Goal: Task Accomplishment & Management: Manage account settings

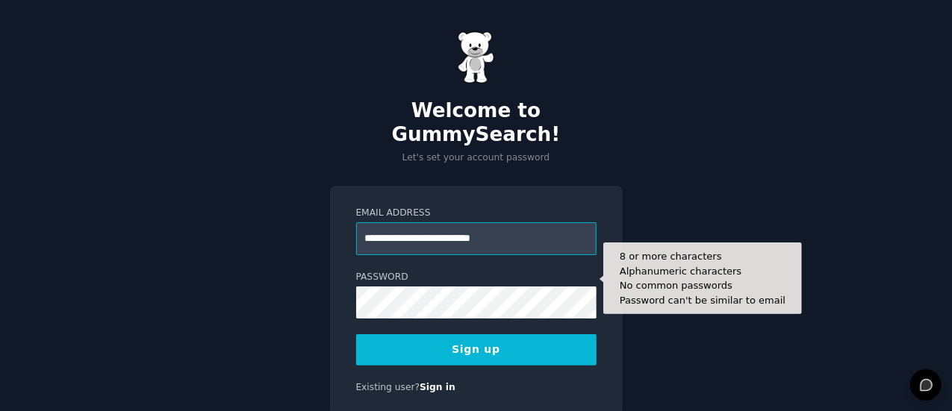
type input "**********"
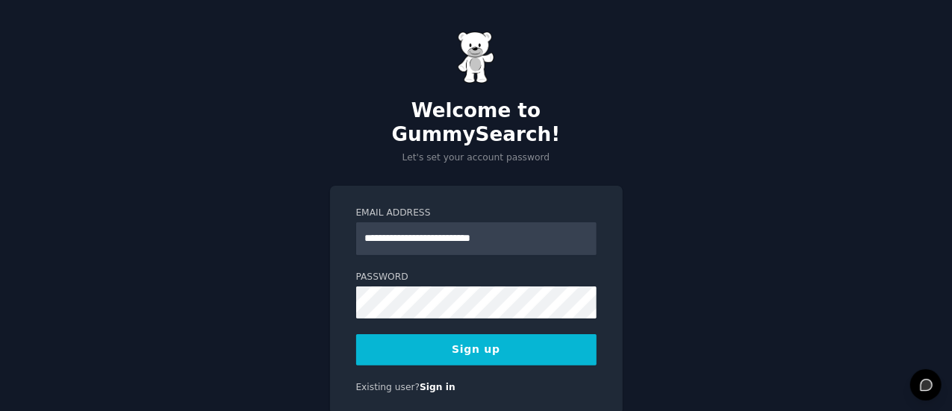
click at [617, 201] on div "**********" at bounding box center [476, 301] width 293 height 230
click at [472, 334] on button "Sign up" at bounding box center [476, 349] width 240 height 31
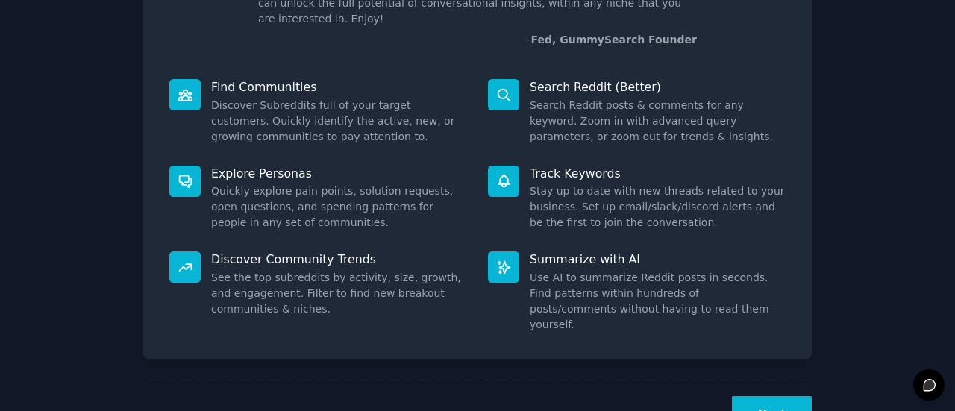
scroll to position [147, 0]
click at [772, 396] on button "Next" at bounding box center [772, 414] width 80 height 37
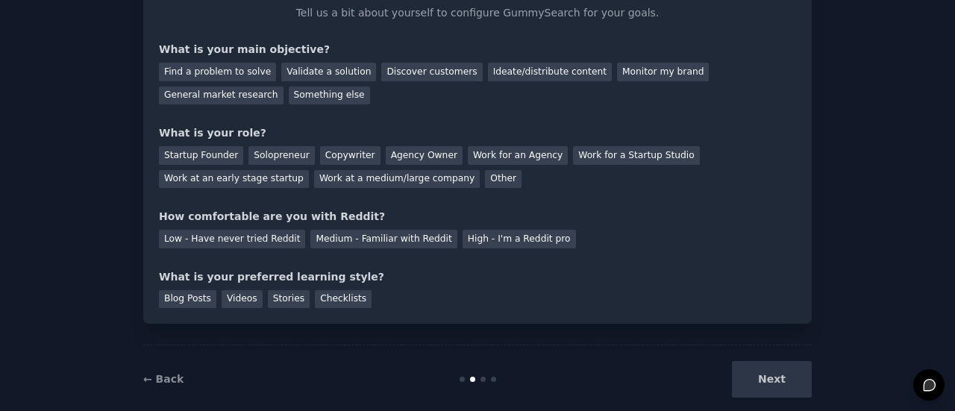
scroll to position [102, 0]
click at [341, 66] on div "Validate a solution" at bounding box center [328, 70] width 95 height 19
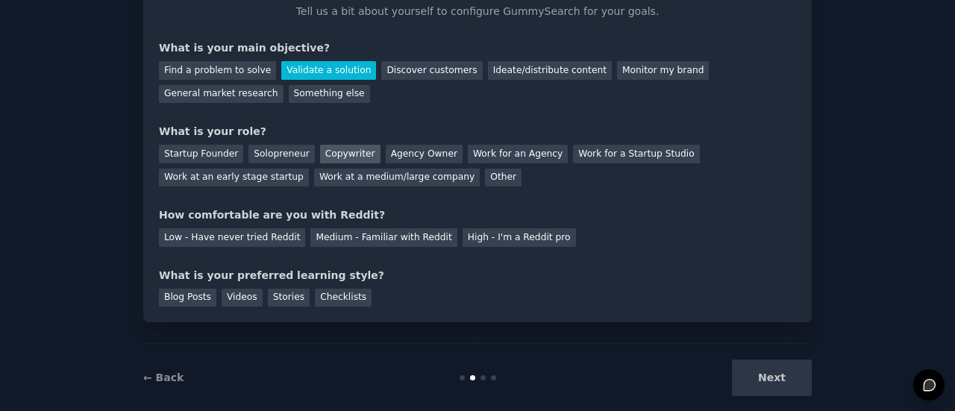
click at [337, 150] on div "Copywriter" at bounding box center [350, 154] width 60 height 19
click at [252, 237] on div "Low - Have never tried Reddit" at bounding box center [232, 237] width 146 height 19
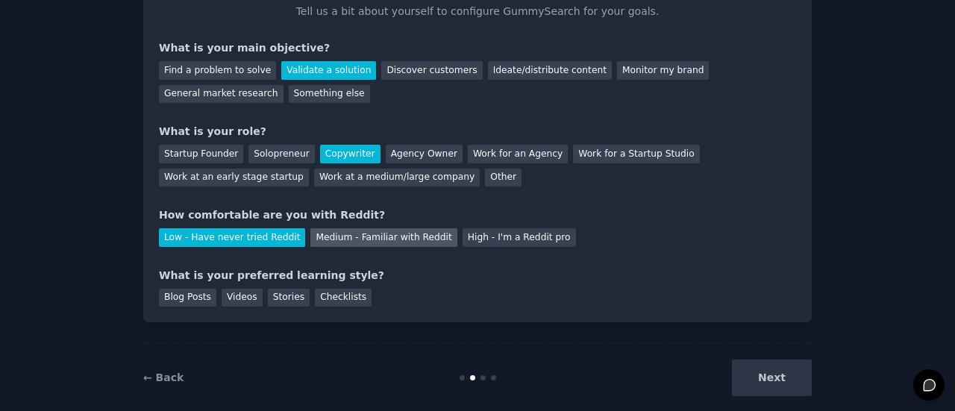
click at [313, 238] on div "Medium - Familiar with Reddit" at bounding box center [383, 237] width 146 height 19
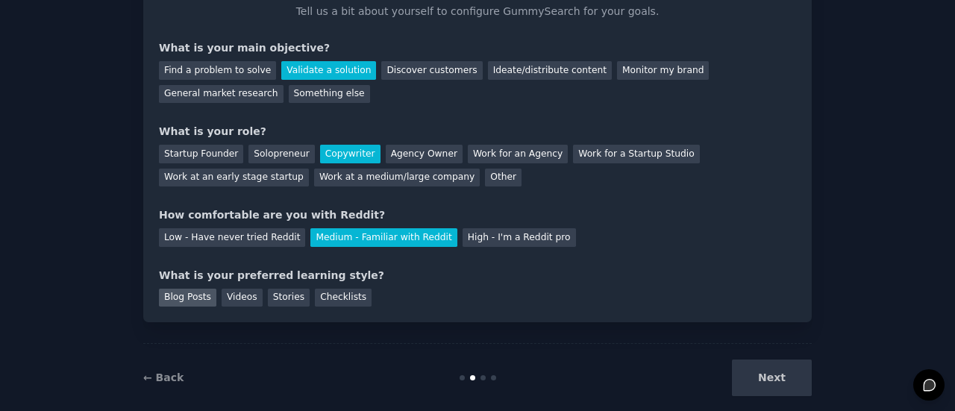
click at [191, 299] on div "Blog Posts" at bounding box center [187, 298] width 57 height 19
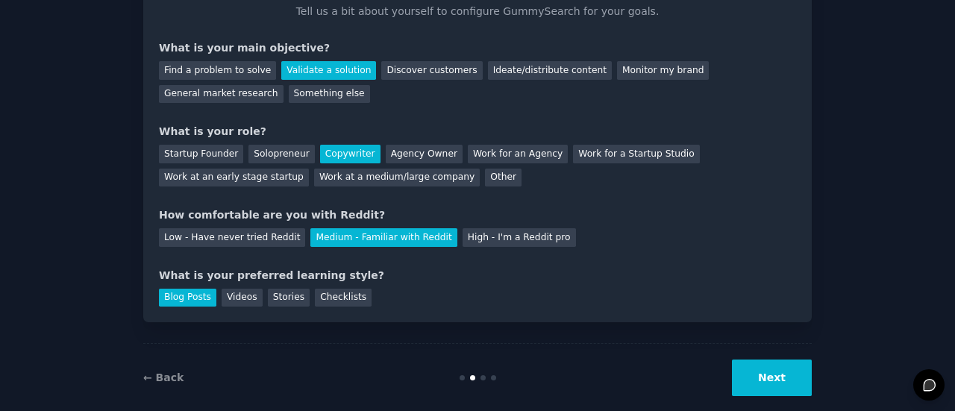
click at [773, 372] on button "Next" at bounding box center [772, 378] width 80 height 37
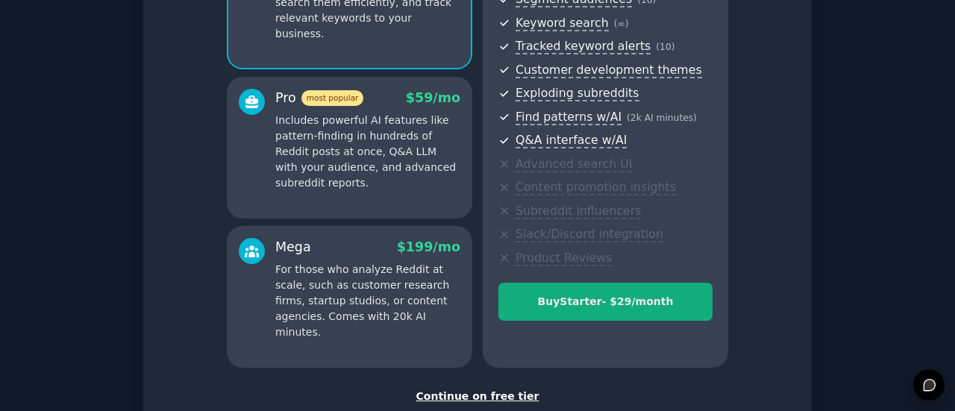
scroll to position [303, 0]
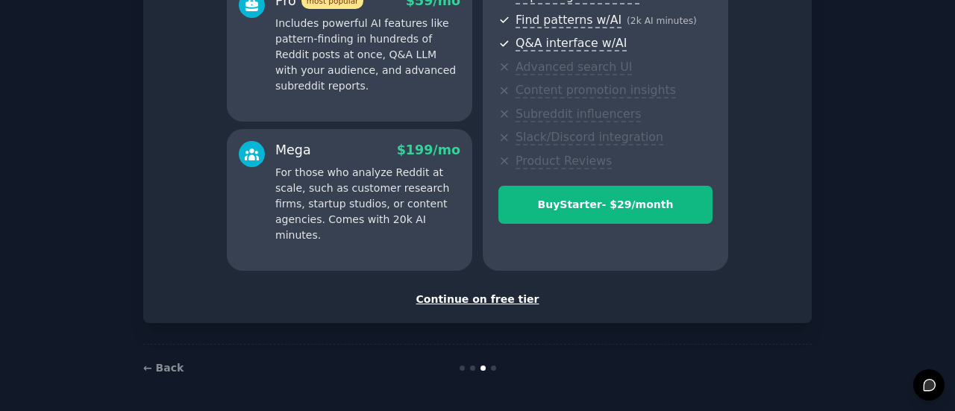
click at [514, 300] on div "Continue on free tier" at bounding box center [477, 300] width 637 height 16
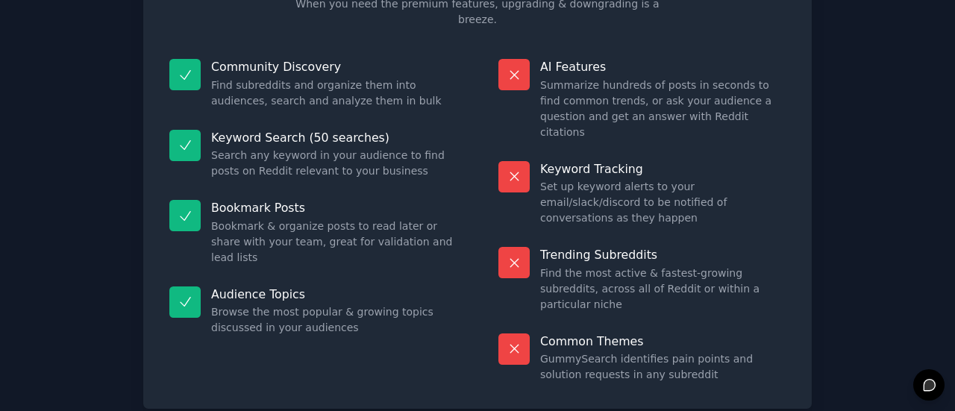
scroll to position [141, 0]
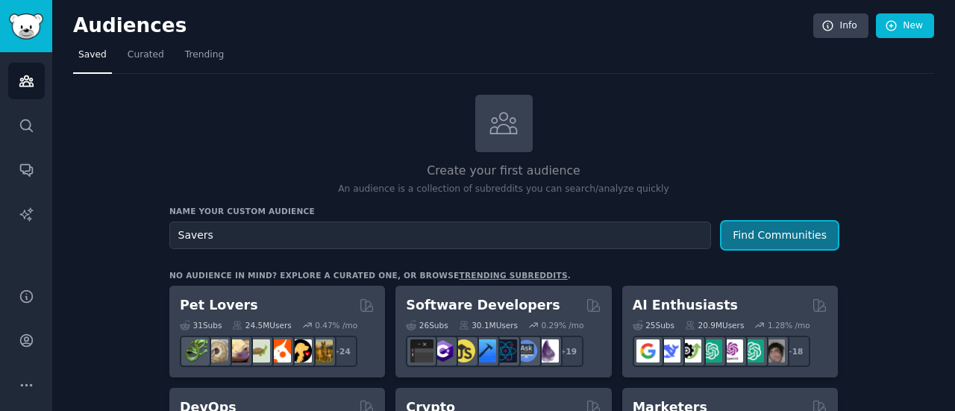
click at [796, 225] on button "Find Communities" at bounding box center [780, 236] width 116 height 28
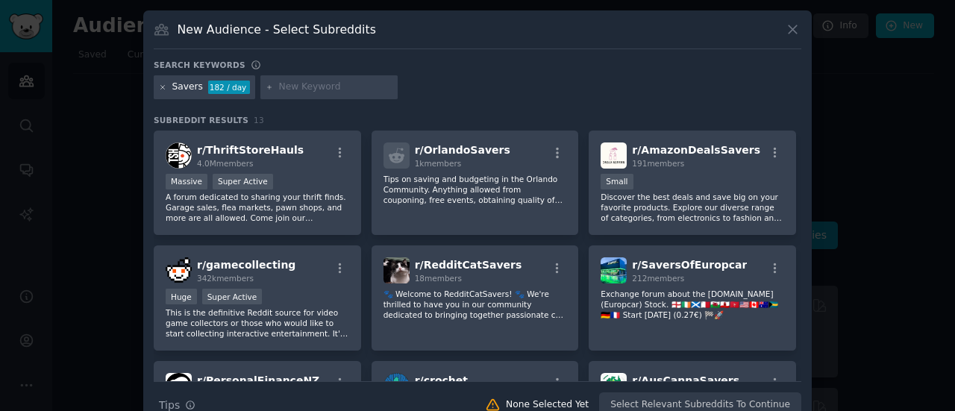
click at [163, 85] on icon at bounding box center [163, 87] width 4 height 4
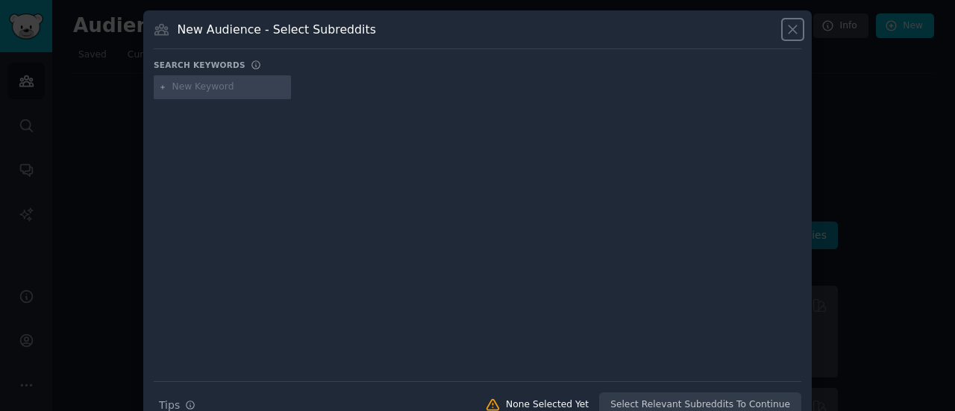
click at [790, 26] on icon at bounding box center [793, 30] width 16 height 16
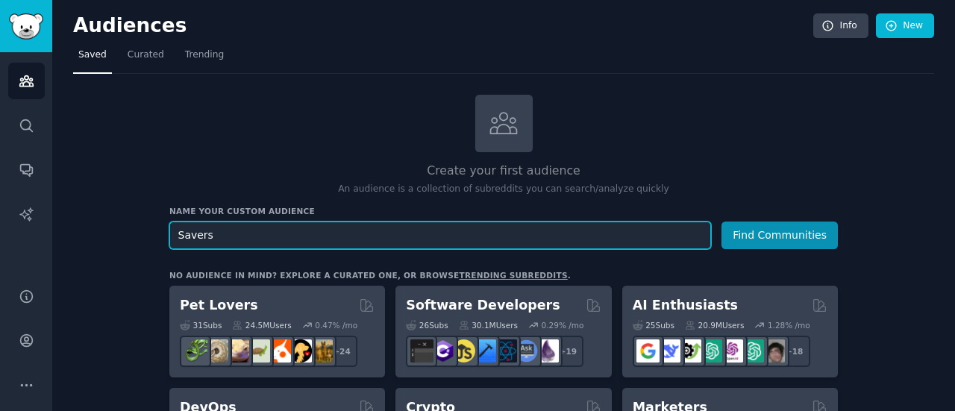
drag, startPoint x: 224, startPoint y: 233, endPoint x: 133, endPoint y: 244, distance: 91.7
type input "bespaarders"
click at [722, 222] on button "Find Communities" at bounding box center [780, 236] width 116 height 28
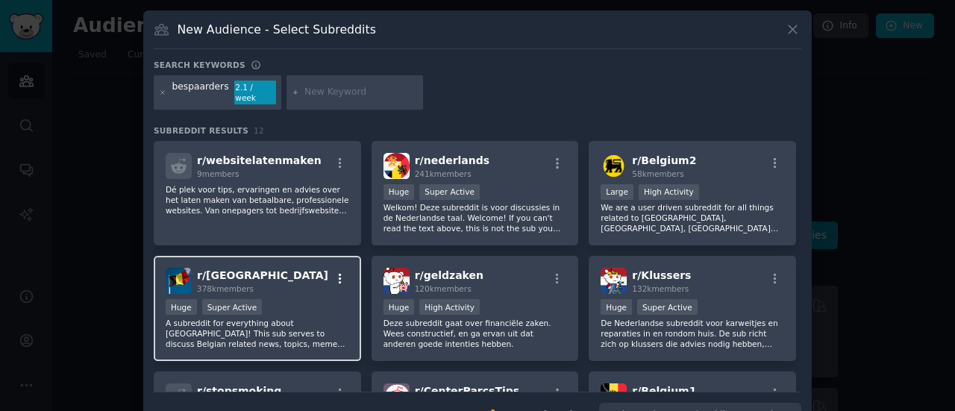
click at [337, 272] on icon "button" at bounding box center [340, 278] width 13 height 13
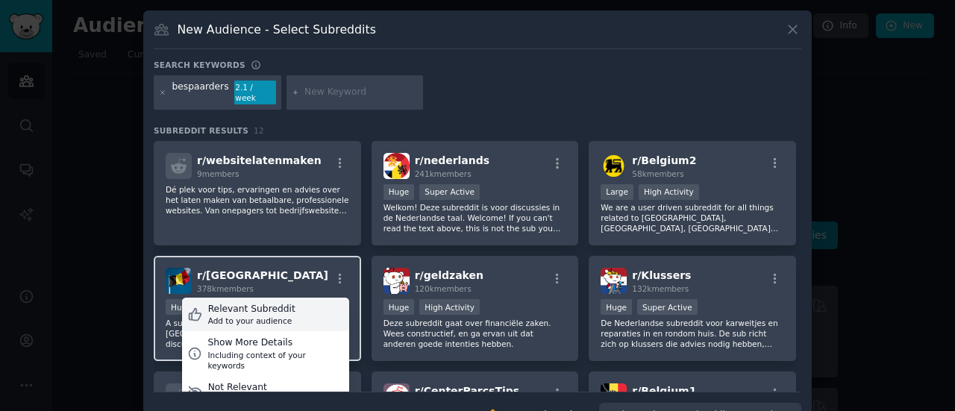
click at [278, 303] on div "Relevant Subreddit" at bounding box center [251, 309] width 87 height 13
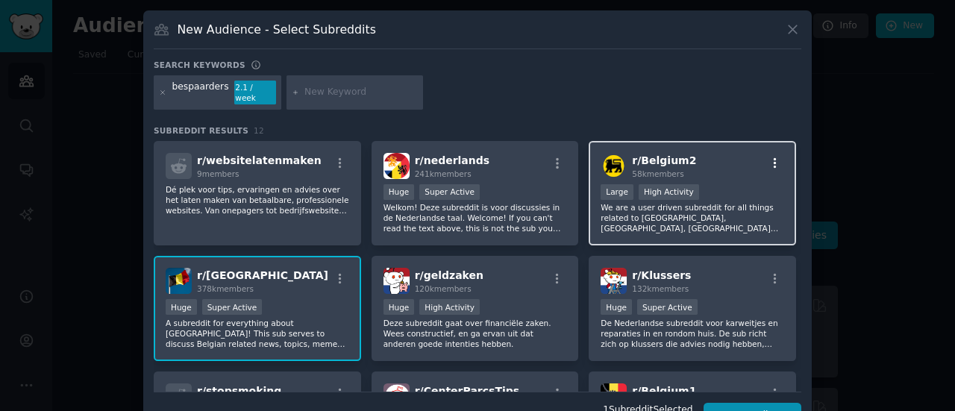
click at [769, 157] on icon "button" at bounding box center [775, 163] width 13 height 13
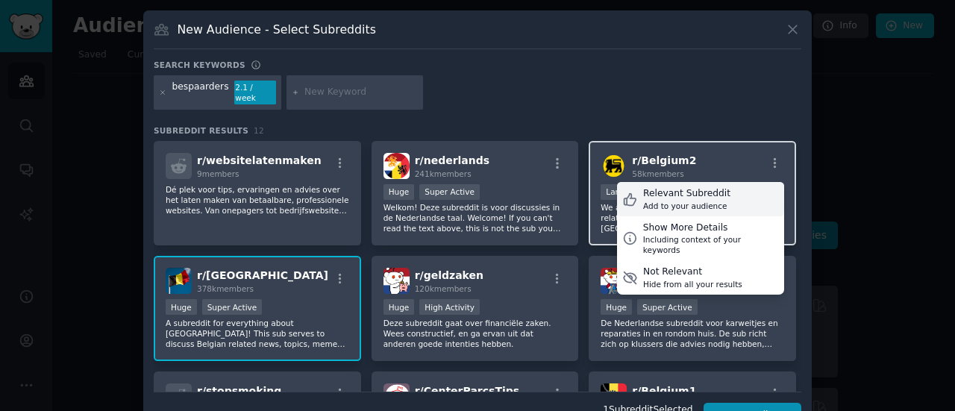
click at [728, 182] on div "Relevant Subreddit Add to your audience" at bounding box center [700, 199] width 167 height 34
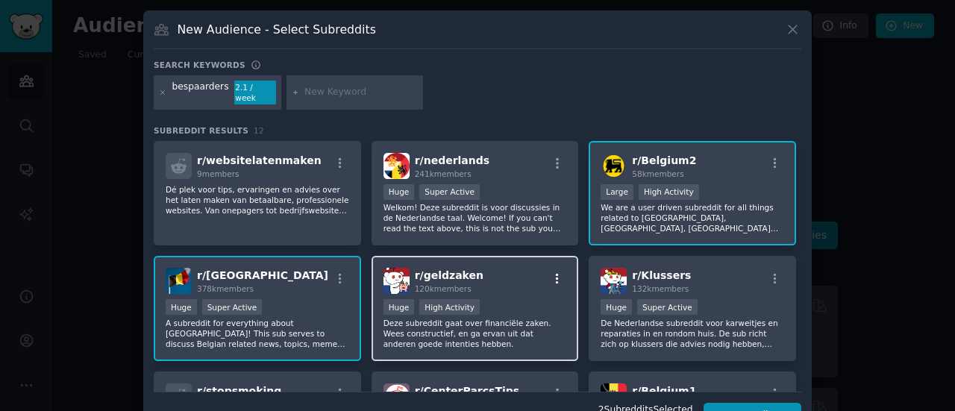
click at [559, 272] on icon "button" at bounding box center [557, 278] width 13 height 13
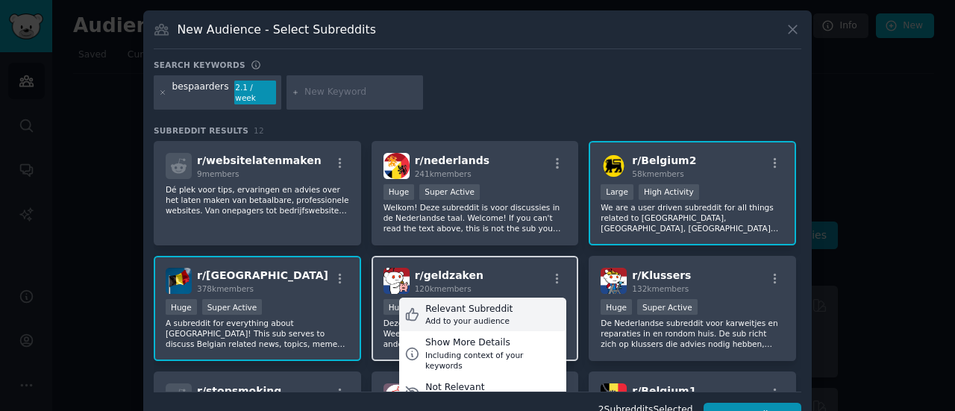
click at [509, 298] on div "Relevant Subreddit Add to your audience" at bounding box center [482, 315] width 167 height 34
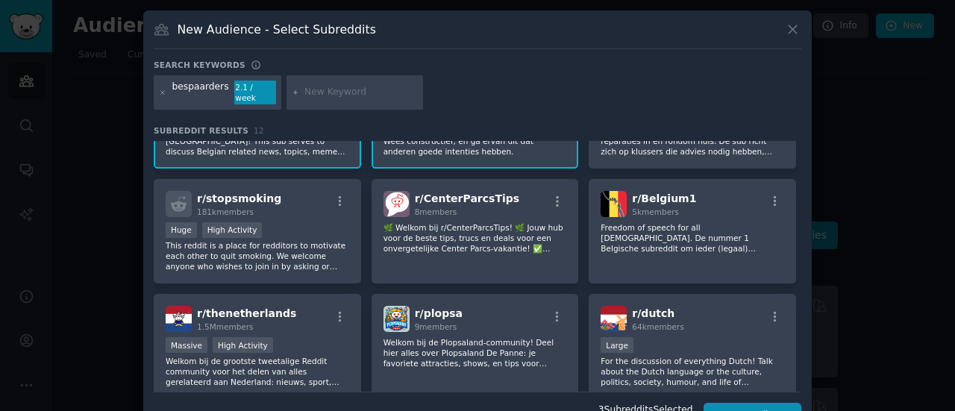
scroll to position [193, 0]
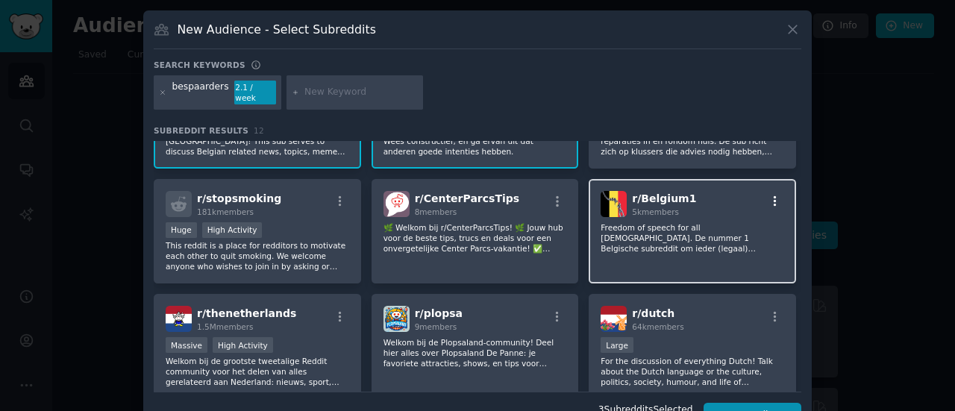
click at [775, 195] on icon "button" at bounding box center [775, 201] width 13 height 13
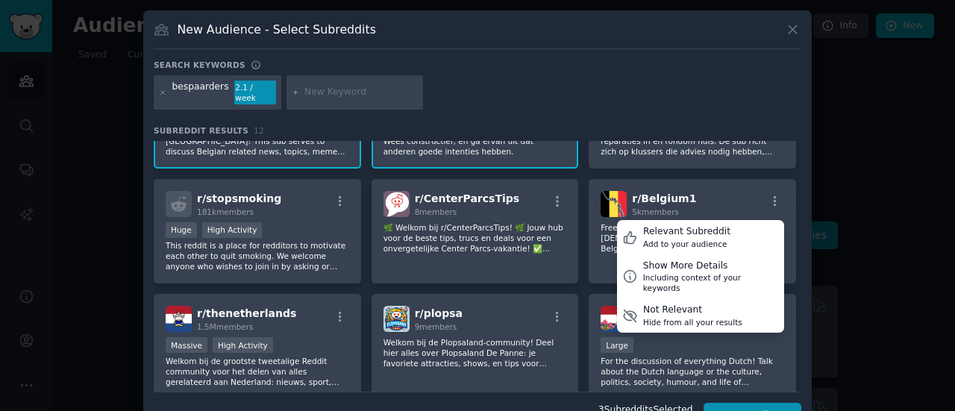
scroll to position [252, 0]
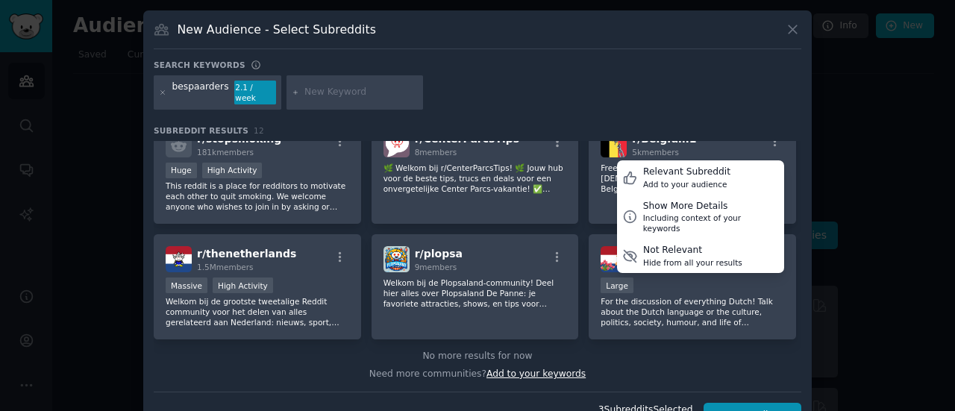
click at [501, 369] on span "Add to your keywords" at bounding box center [536, 374] width 99 height 10
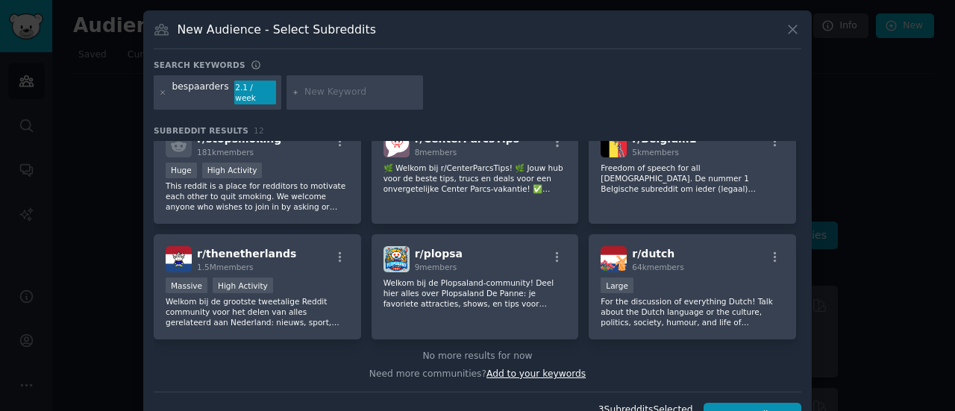
scroll to position [247, 0]
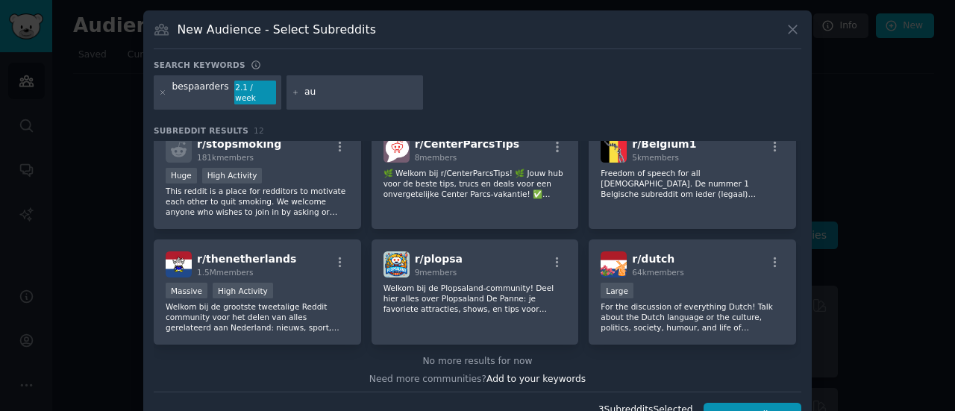
type input "a"
type input "verzekering"
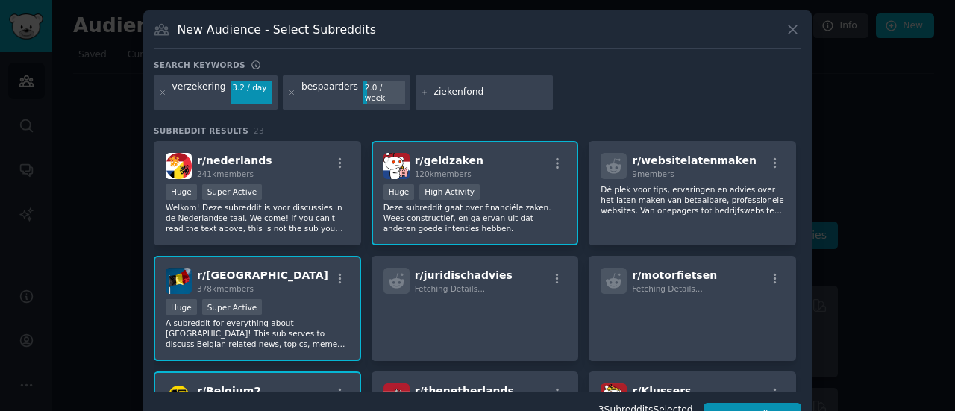
type input "ziekenfonds"
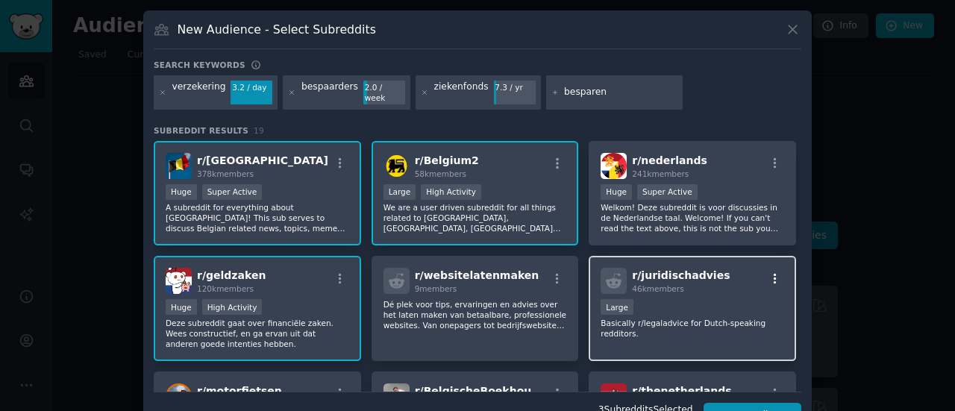
click at [769, 272] on icon "button" at bounding box center [775, 278] width 13 height 13
type input "besparen"
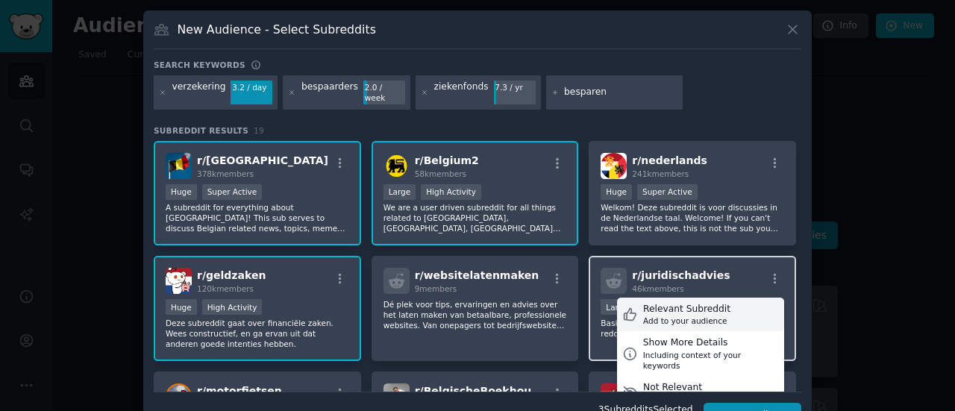
click at [731, 308] on div "Relevant Subreddit Add to your audience" at bounding box center [700, 315] width 167 height 34
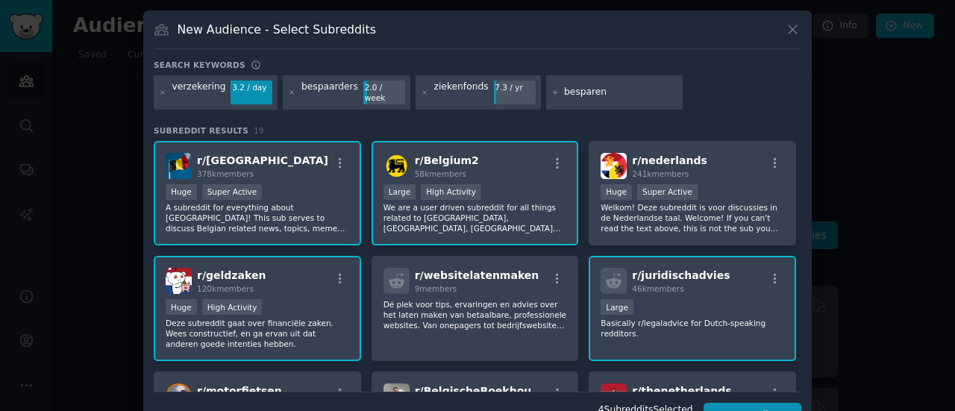
scroll to position [196, 0]
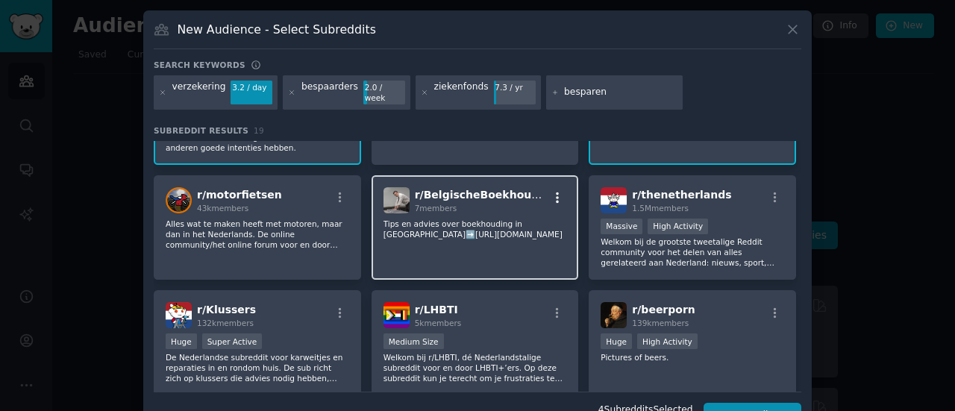
click at [556, 193] on icon "button" at bounding box center [557, 198] width 3 height 10
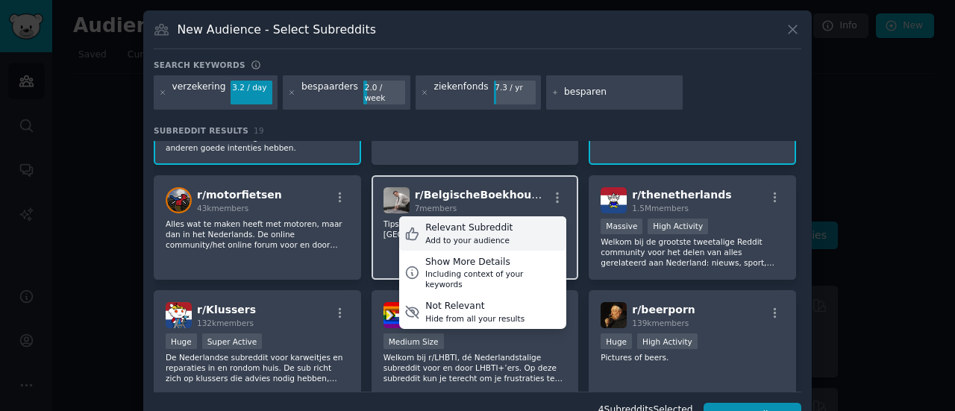
click at [511, 226] on div "Relevant Subreddit Add to your audience" at bounding box center [482, 233] width 167 height 34
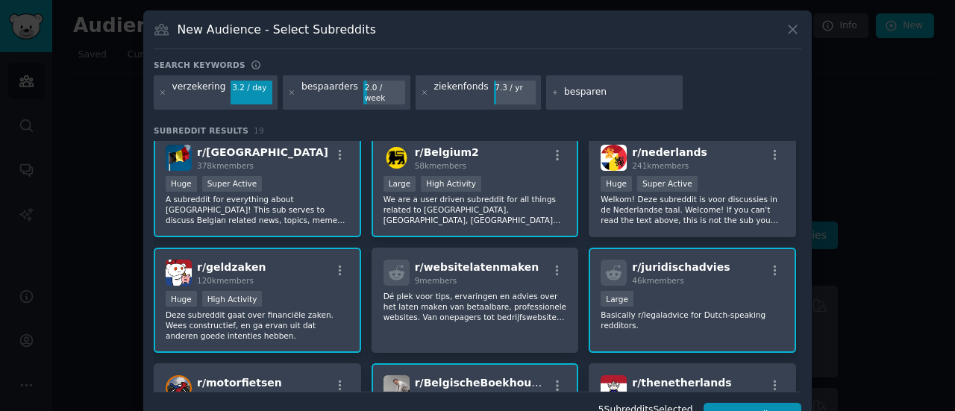
scroll to position [0, 0]
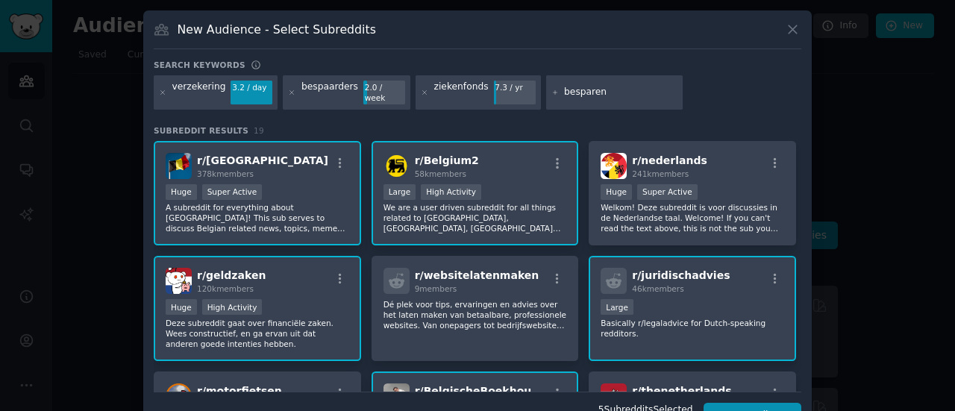
click at [615, 87] on input "besparen" at bounding box center [620, 92] width 113 height 13
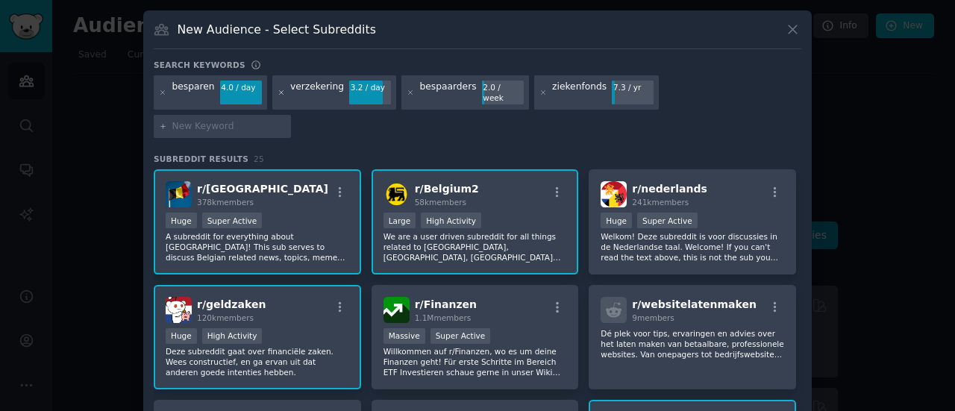
click at [278, 89] on icon at bounding box center [282, 93] width 8 height 8
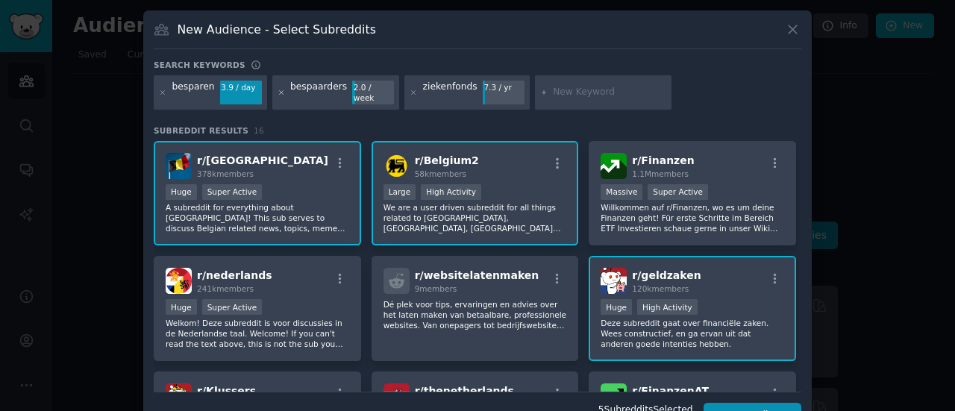
click at [278, 89] on icon at bounding box center [282, 93] width 8 height 8
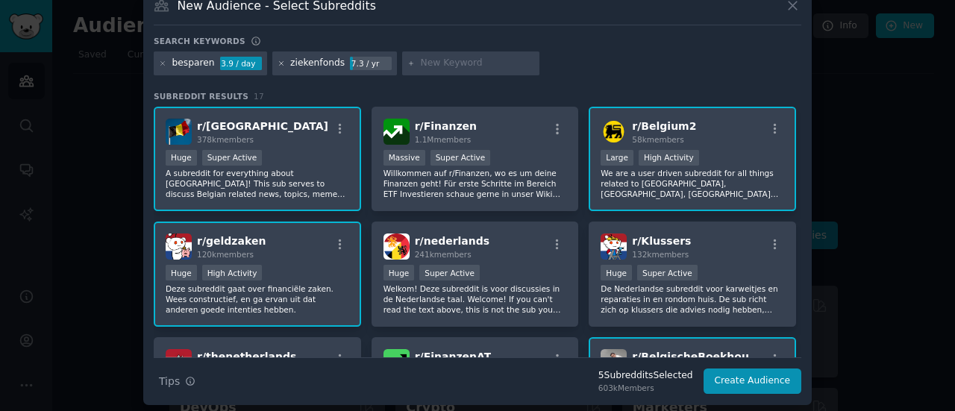
click at [278, 63] on icon at bounding box center [282, 64] width 8 height 8
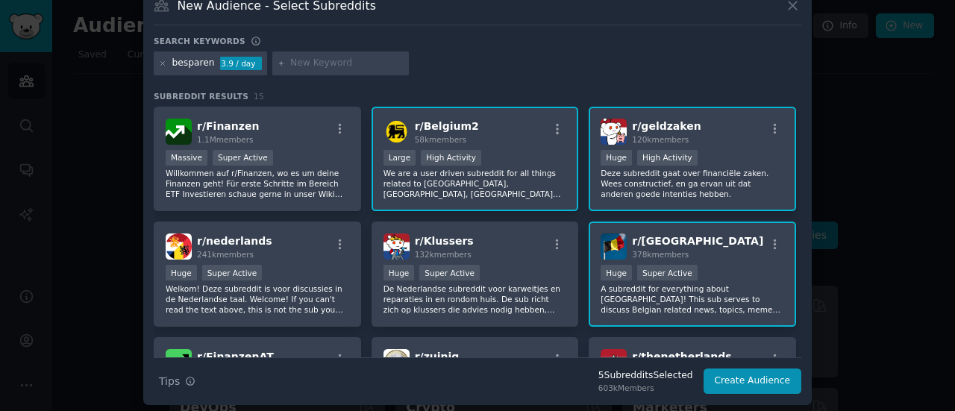
click at [301, 64] on input "text" at bounding box center [346, 63] width 113 height 13
type input "verzekeringen vergelijken"
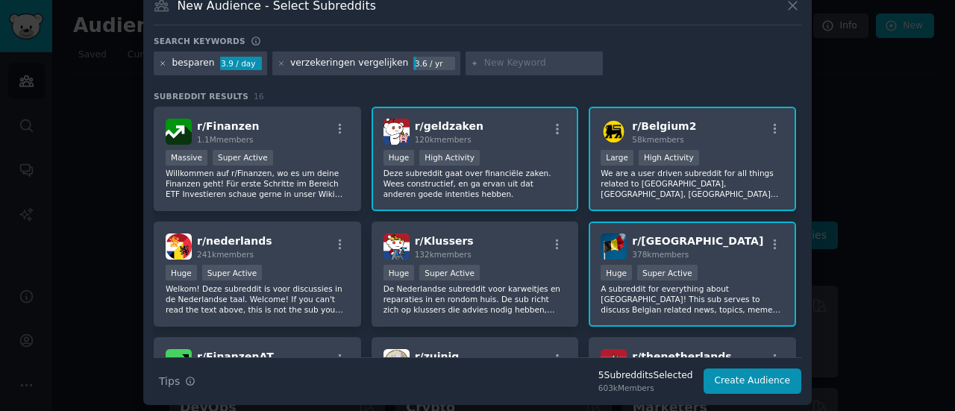
click at [161, 63] on icon at bounding box center [163, 63] width 4 height 4
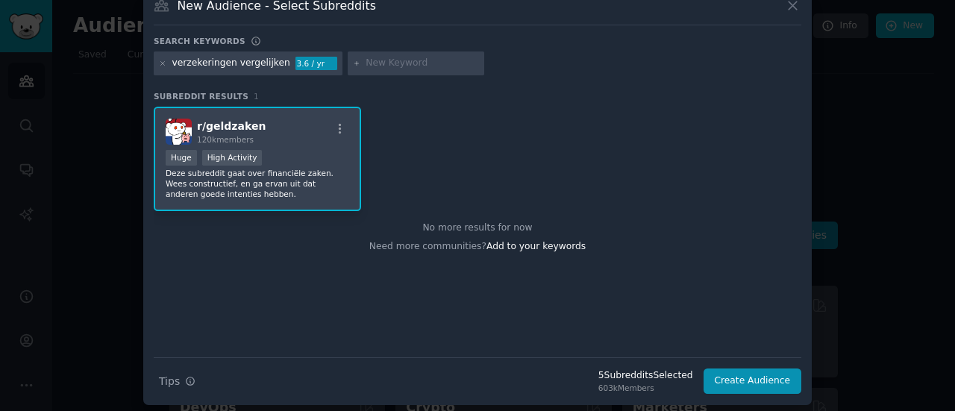
click at [366, 67] on input "text" at bounding box center [422, 63] width 113 height 13
type input "energieleverancier"
click at [159, 60] on icon at bounding box center [163, 64] width 8 height 8
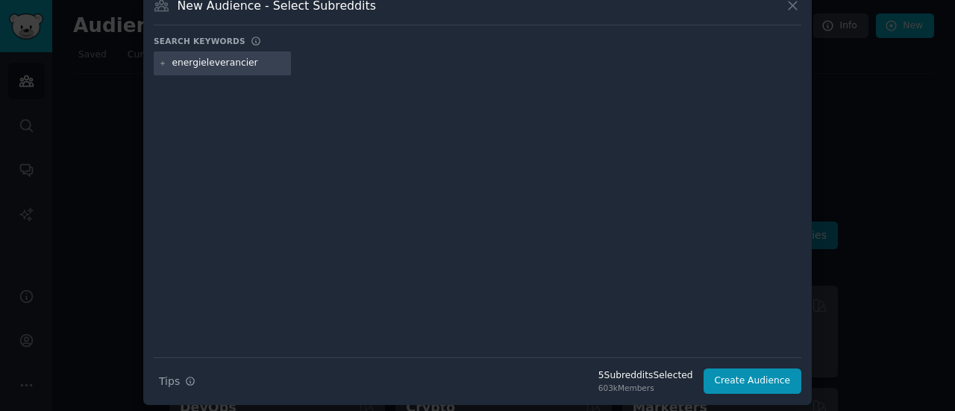
click at [258, 63] on input "energieleverancier" at bounding box center [228, 63] width 113 height 13
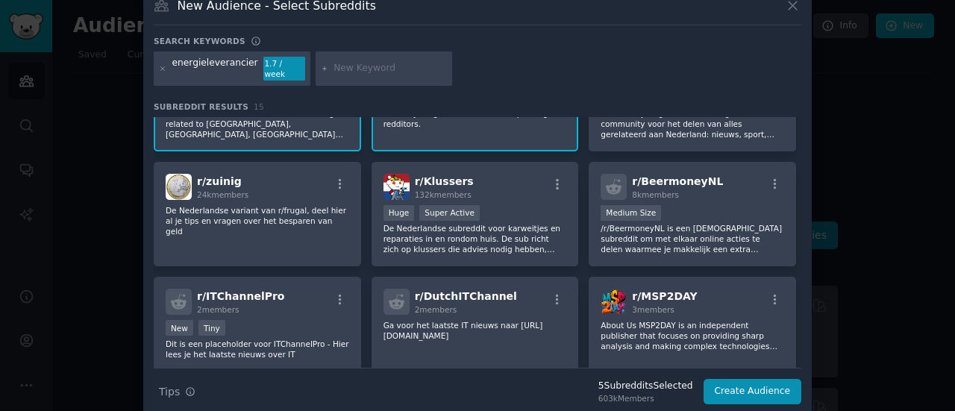
scroll to position [183, 0]
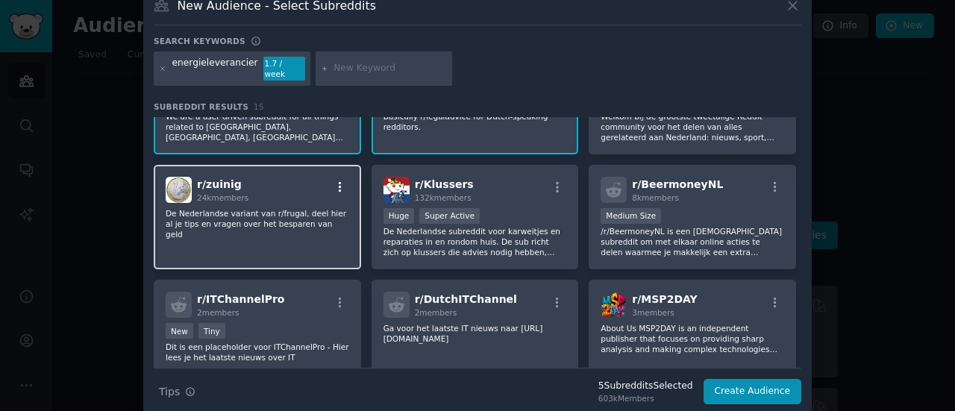
click at [340, 181] on icon "button" at bounding box center [340, 187] width 13 height 13
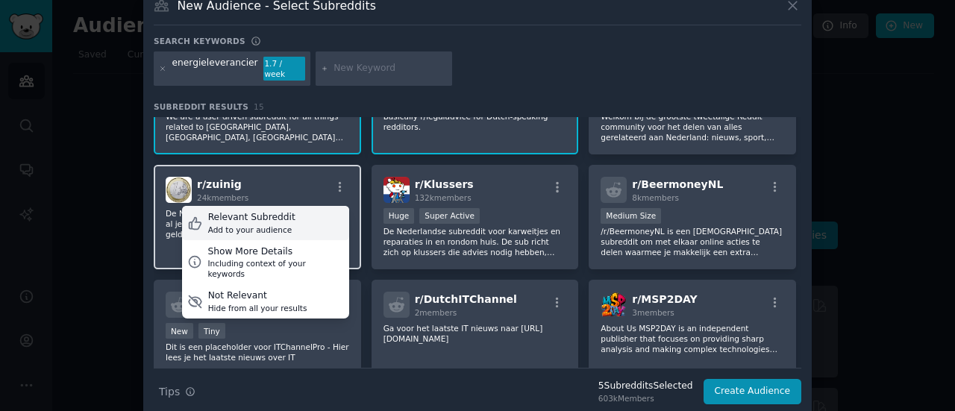
click at [287, 211] on div "Relevant Subreddit Add to your audience" at bounding box center [265, 223] width 167 height 34
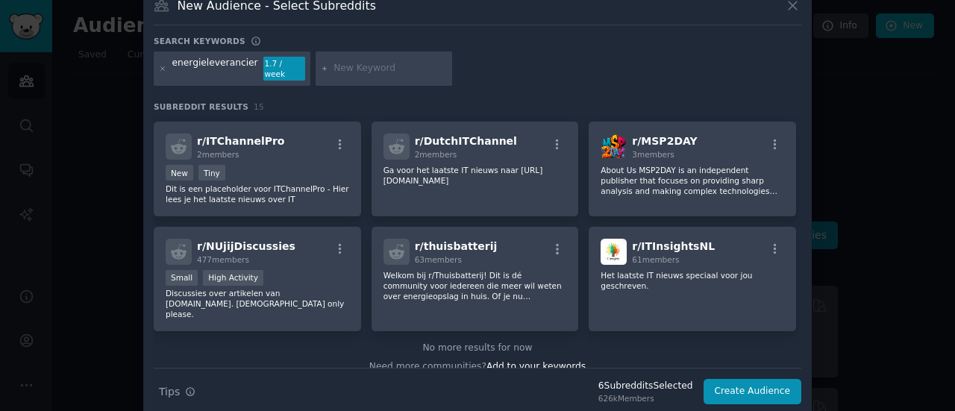
scroll to position [346, 0]
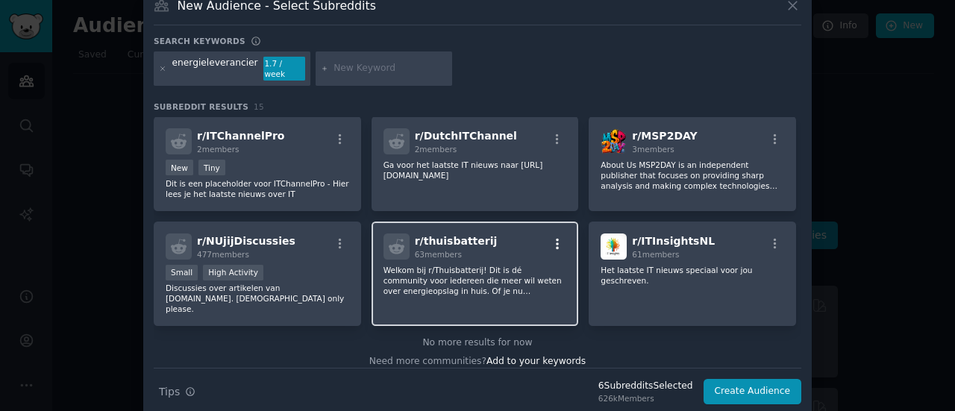
click at [552, 237] on icon "button" at bounding box center [557, 243] width 13 height 13
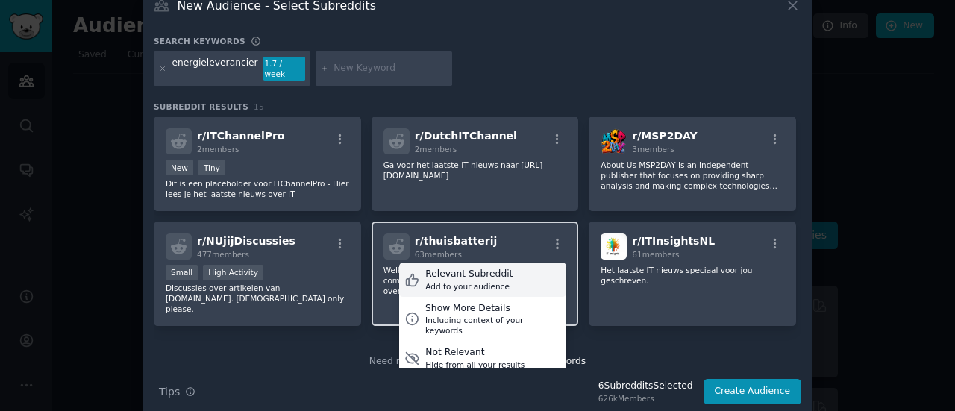
click at [498, 268] on div "Relevant Subreddit Add to your audience" at bounding box center [482, 280] width 167 height 34
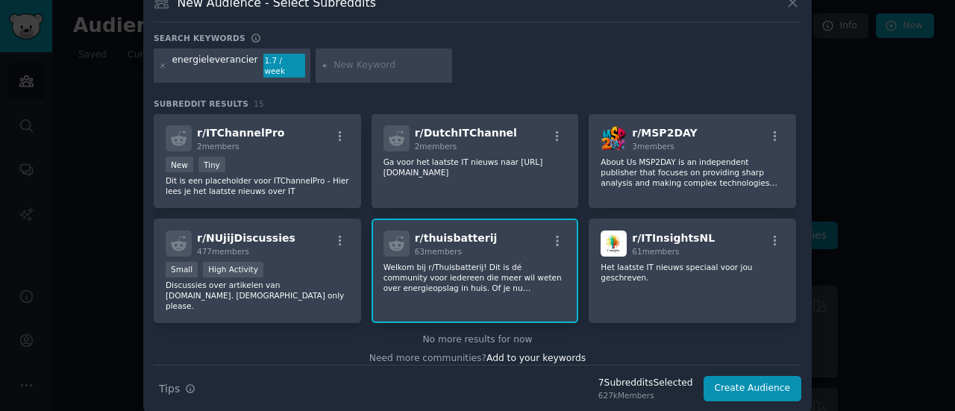
scroll to position [0, 0]
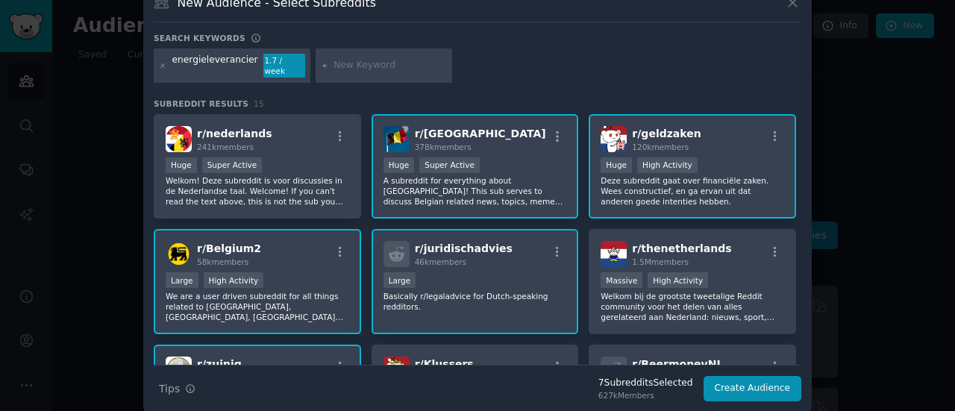
click at [214, 63] on div "energieleverancier" at bounding box center [215, 66] width 86 height 24
click at [242, 61] on div "energieleverancier" at bounding box center [215, 66] width 86 height 24
click at [343, 59] on input "text" at bounding box center [390, 65] width 113 height 13
type input "energie"
click at [160, 62] on icon at bounding box center [163, 66] width 8 height 8
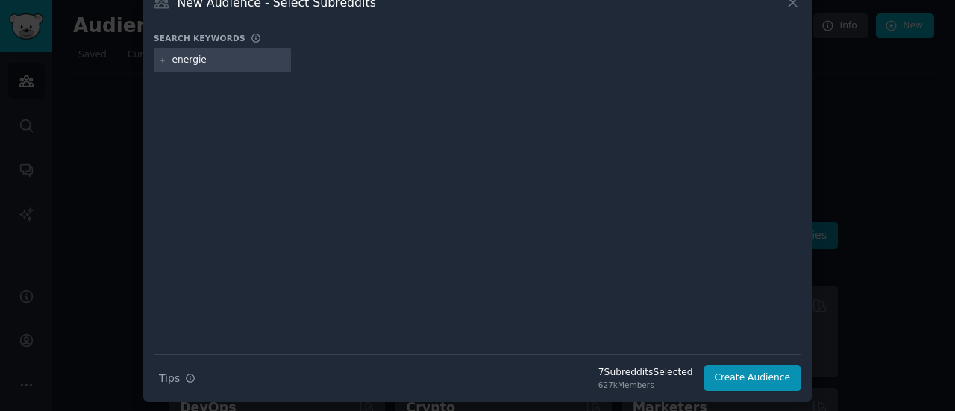
click at [213, 55] on input "energie" at bounding box center [228, 60] width 113 height 13
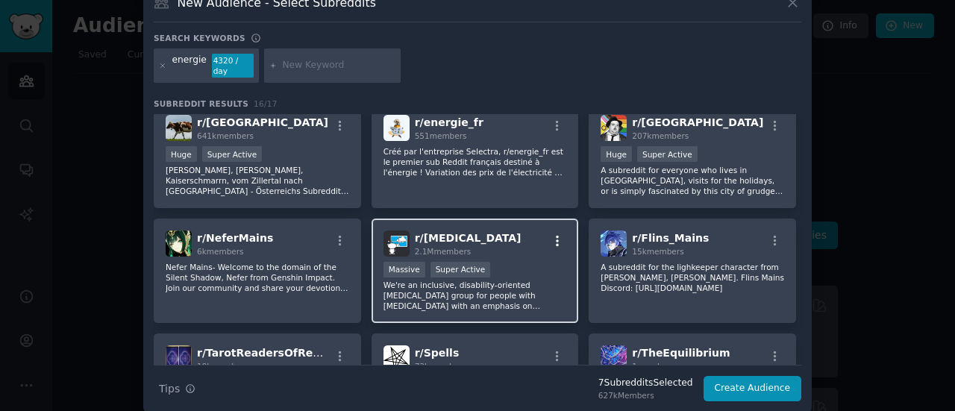
scroll to position [152, 0]
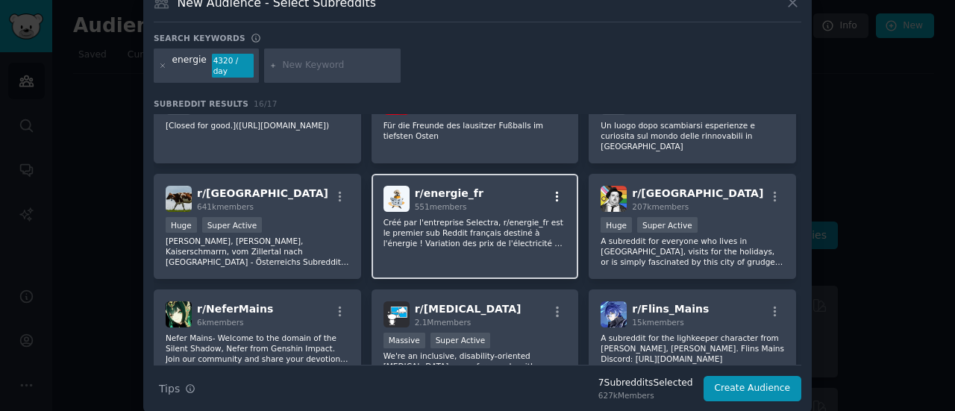
click at [556, 190] on icon "button" at bounding box center [557, 196] width 13 height 13
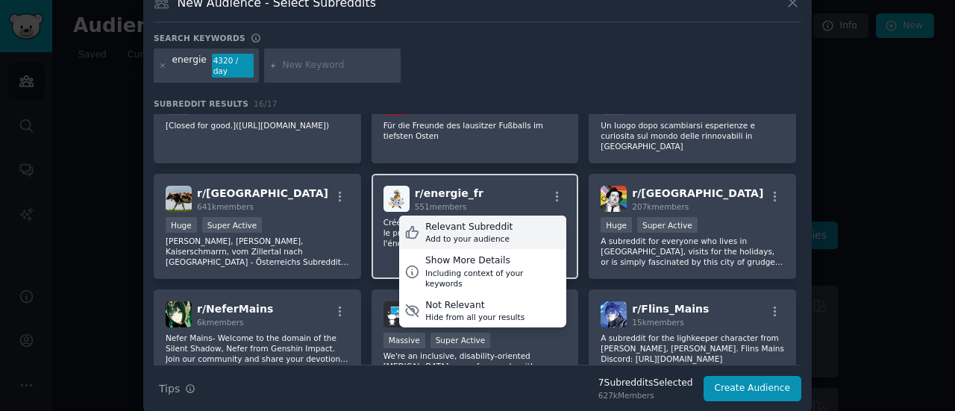
click at [491, 221] on div "Relevant Subreddit" at bounding box center [468, 227] width 87 height 13
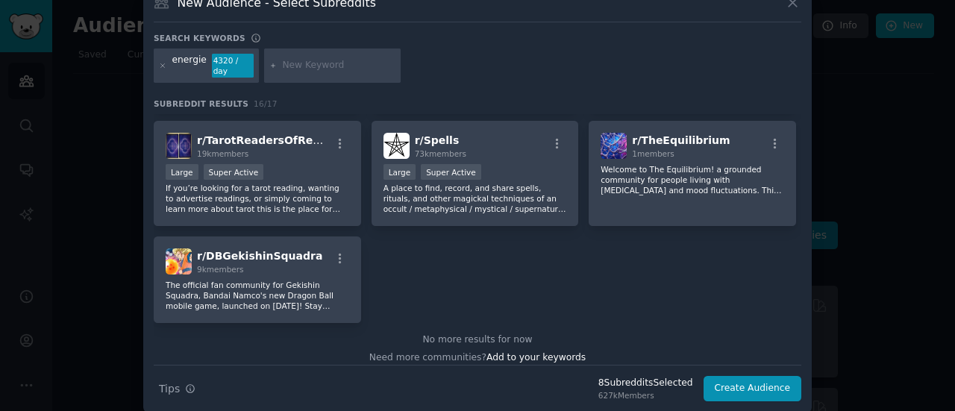
scroll to position [0, 0]
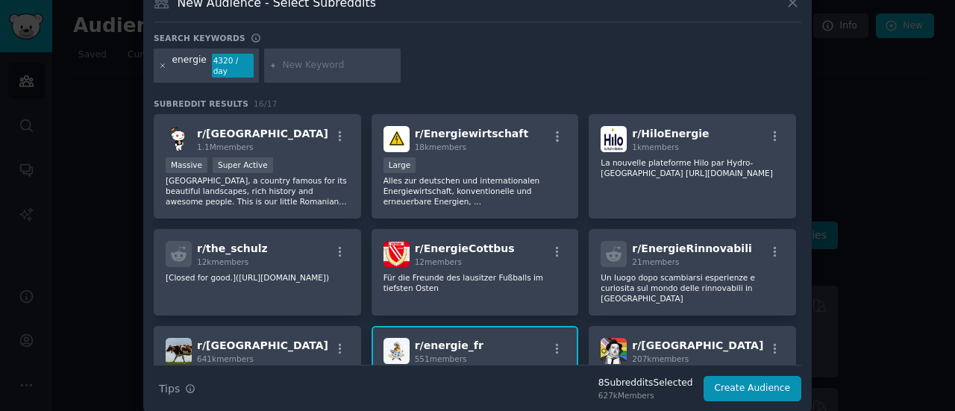
click at [162, 62] on icon at bounding box center [163, 66] width 8 height 8
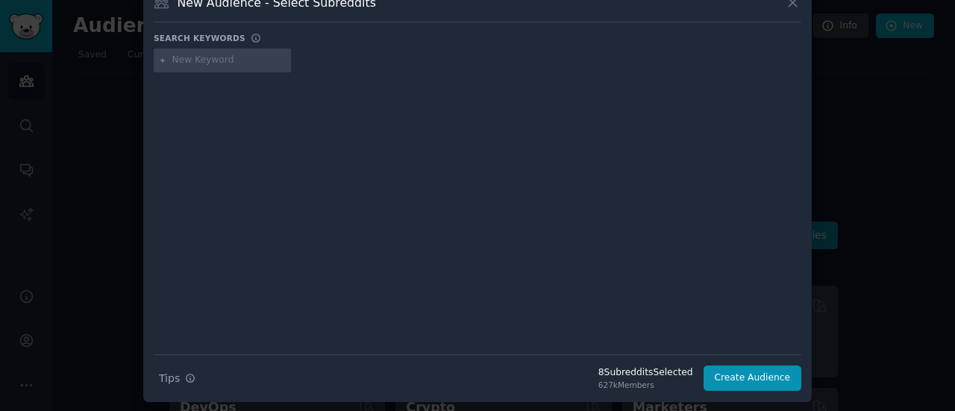
click at [194, 59] on input "text" at bounding box center [228, 60] width 113 height 13
type input "besparen"
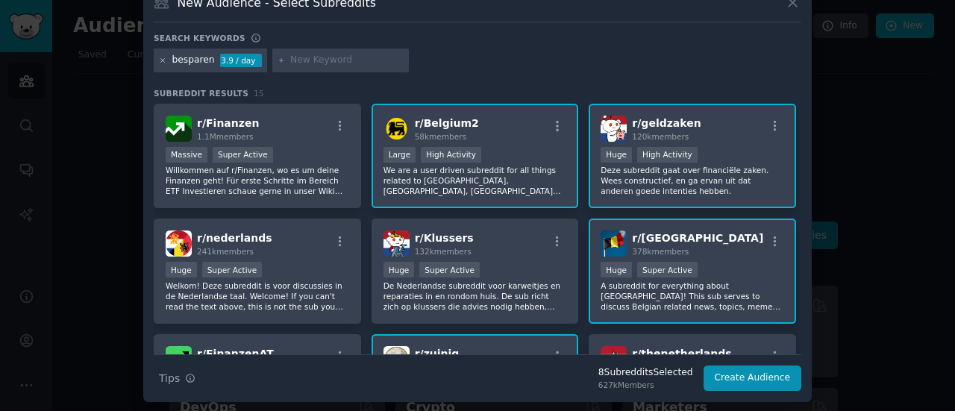
click at [160, 60] on icon at bounding box center [163, 61] width 8 height 8
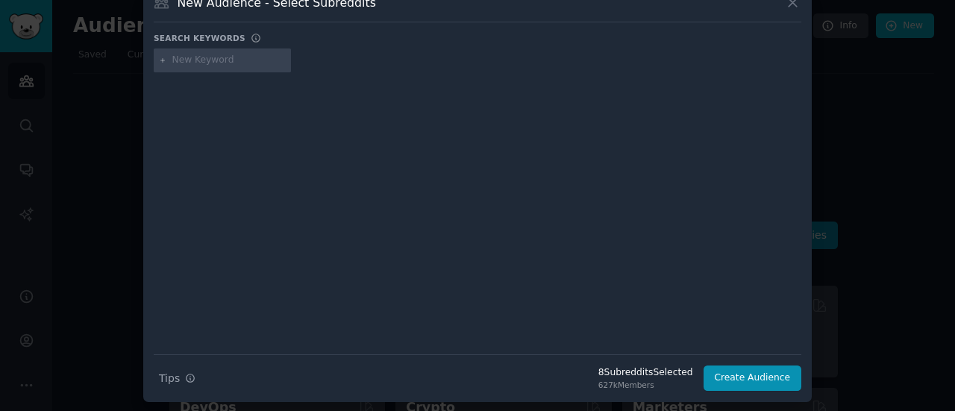
click at [190, 62] on input "text" at bounding box center [228, 60] width 113 height 13
type input "verzekeringen"
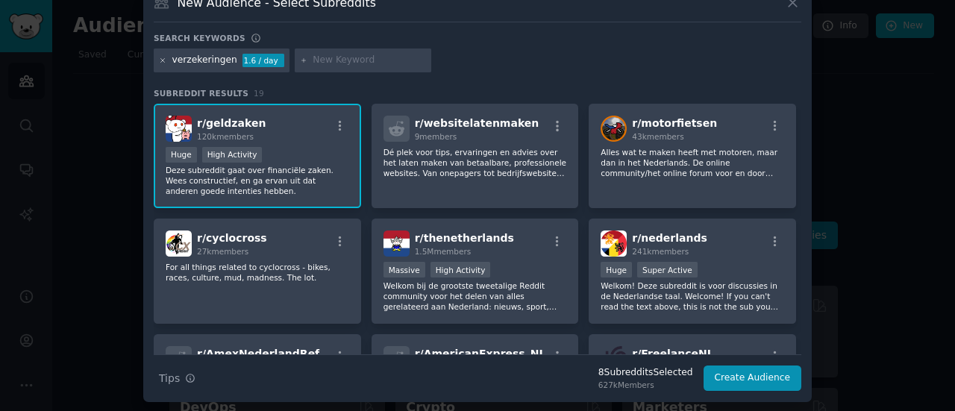
click at [159, 60] on icon at bounding box center [163, 61] width 8 height 8
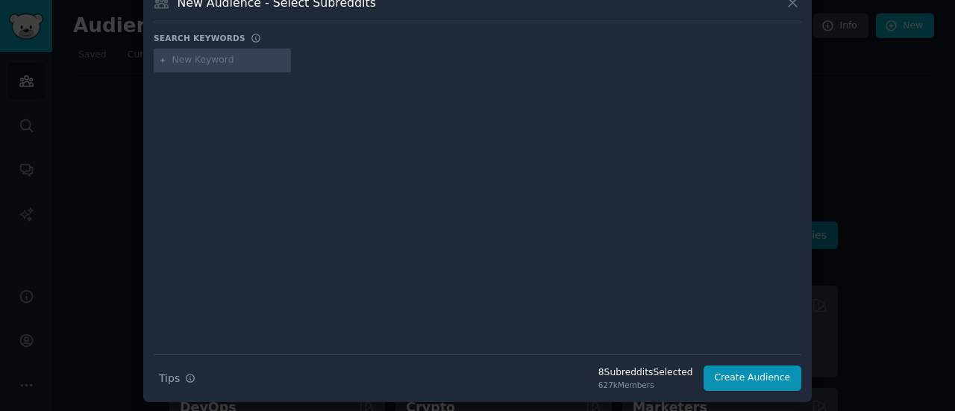
click at [186, 61] on input "text" at bounding box center [228, 60] width 113 height 13
type input "vaste kosten"
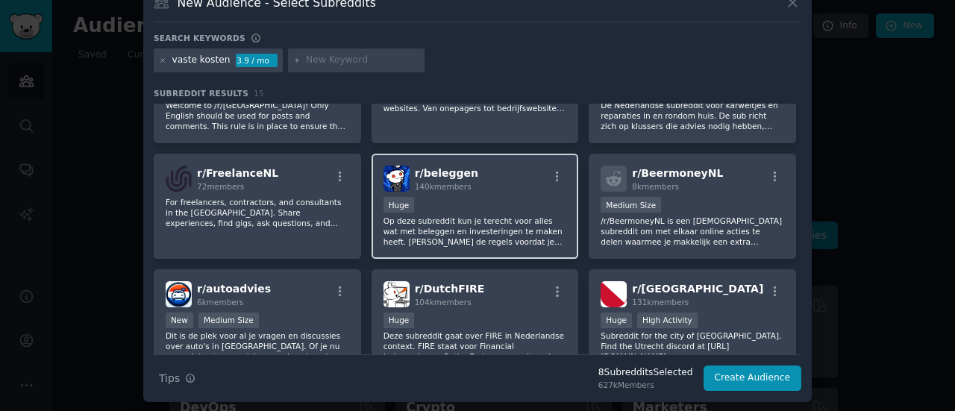
scroll to position [296, 0]
click at [555, 176] on icon "button" at bounding box center [557, 175] width 13 height 13
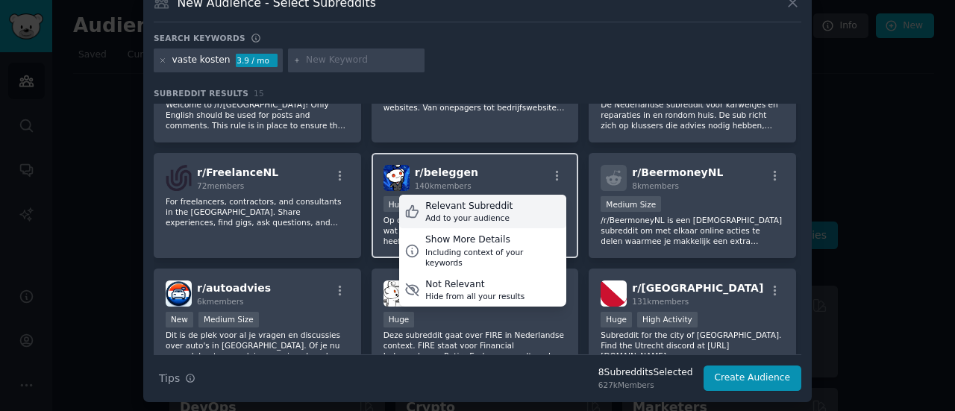
click at [517, 208] on div "Relevant Subreddit Add to your audience" at bounding box center [482, 212] width 167 height 34
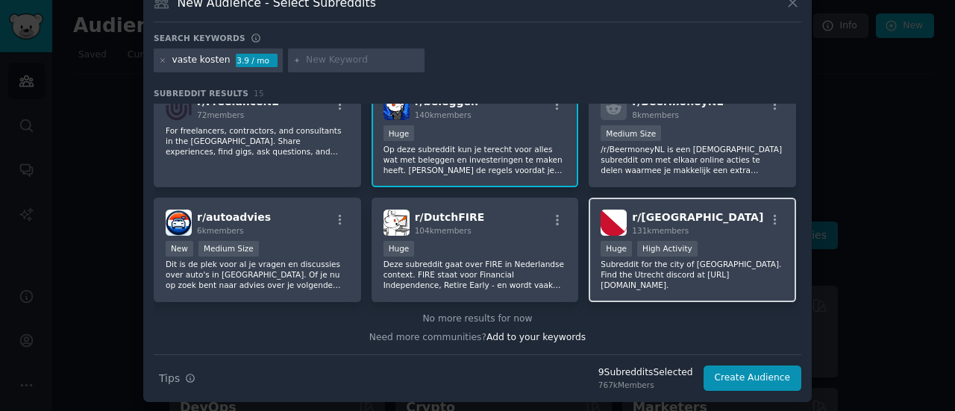
scroll to position [0, 0]
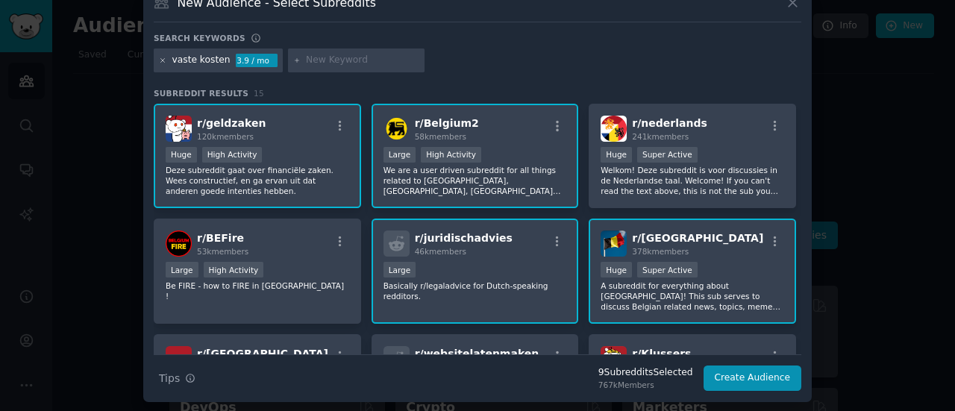
click at [163, 61] on icon at bounding box center [163, 60] width 4 height 4
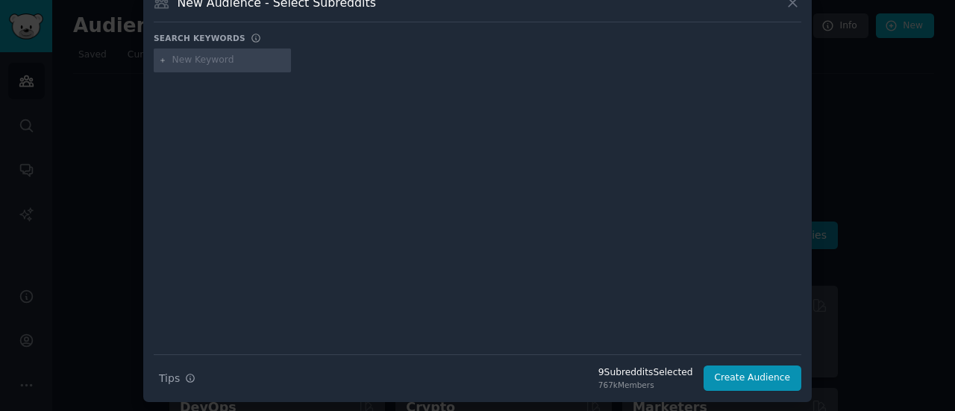
click at [181, 59] on input "text" at bounding box center [228, 60] width 113 height 13
type input "Spaargids"
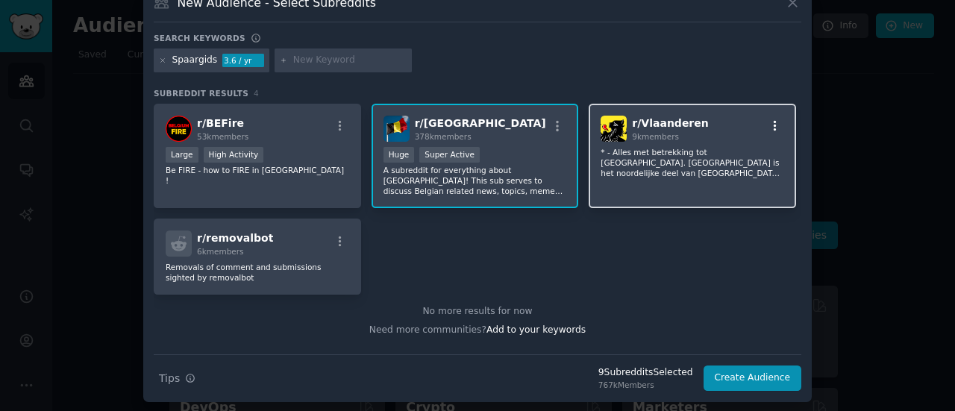
click at [772, 123] on icon "button" at bounding box center [775, 125] width 13 height 13
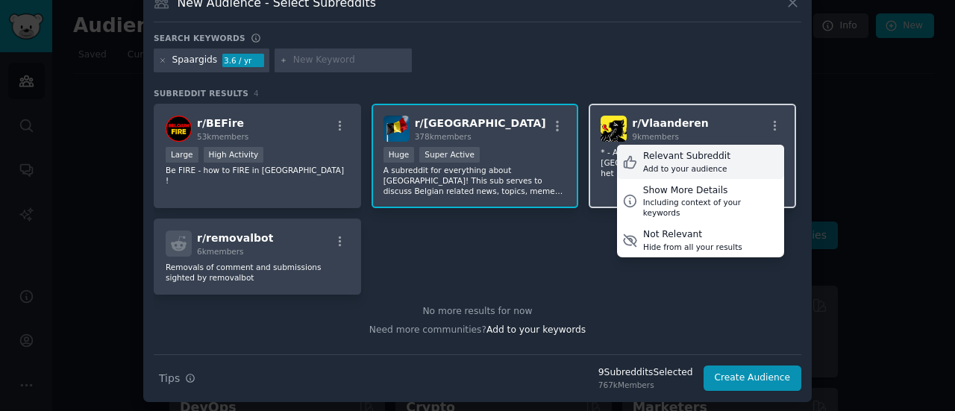
click at [684, 160] on div "Relevant Subreddit" at bounding box center [686, 156] width 87 height 13
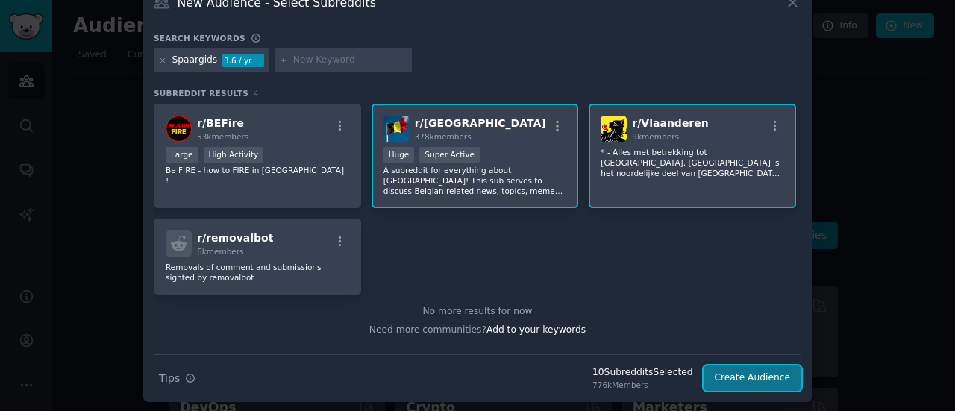
click at [752, 374] on button "Create Audience" at bounding box center [753, 378] width 99 height 25
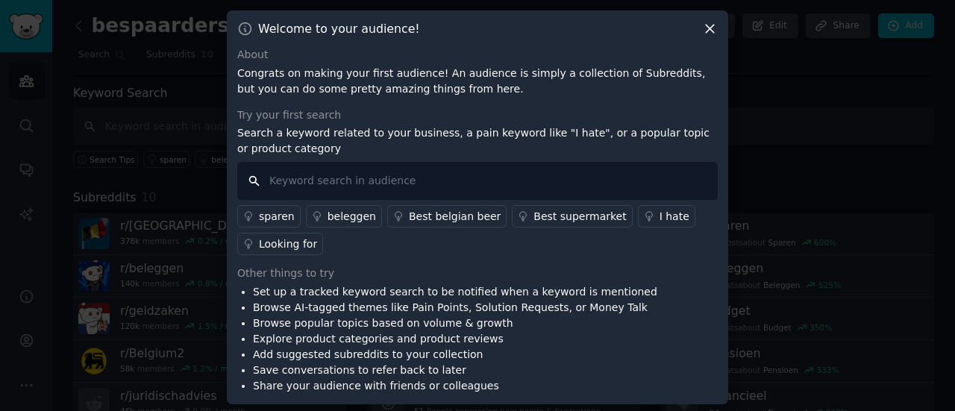
click at [356, 172] on input "text" at bounding box center [477, 181] width 481 height 38
type input "a"
type input "verzekering"
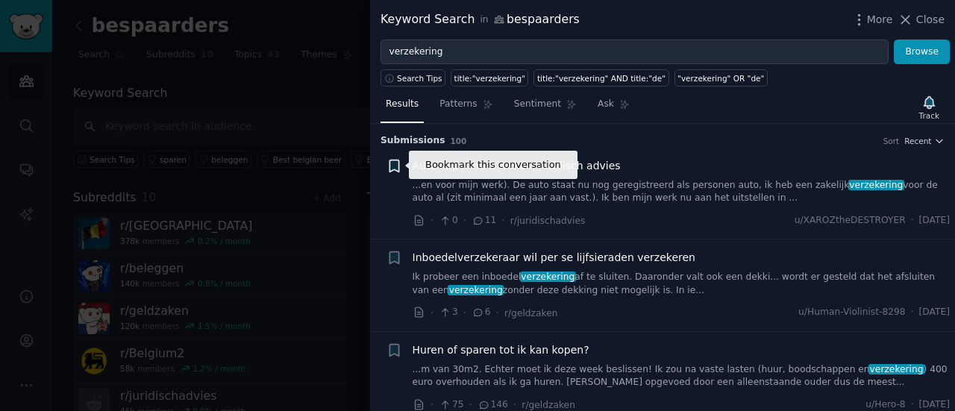
click at [393, 163] on icon "button" at bounding box center [394, 166] width 9 height 12
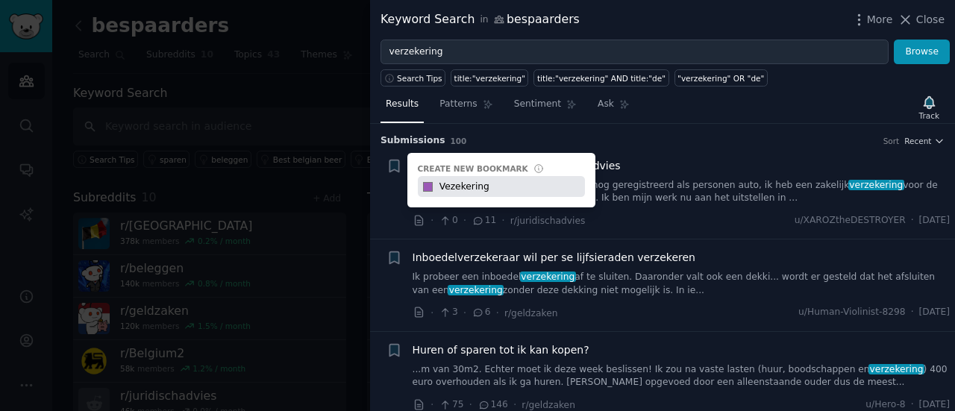
type input "Vezekering"
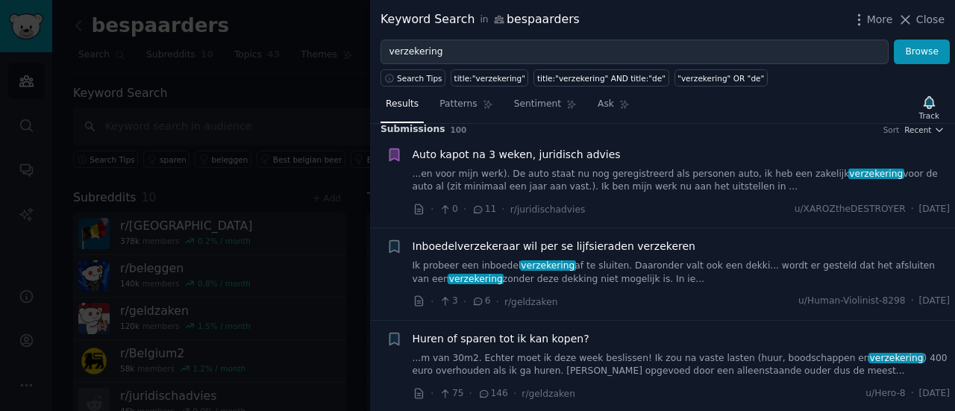
scroll to position [4, 0]
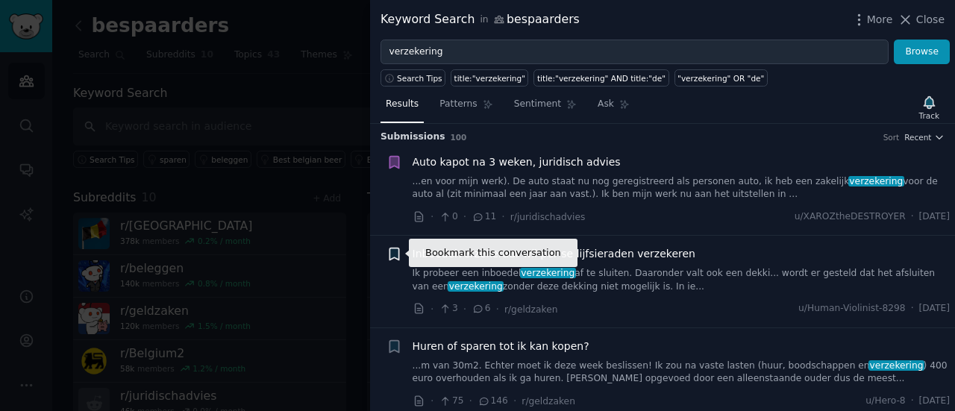
click at [396, 250] on icon "button" at bounding box center [394, 255] width 9 height 12
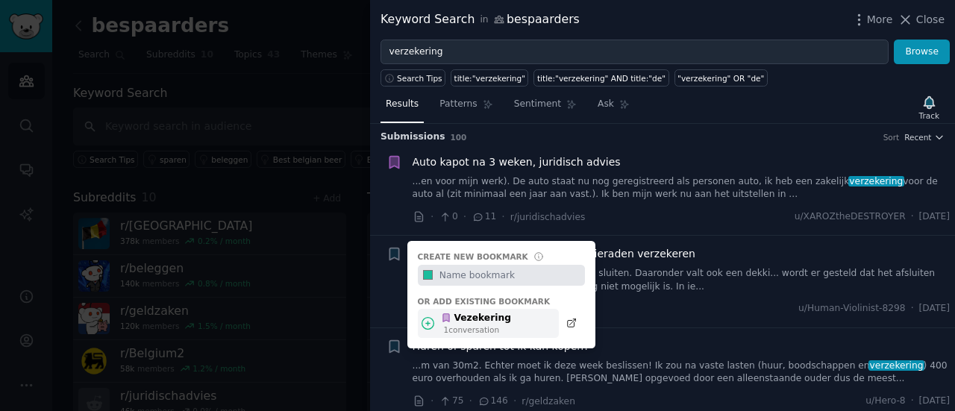
click at [469, 321] on div "Vezekering" at bounding box center [476, 318] width 70 height 13
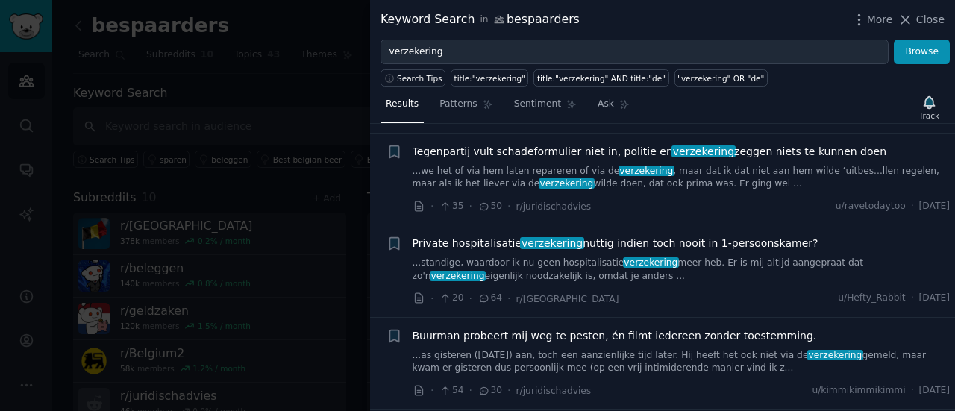
scroll to position [384, 0]
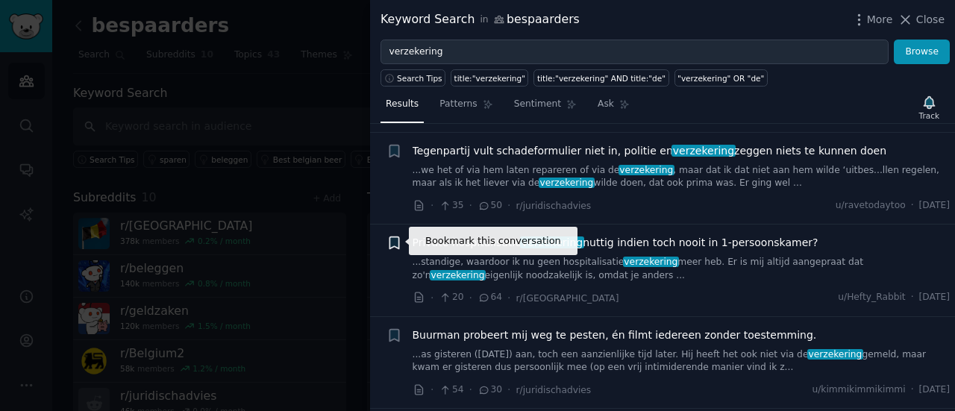
click at [393, 237] on icon "button" at bounding box center [394, 243] width 9 height 12
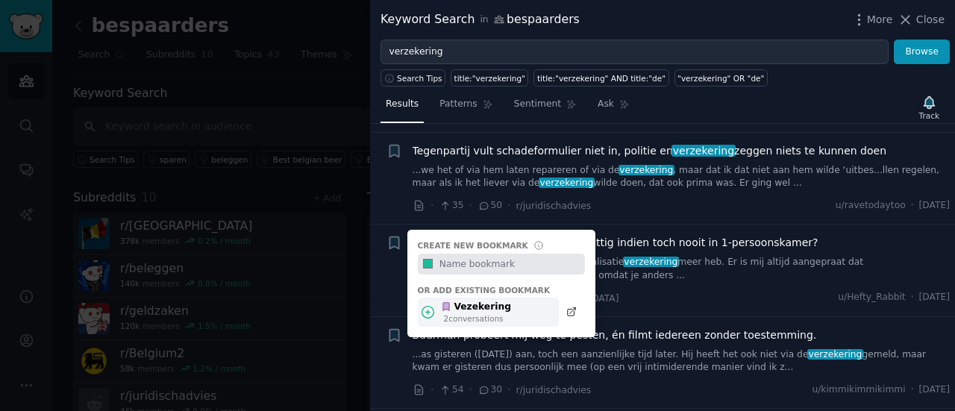
click at [476, 305] on div "Vezekering" at bounding box center [476, 307] width 70 height 13
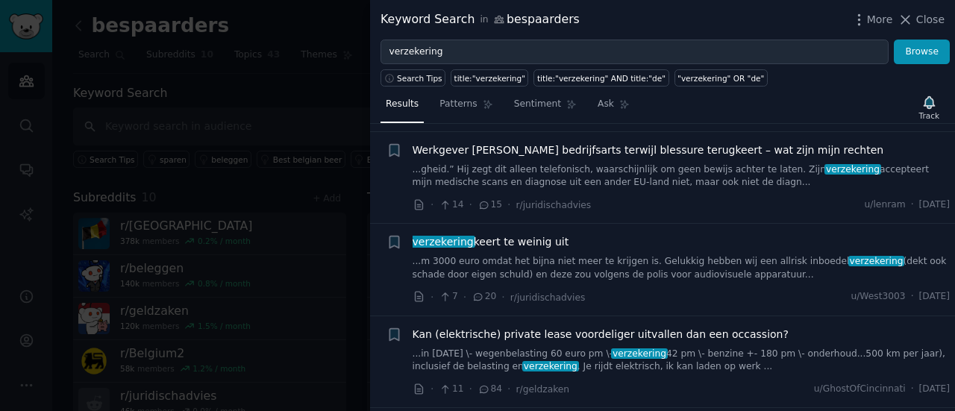
scroll to position [775, 0]
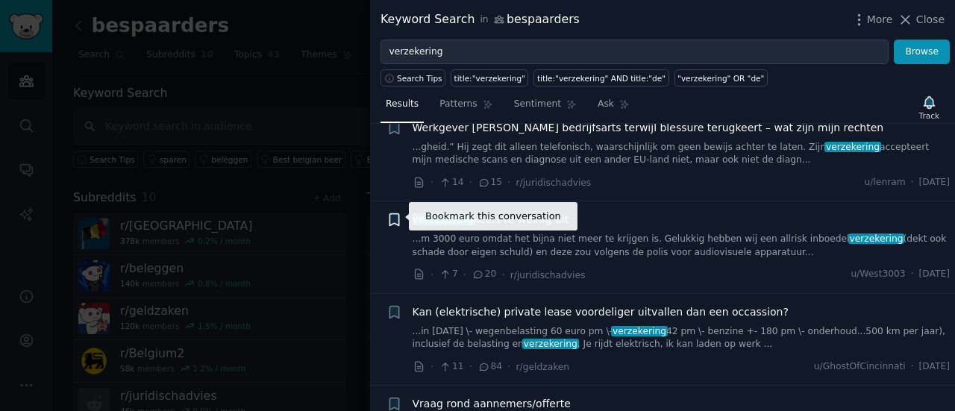
click at [393, 214] on icon "button" at bounding box center [394, 220] width 9 height 12
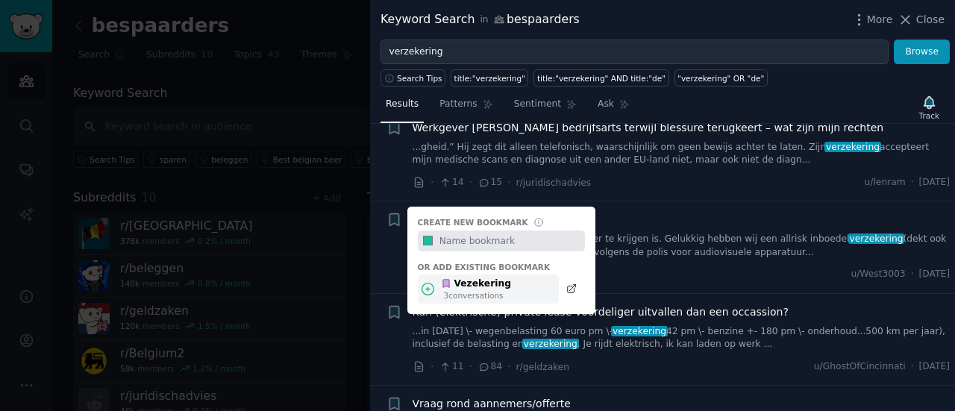
click at [473, 280] on div "Vezekering" at bounding box center [476, 284] width 70 height 13
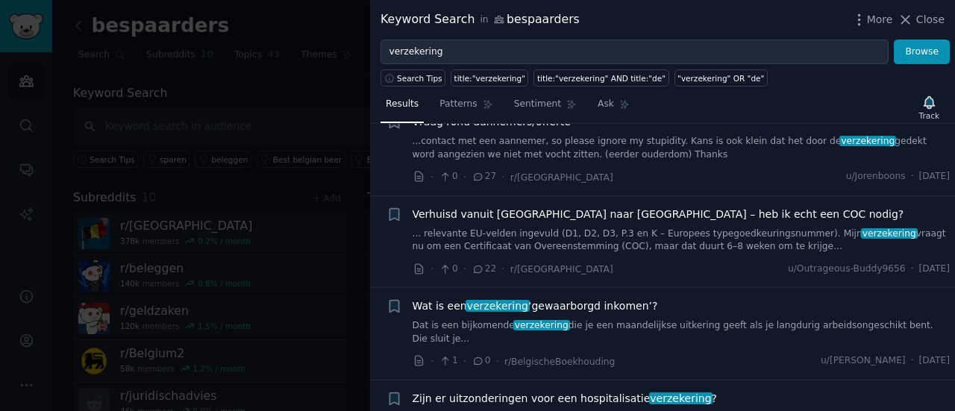
scroll to position [1065, 0]
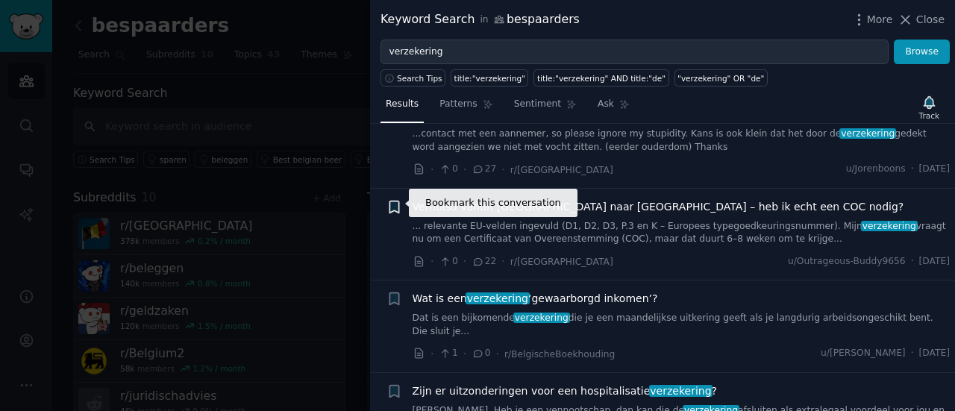
click at [396, 205] on icon "button" at bounding box center [394, 207] width 9 height 12
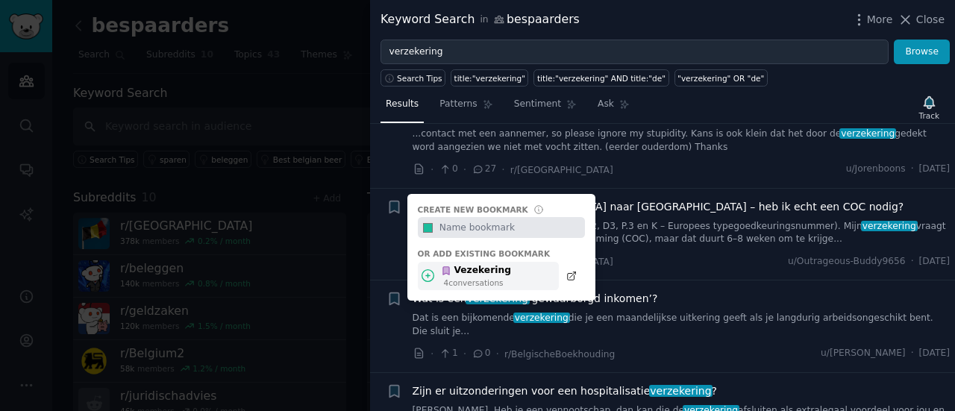
click at [475, 265] on div "Vezekering" at bounding box center [476, 270] width 70 height 13
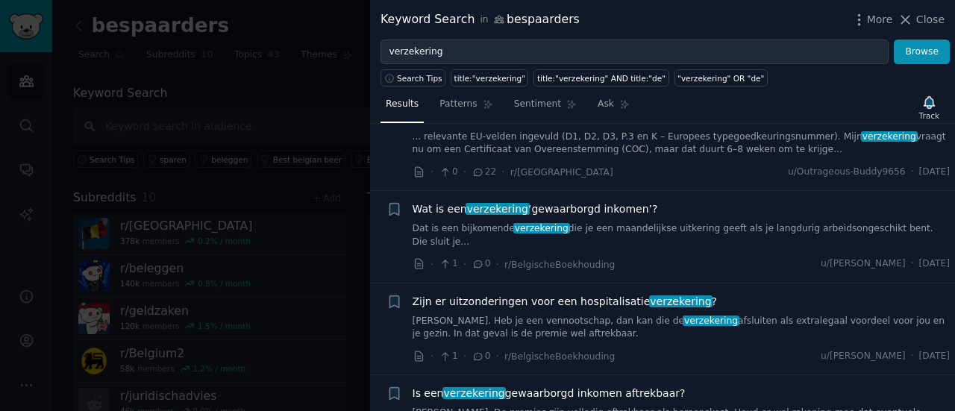
scroll to position [1156, 0]
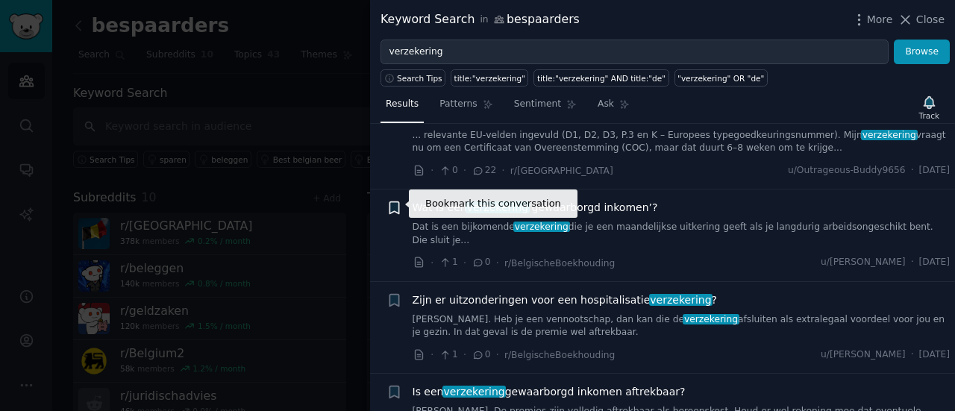
click at [390, 203] on icon "button" at bounding box center [394, 208] width 9 height 12
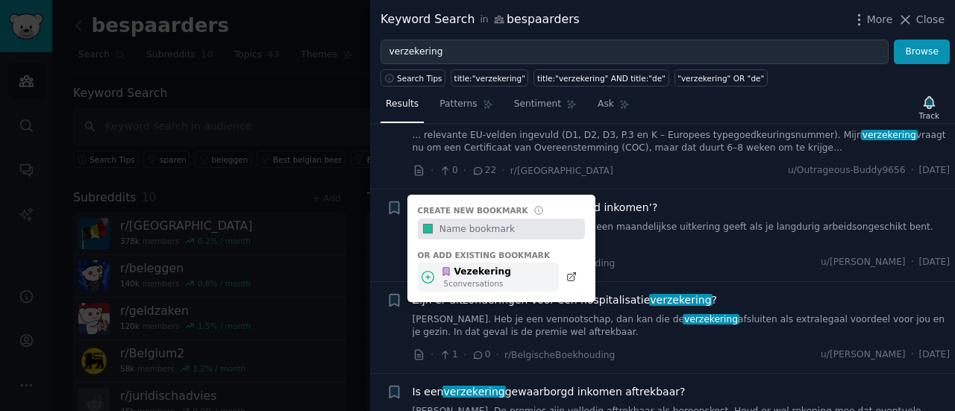
click at [459, 268] on div "Vezekering" at bounding box center [476, 272] width 70 height 13
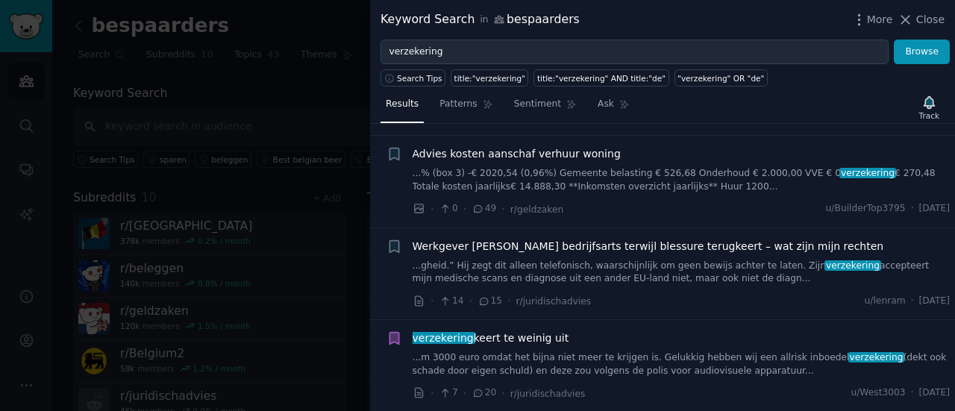
scroll to position [0, 0]
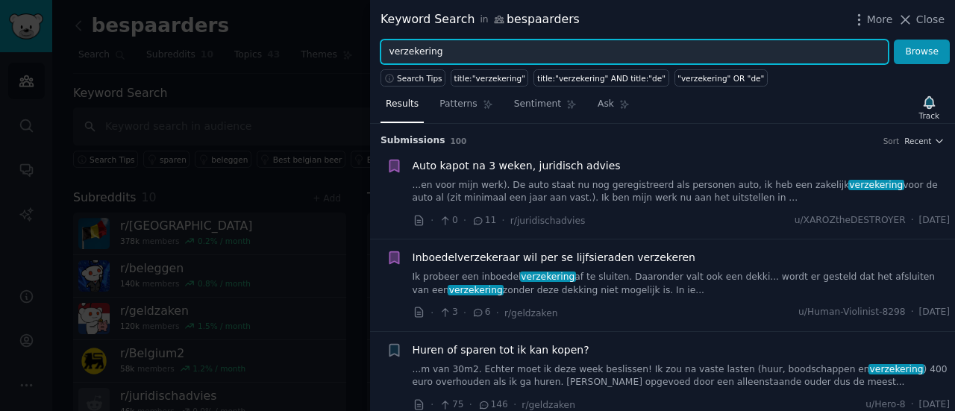
drag, startPoint x: 451, startPoint y: 49, endPoint x: 384, endPoint y: 57, distance: 67.7
click at [384, 57] on input "verzekering" at bounding box center [635, 52] width 508 height 25
type input "besparen"
click at [894, 40] on button "Browse" at bounding box center [922, 52] width 56 height 25
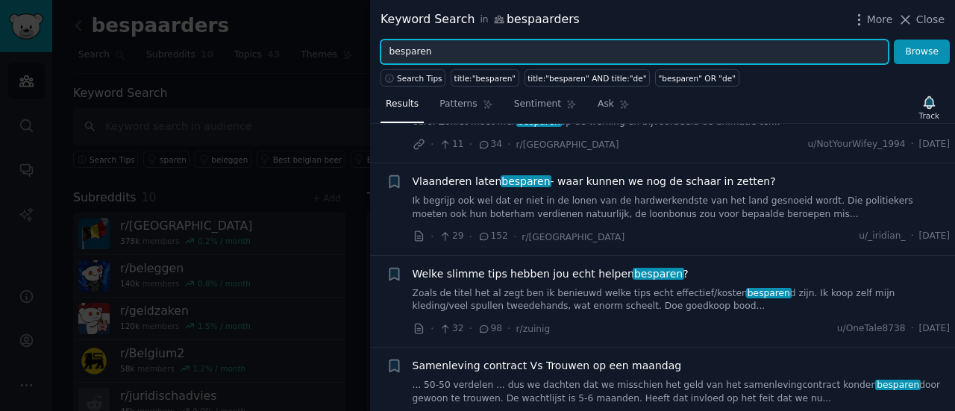
scroll to position [874, 0]
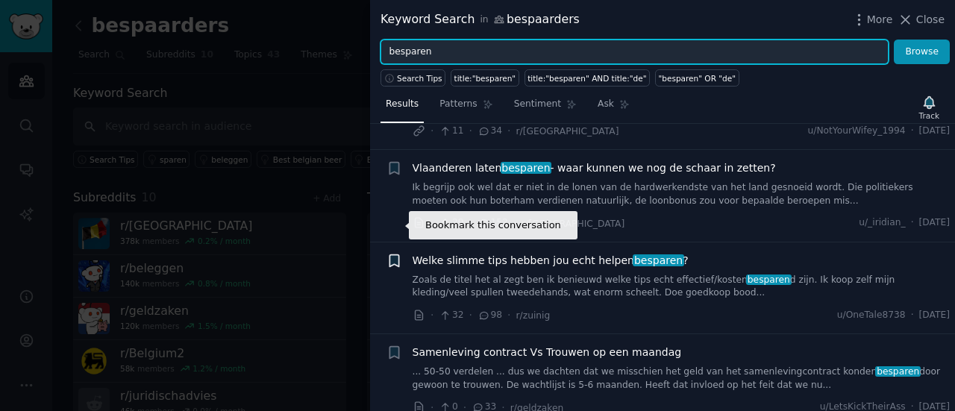
click at [396, 255] on icon "button" at bounding box center [394, 261] width 9 height 12
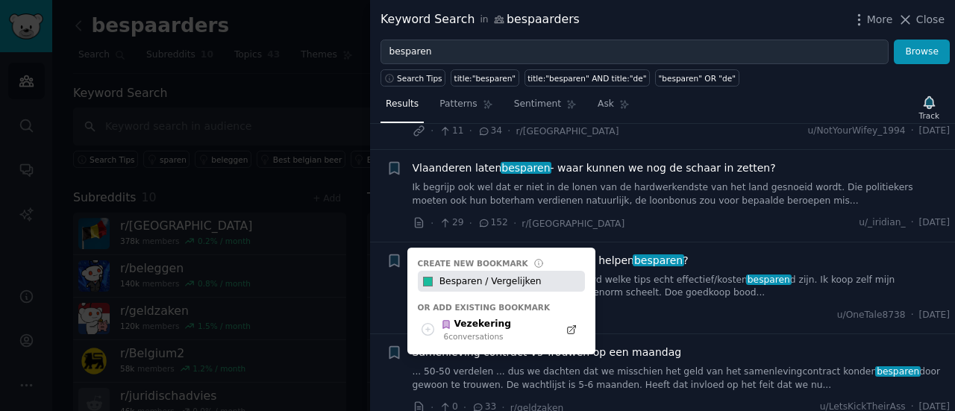
type input "Besparen / Vergelijken"
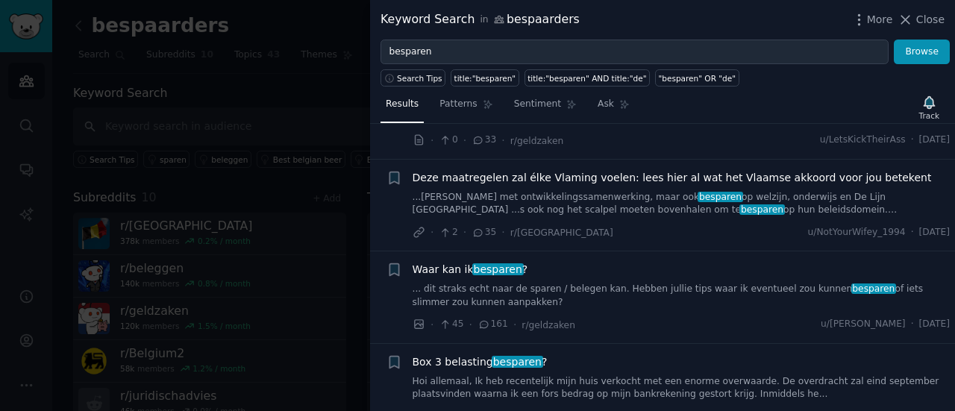
scroll to position [1143, 0]
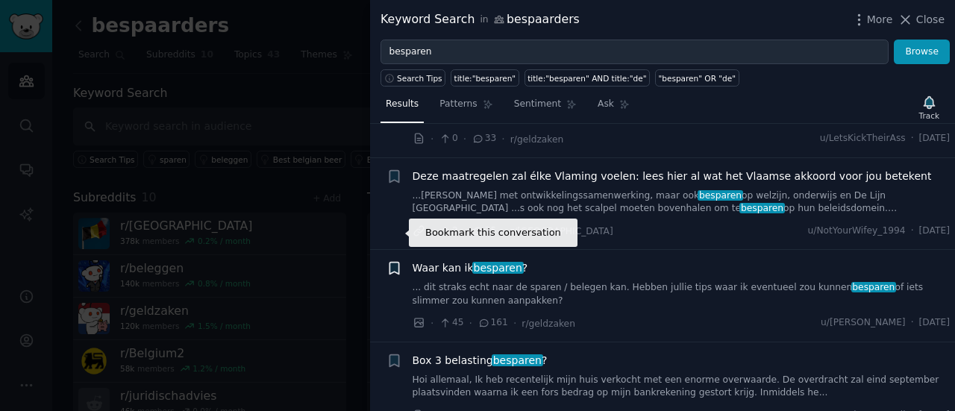
click at [398, 263] on icon "button" at bounding box center [394, 269] width 9 height 12
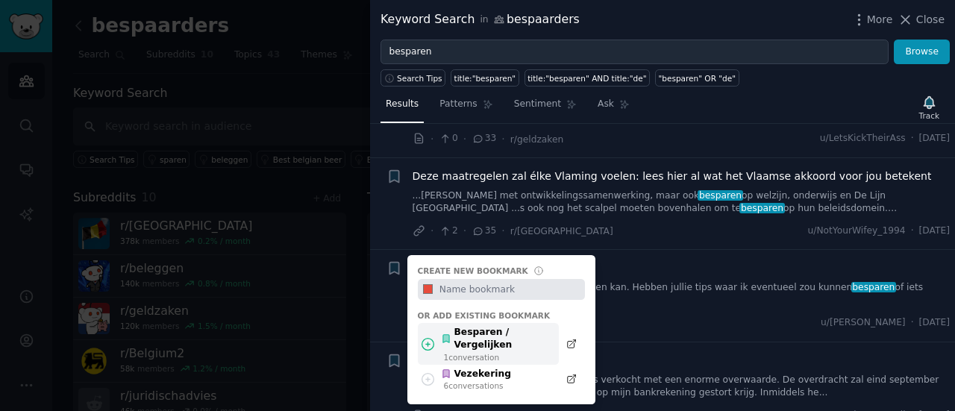
click at [478, 326] on div "Besparen / Vergelijken" at bounding box center [496, 339] width 110 height 26
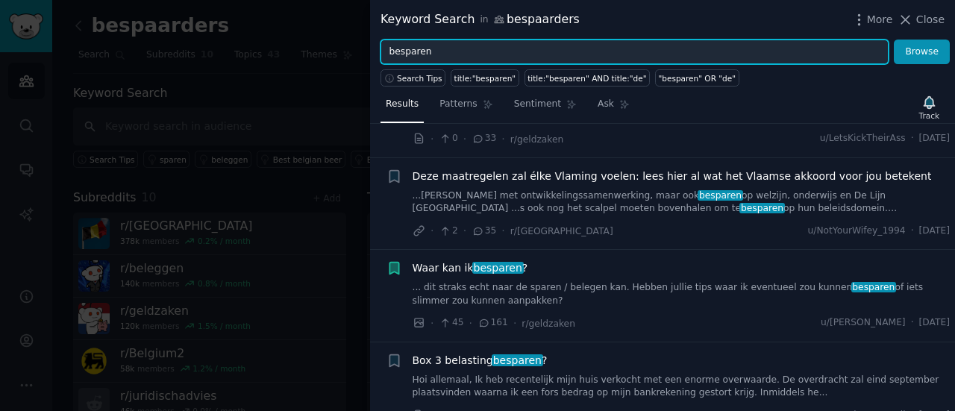
drag, startPoint x: 446, startPoint y: 56, endPoint x: 387, endPoint y: 62, distance: 60.0
click at [387, 62] on input "besparen" at bounding box center [635, 52] width 508 height 25
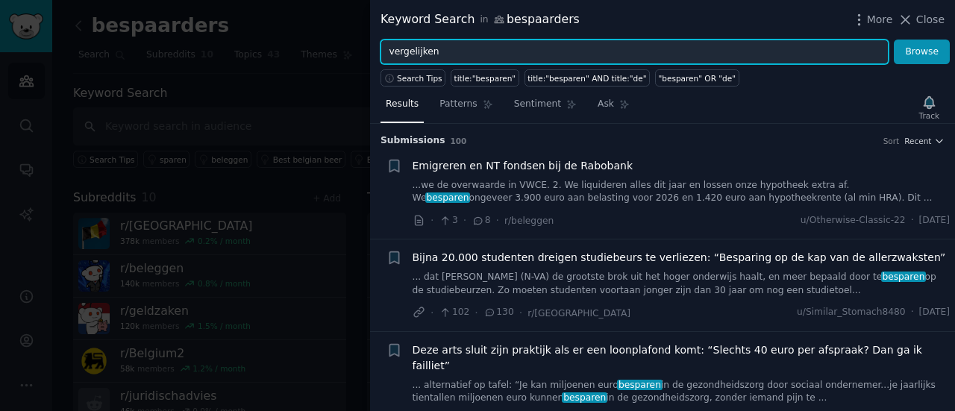
type input "vergelijken"
click at [894, 40] on button "Browse" at bounding box center [922, 52] width 56 height 25
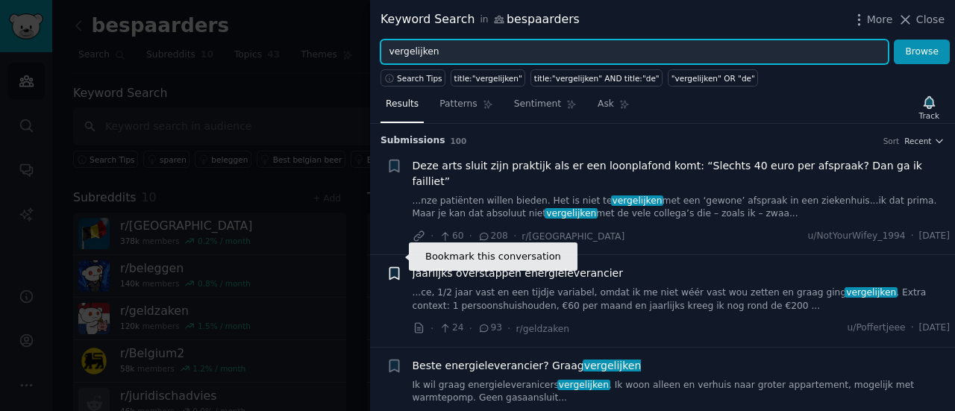
click at [398, 268] on icon "button" at bounding box center [394, 274] width 9 height 12
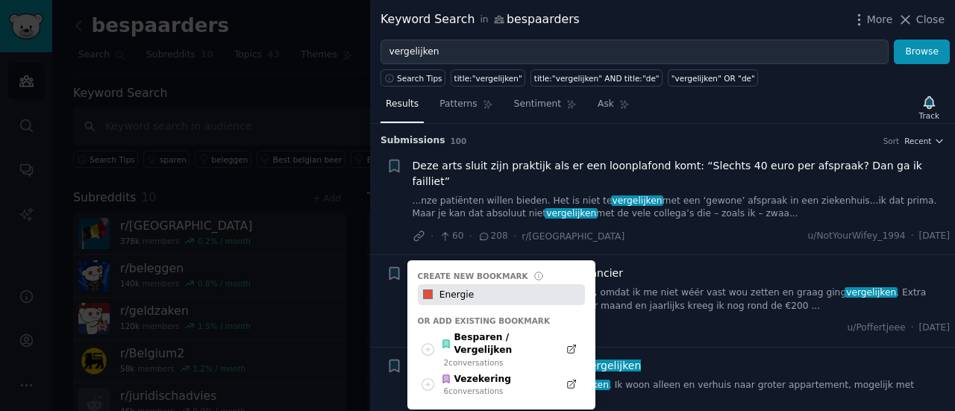
type input "Energie"
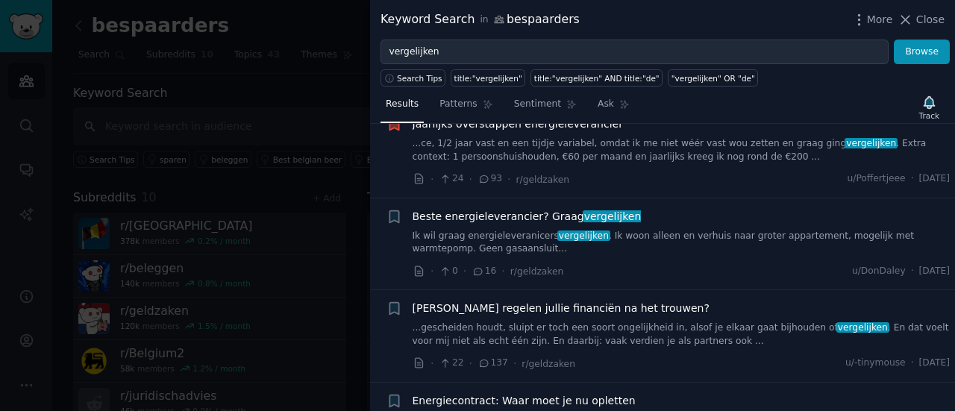
scroll to position [155, 0]
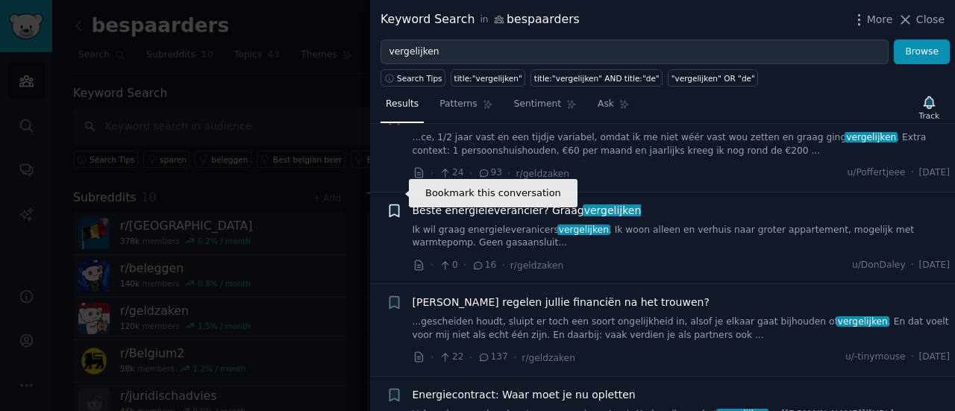
click at [394, 205] on icon "button" at bounding box center [394, 211] width 9 height 12
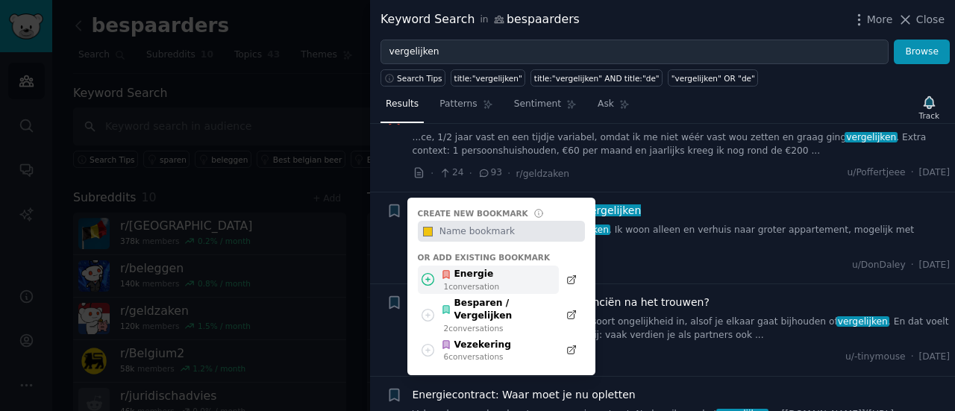
click at [459, 281] on div "1 conversation" at bounding box center [472, 286] width 56 height 10
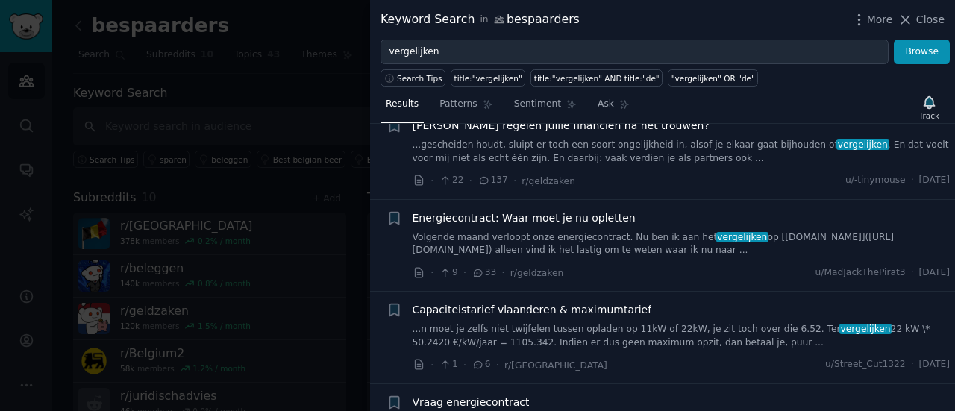
scroll to position [334, 0]
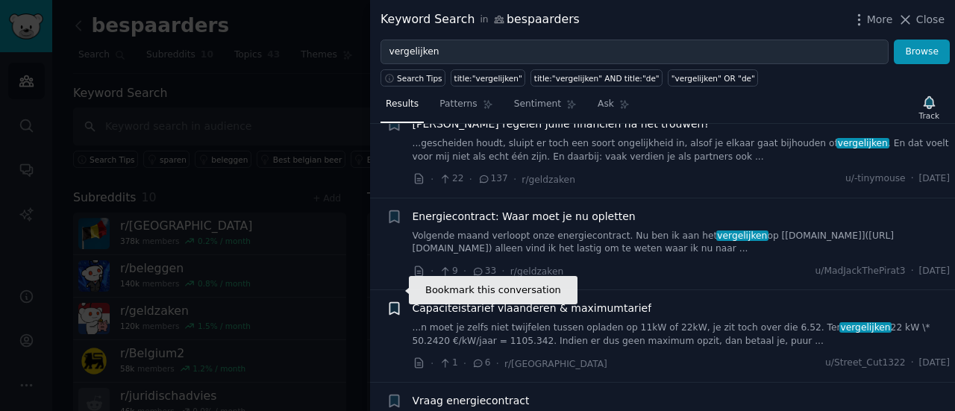
click at [393, 303] on icon "button" at bounding box center [394, 309] width 9 height 12
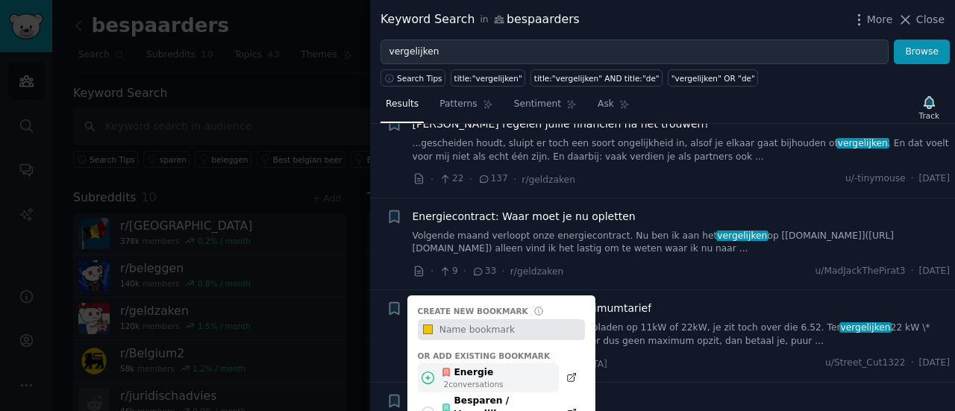
click at [486, 366] on div "Energie" at bounding box center [472, 372] width 63 height 13
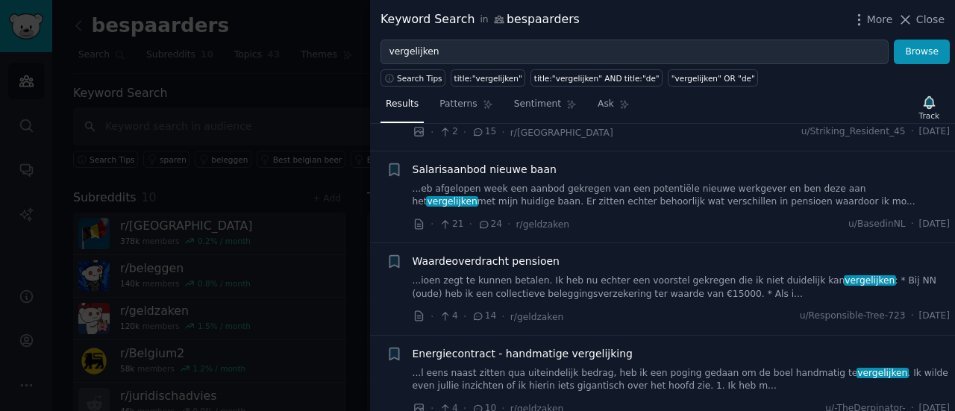
scroll to position [0, 0]
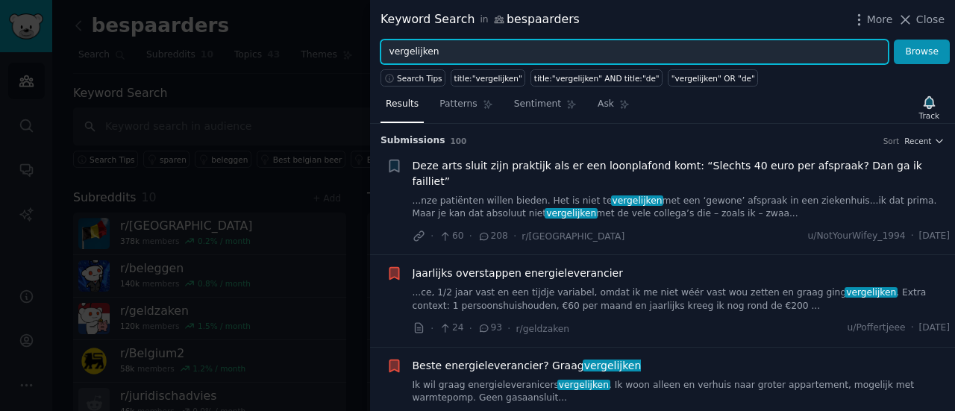
drag, startPoint x: 440, startPoint y: 53, endPoint x: 383, endPoint y: 53, distance: 57.5
click at [383, 53] on input "vergelijken" at bounding box center [635, 52] width 508 height 25
type input "z"
click at [399, 50] on input "aut" at bounding box center [635, 52] width 508 height 25
click at [894, 40] on button "Browse" at bounding box center [922, 52] width 56 height 25
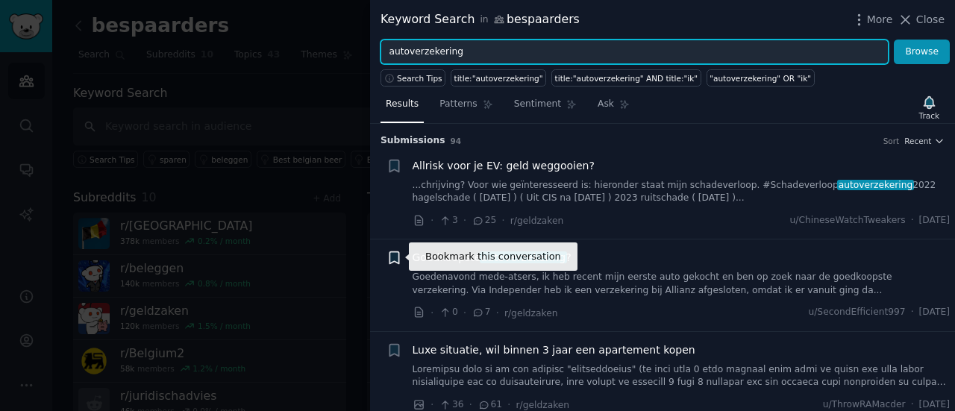
click at [396, 257] on icon "button" at bounding box center [394, 258] width 9 height 12
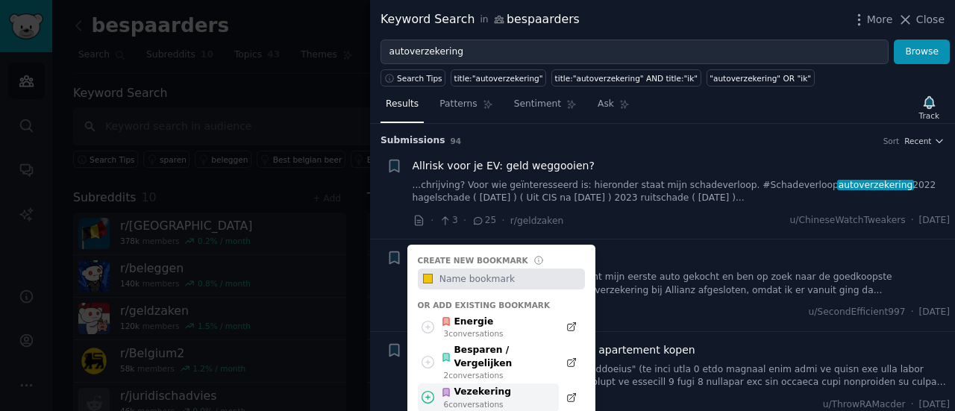
click at [487, 399] on div "6 conversation s" at bounding box center [477, 404] width 67 height 10
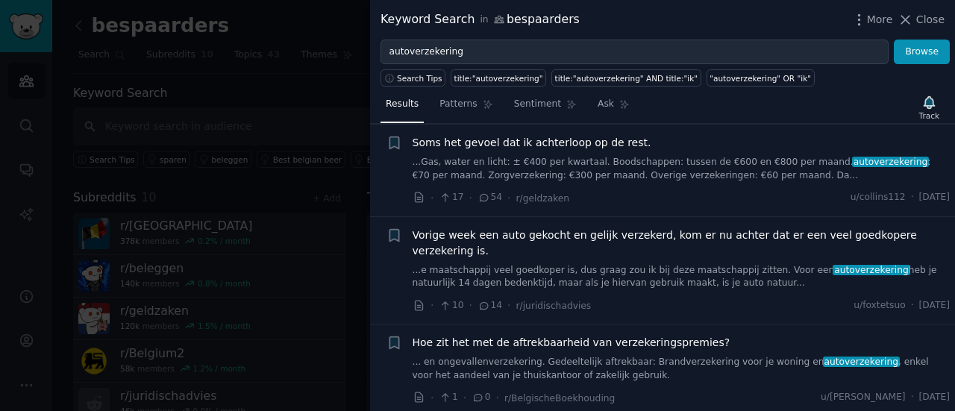
scroll to position [300, 0]
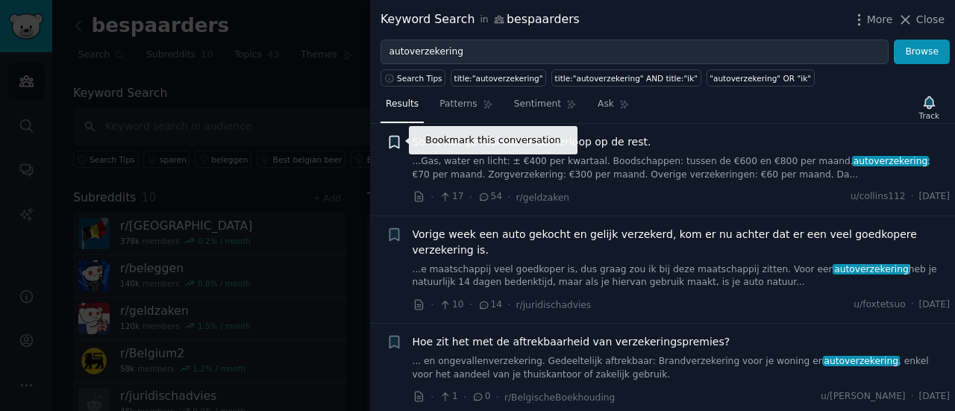
click at [397, 143] on icon "button" at bounding box center [394, 143] width 9 height 12
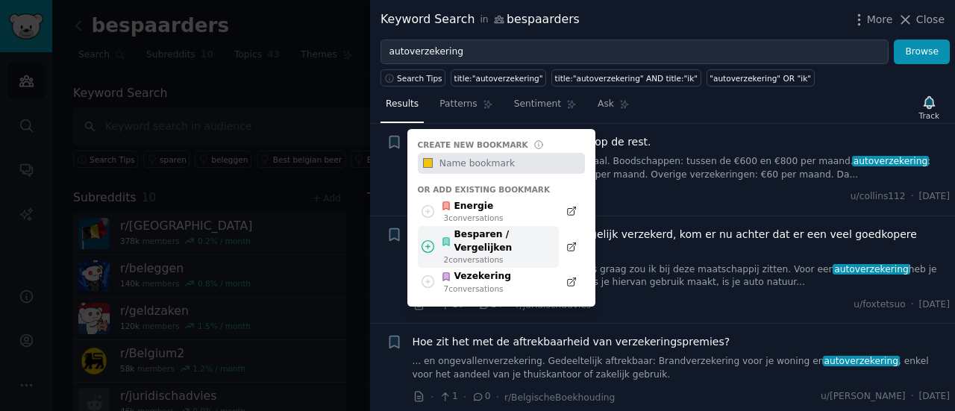
click at [483, 231] on div "Besparen / Vergelijken" at bounding box center [496, 241] width 110 height 26
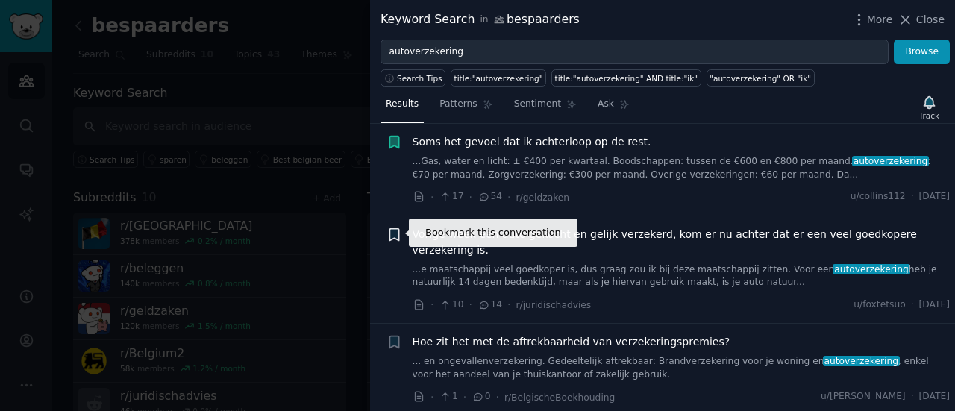
click at [397, 231] on icon "button" at bounding box center [394, 234] width 9 height 12
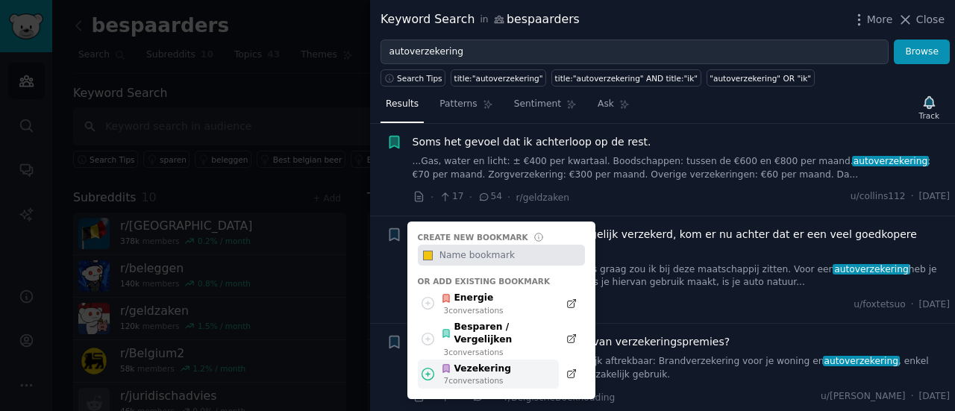
click at [487, 363] on div "Vezekering" at bounding box center [476, 369] width 70 height 13
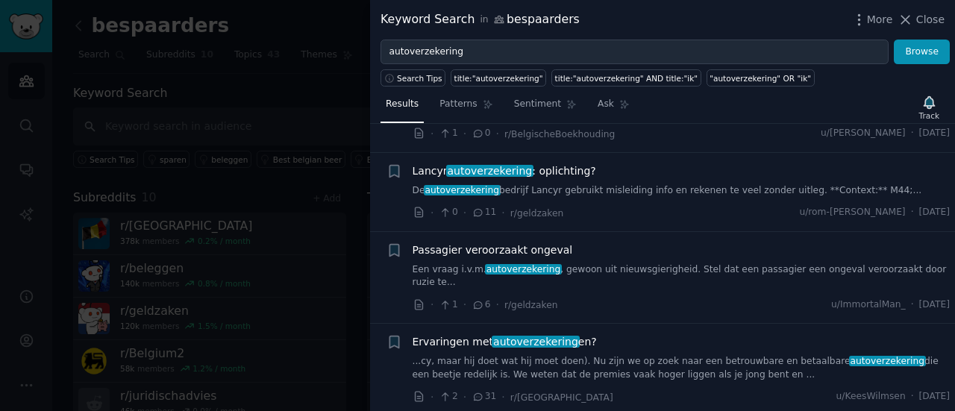
scroll to position [569, 0]
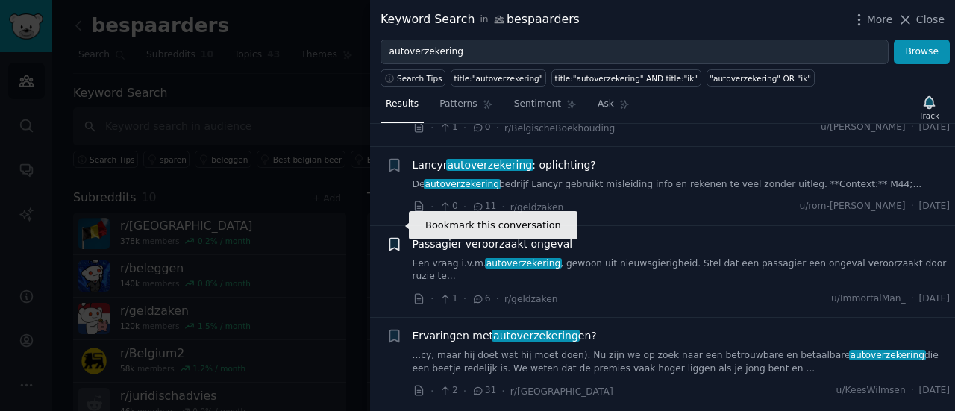
click at [393, 238] on icon "button" at bounding box center [394, 244] width 9 height 12
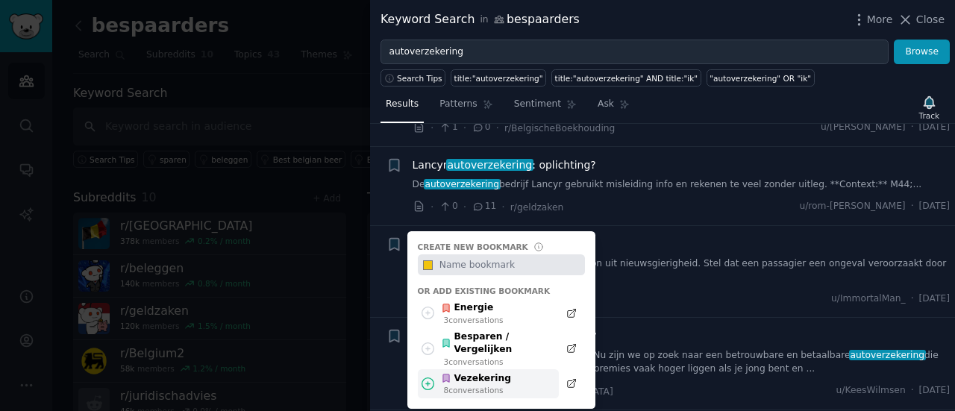
click at [461, 372] on div "Vezekering" at bounding box center [476, 378] width 70 height 13
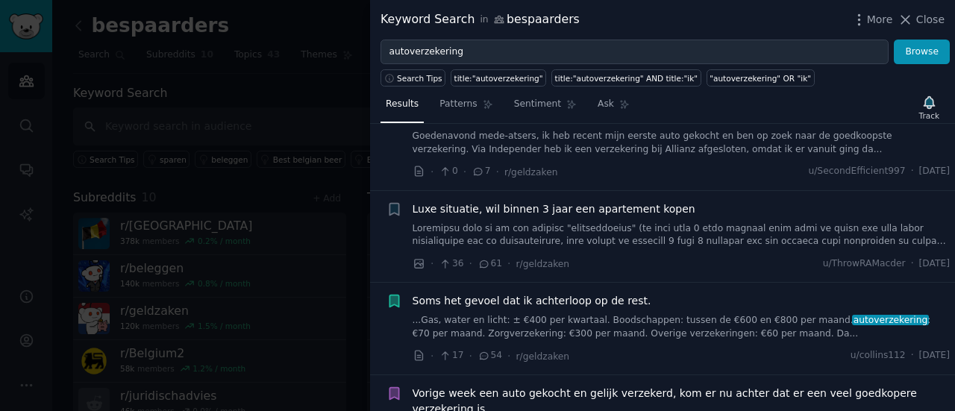
scroll to position [0, 0]
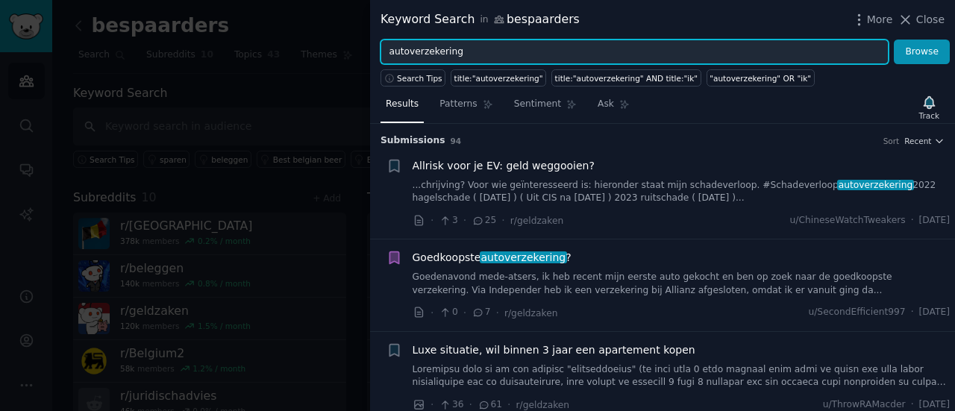
drag, startPoint x: 472, startPoint y: 57, endPoint x: 358, endPoint y: 60, distance: 113.5
click at [358, 60] on div "Keyword Search in bespaarders More Close autoverzekering Browse Search Tips tit…" at bounding box center [477, 205] width 955 height 411
type input "brandverzekering"
click at [894, 40] on button "Browse" at bounding box center [922, 52] width 56 height 25
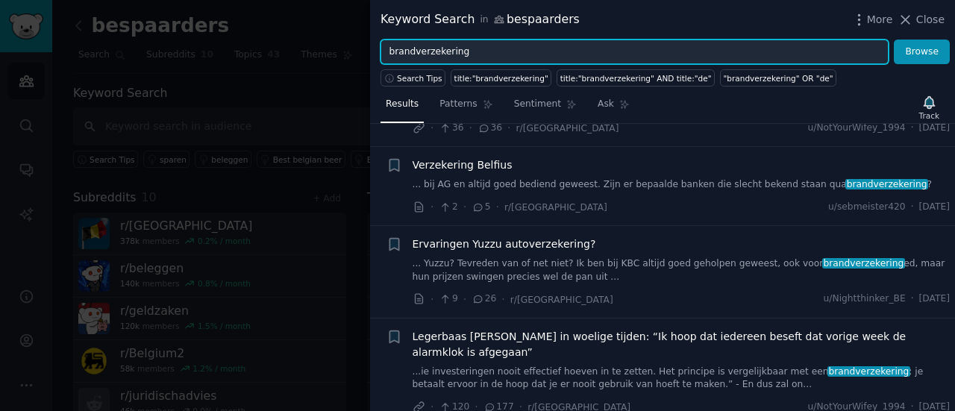
scroll to position [293, 0]
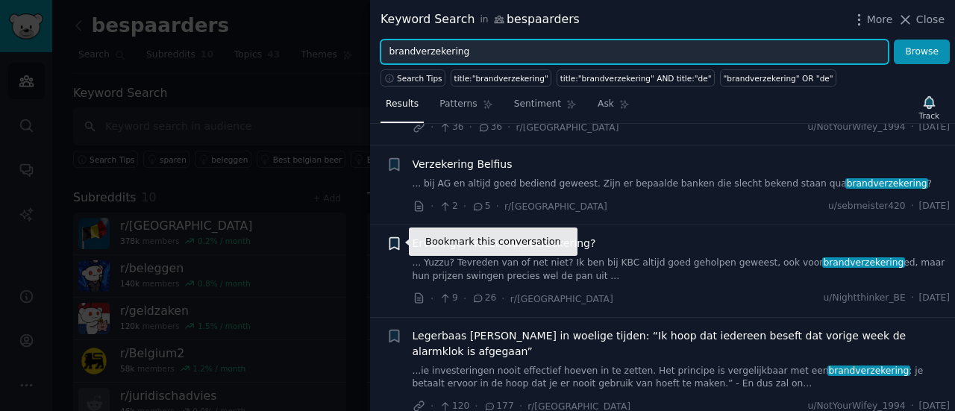
click at [387, 240] on icon "button" at bounding box center [395, 244] width 16 height 16
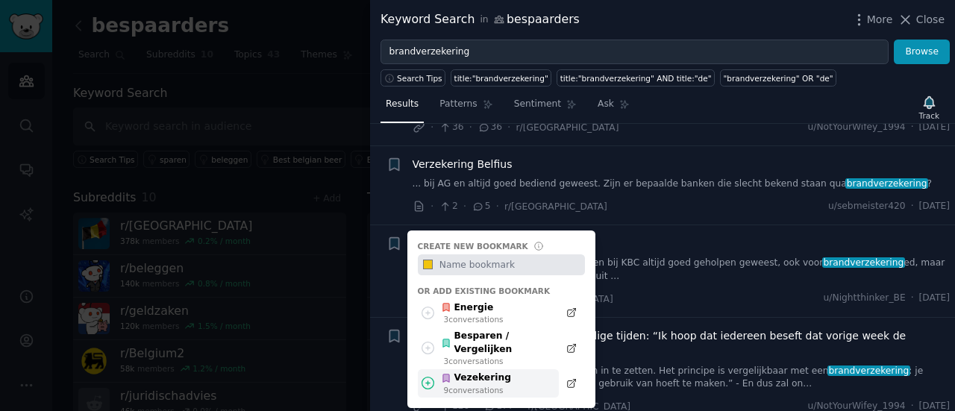
click at [490, 372] on div "Vezekering" at bounding box center [476, 378] width 70 height 13
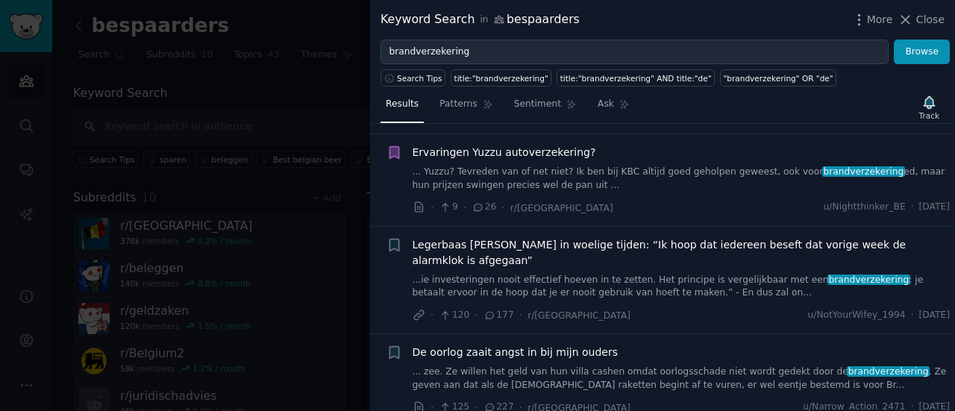
scroll to position [0, 0]
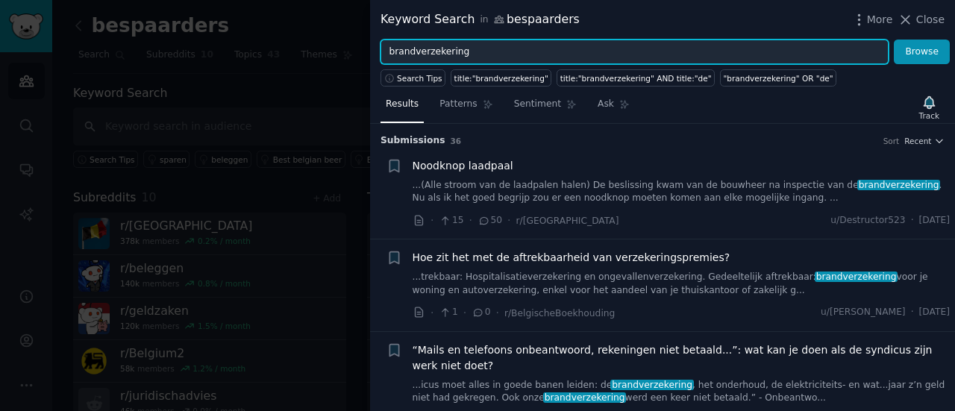
drag, startPoint x: 481, startPoint y: 52, endPoint x: 382, endPoint y: 60, distance: 98.9
click at [382, 60] on input "brandverzekering" at bounding box center [635, 52] width 508 height 25
click at [894, 40] on button "Browse" at bounding box center [922, 52] width 56 height 25
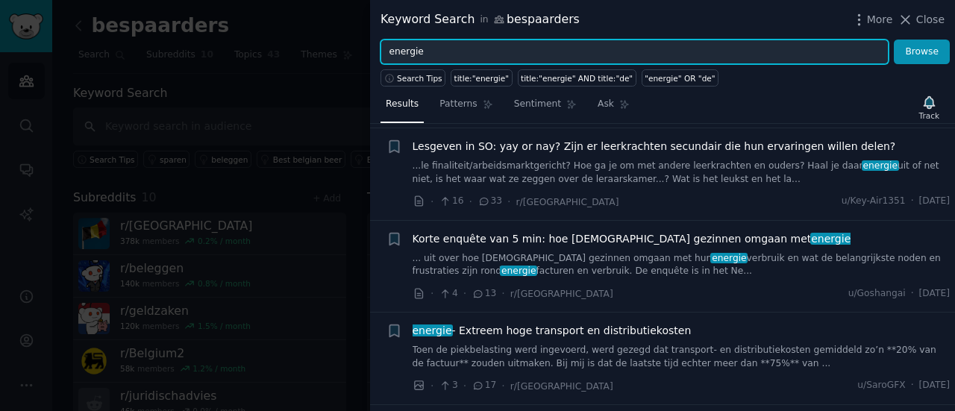
scroll to position [1220, 0]
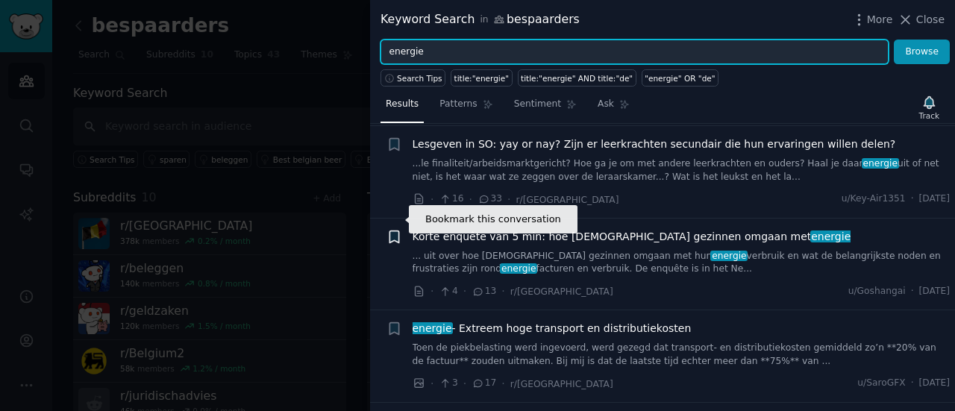
click at [396, 231] on icon "button" at bounding box center [394, 237] width 9 height 12
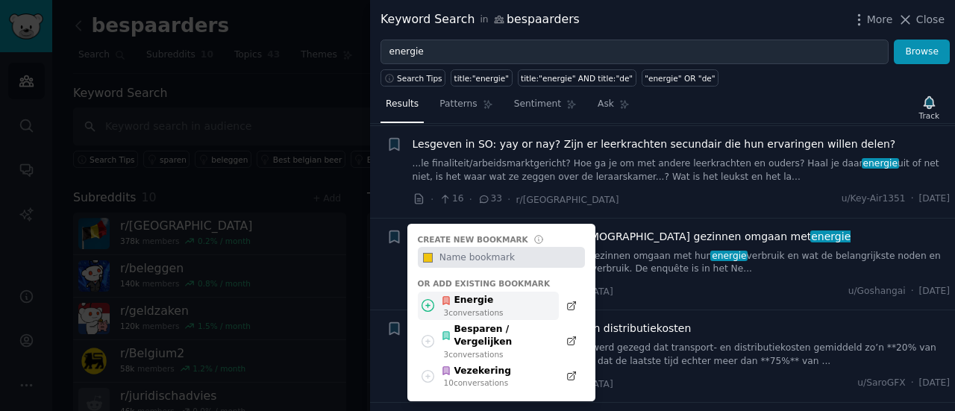
click at [479, 308] on div "3 conversation s" at bounding box center [474, 313] width 60 height 10
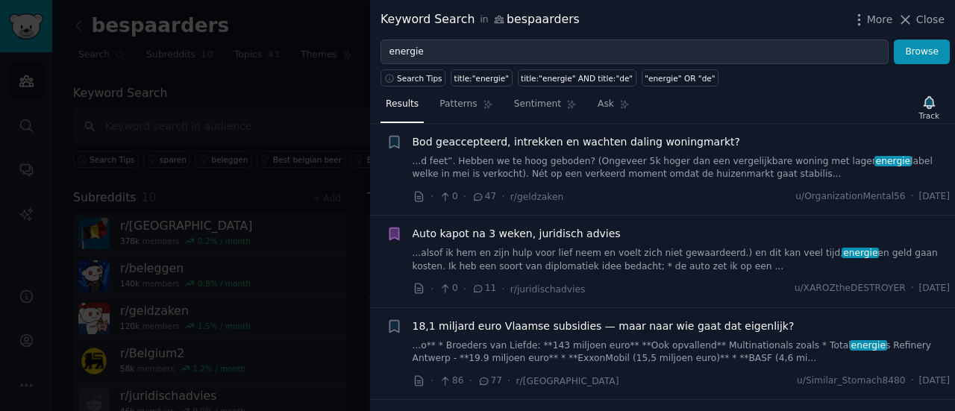
scroll to position [0, 0]
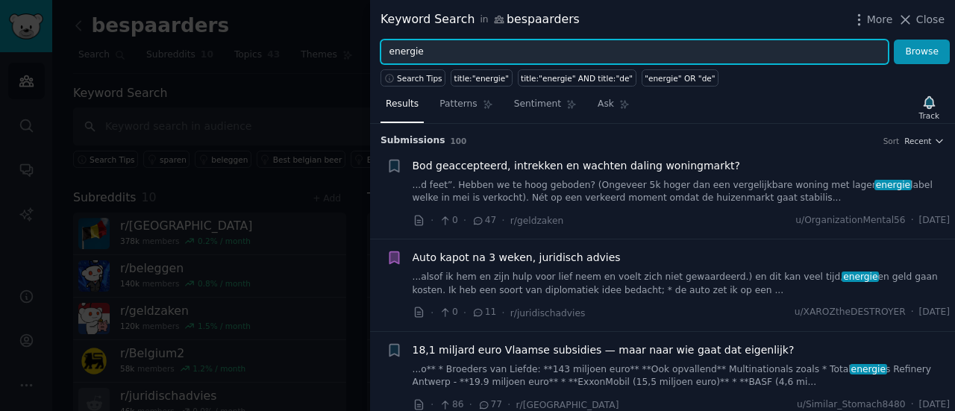
drag, startPoint x: 439, startPoint y: 52, endPoint x: 355, endPoint y: 60, distance: 84.1
click at [355, 60] on div "Keyword Search in bespaarders More Close energie Browse Search Tips title:"ener…" at bounding box center [477, 205] width 955 height 411
type input "vaste kosten"
click at [894, 40] on button "Browse" at bounding box center [922, 52] width 56 height 25
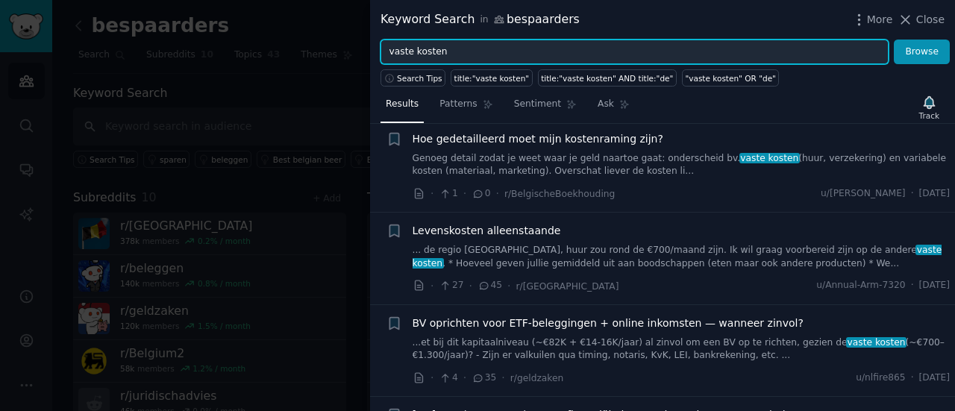
scroll to position [210, 0]
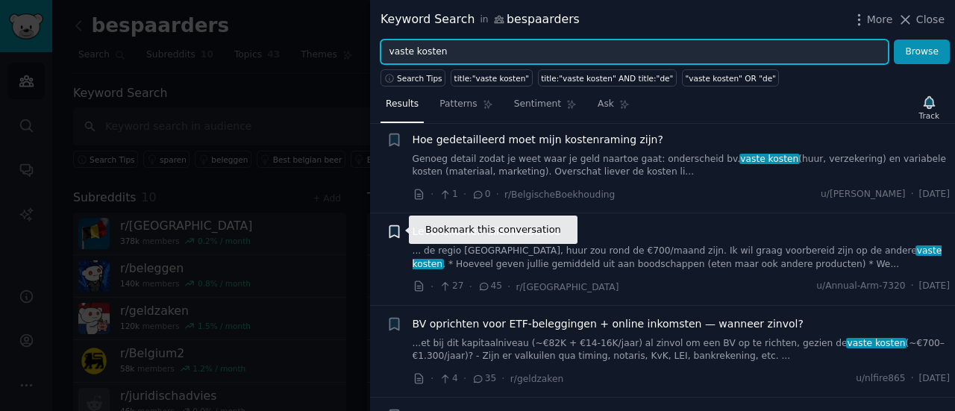
click at [390, 226] on icon "button" at bounding box center [394, 232] width 9 height 12
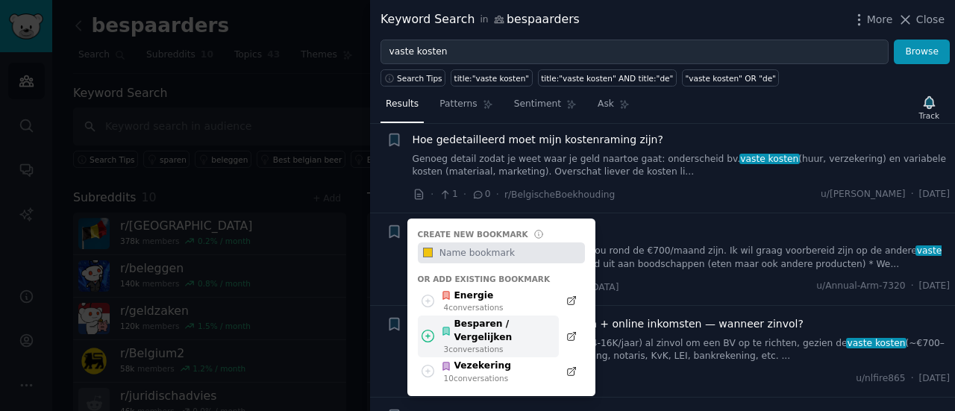
click at [510, 323] on div "Besparen / Vergelijken" at bounding box center [496, 331] width 110 height 26
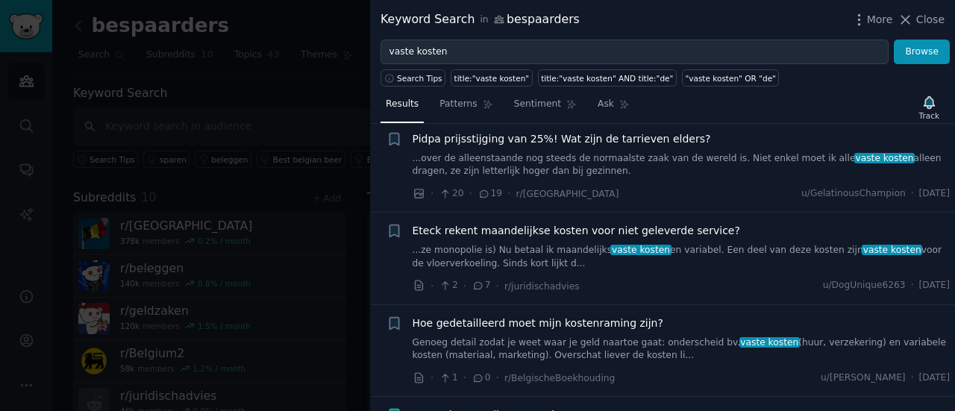
scroll to position [0, 0]
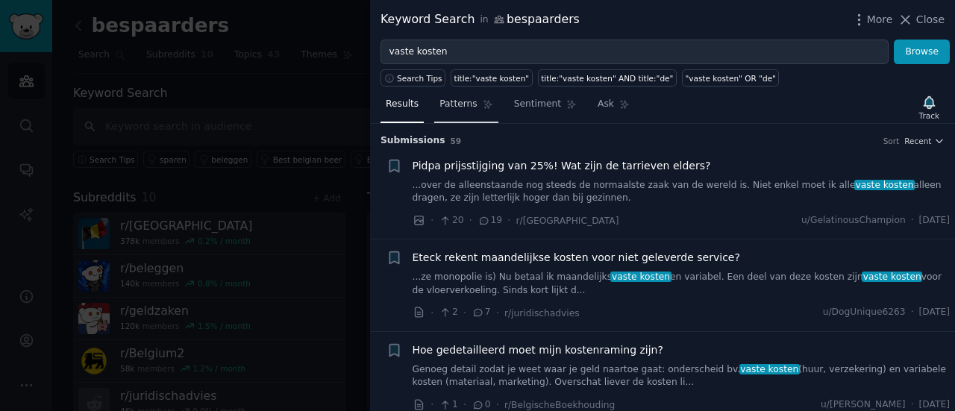
click at [464, 99] on span "Patterns" at bounding box center [458, 104] width 37 height 13
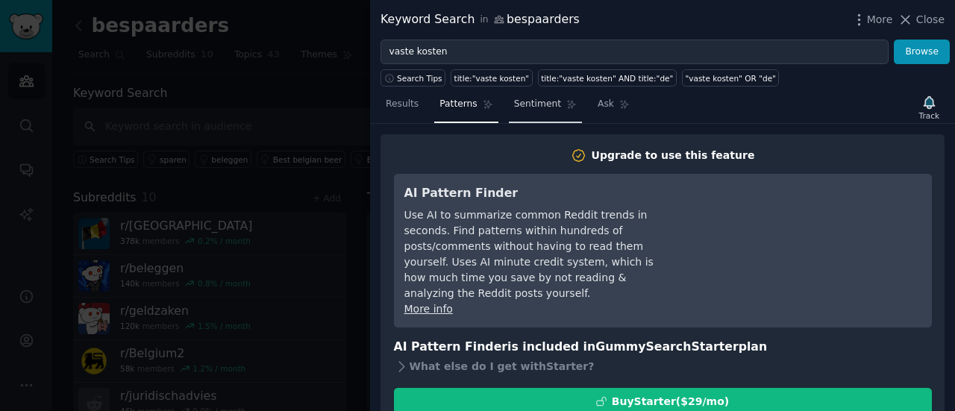
click at [524, 107] on span "Sentiment" at bounding box center [537, 104] width 47 height 13
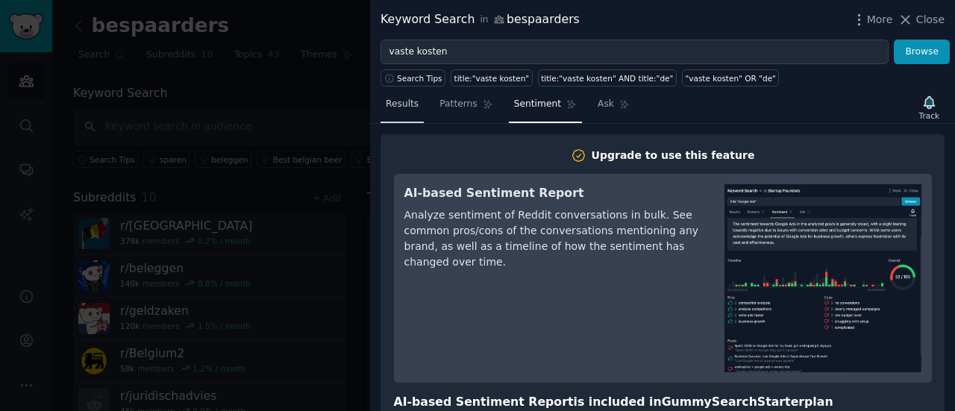
click at [402, 107] on span "Results" at bounding box center [402, 104] width 33 height 13
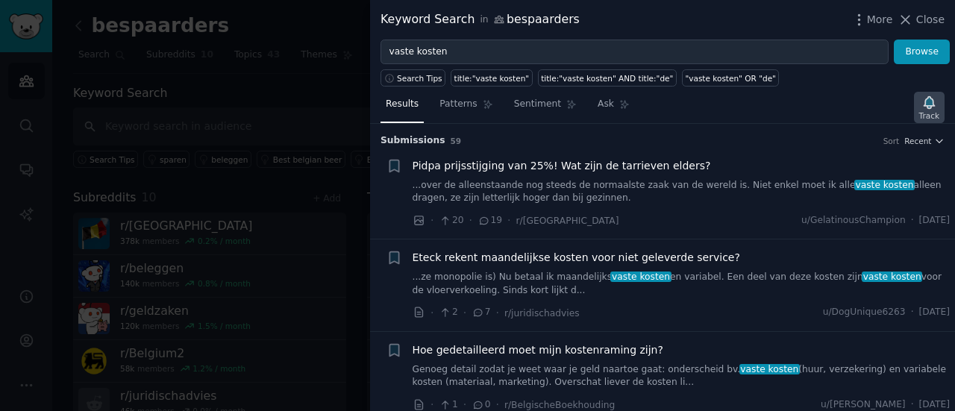
click at [928, 104] on icon "button" at bounding box center [929, 102] width 10 height 12
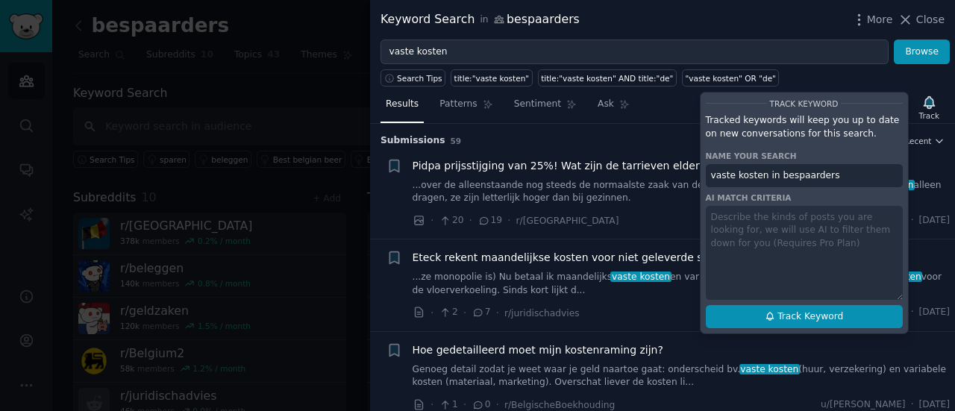
click at [821, 312] on span "Track Keyword" at bounding box center [811, 316] width 66 height 13
type input "vaste kosten in bespaarders"
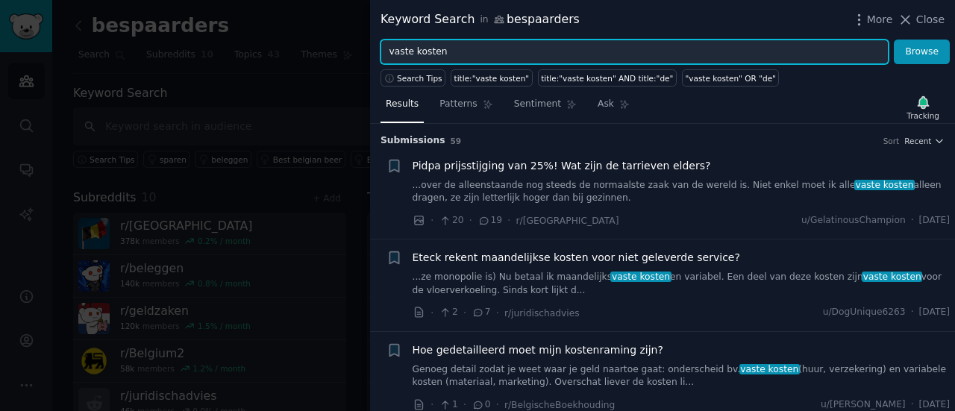
drag, startPoint x: 452, startPoint y: 53, endPoint x: 340, endPoint y: 54, distance: 112.0
click at [340, 54] on div "Keyword Search in bespaarders More Close vaste kosten Browse Search Tips title:…" at bounding box center [477, 205] width 955 height 411
type input "energie"
click at [894, 40] on button "Browse" at bounding box center [922, 52] width 56 height 25
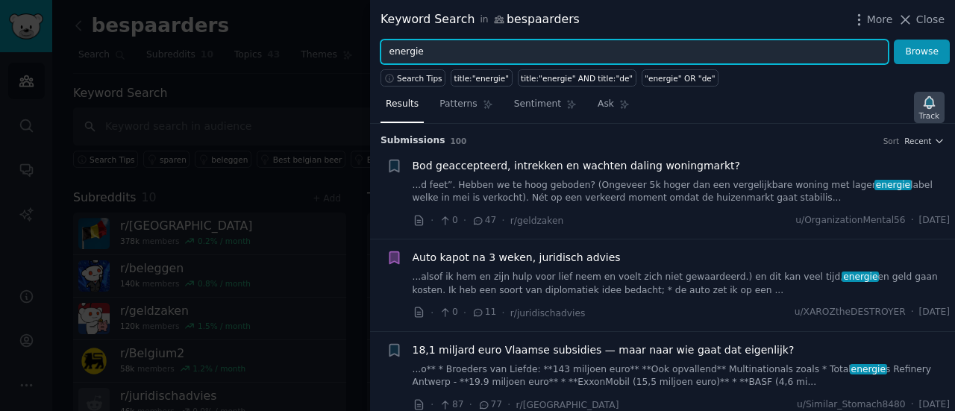
click at [931, 99] on icon "button" at bounding box center [929, 102] width 10 height 12
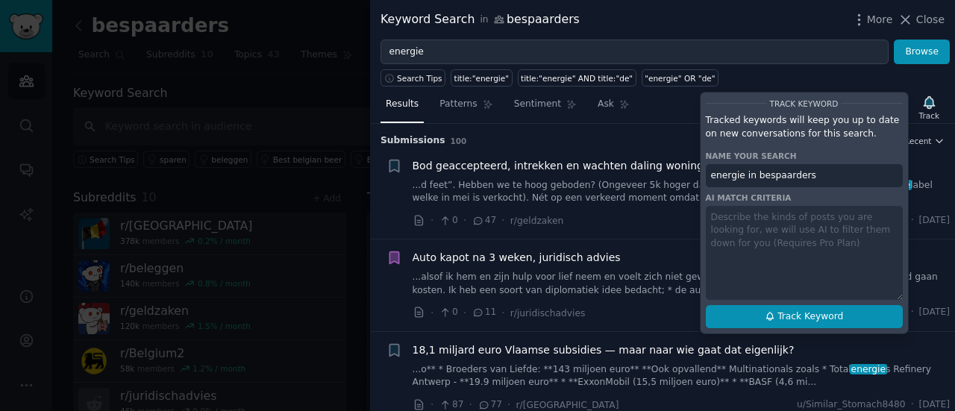
click at [774, 311] on icon at bounding box center [770, 316] width 10 height 10
type input "energie in bespaarders"
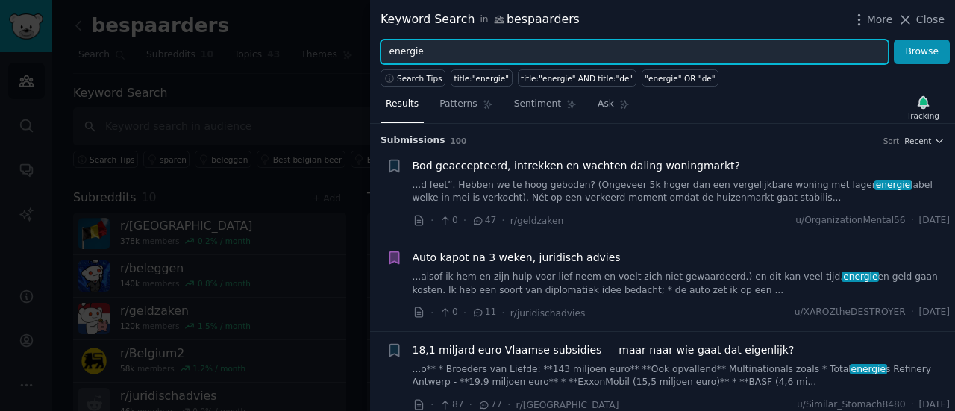
drag, startPoint x: 427, startPoint y: 50, endPoint x: 340, endPoint y: 53, distance: 87.4
click at [340, 53] on div "Keyword Search in bespaarders More Close energie Browse Search Tips title:"ener…" at bounding box center [477, 205] width 955 height 411
type input "verzekeringen"
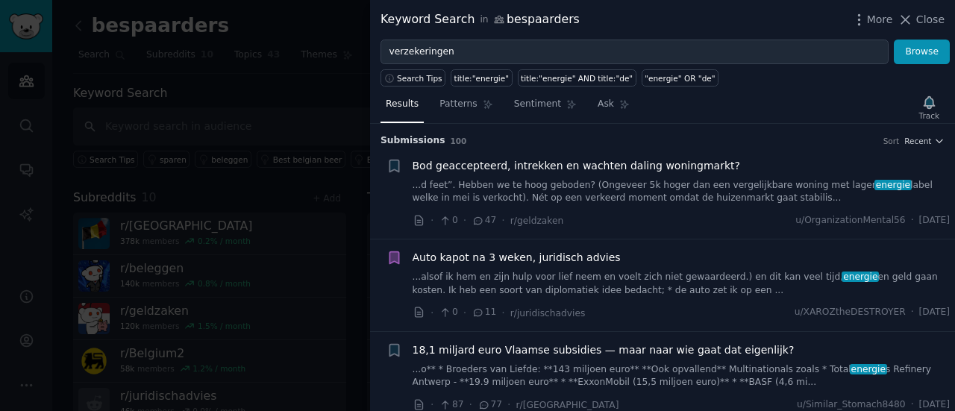
click at [924, 98] on div "Track" at bounding box center [929, 107] width 31 height 31
click at [928, 102] on div "Track" at bounding box center [929, 107] width 31 height 31
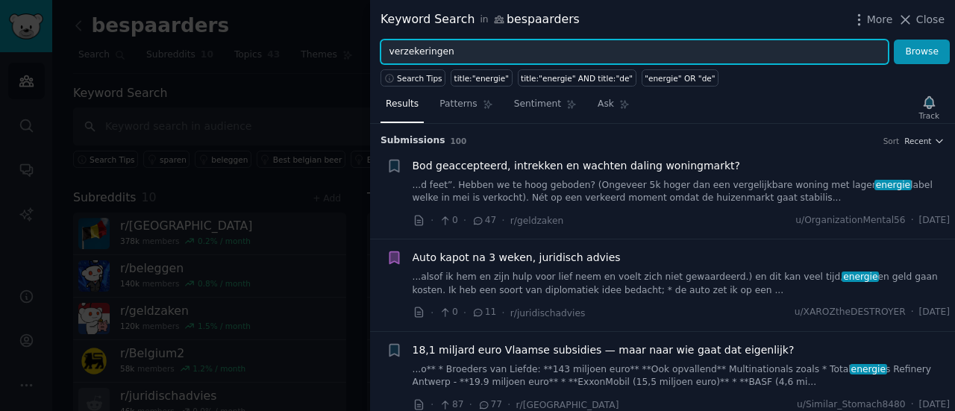
click at [827, 56] on input "verzekeringen" at bounding box center [635, 52] width 508 height 25
click at [894, 40] on button "Browse" at bounding box center [922, 52] width 56 height 25
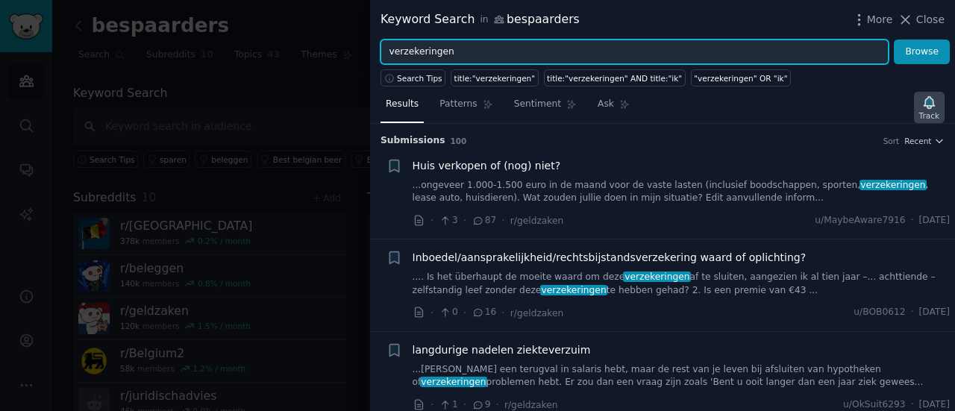
click at [930, 110] on div "Track" at bounding box center [930, 115] width 20 height 10
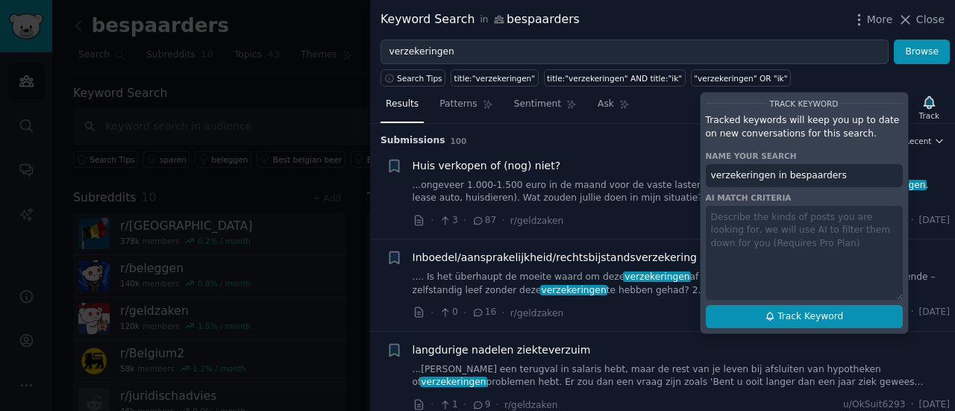
click at [806, 313] on span "Track Keyword" at bounding box center [811, 316] width 66 height 13
type input "verzekeringen in bespaarders"
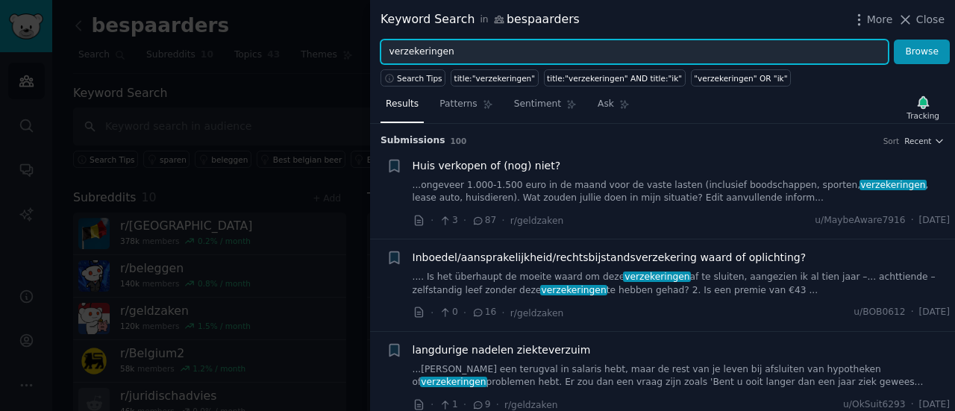
drag, startPoint x: 464, startPoint y: 53, endPoint x: 364, endPoint y: 65, distance: 100.0
click at [364, 65] on div "Keyword Search in bespaarders More Close verzekeringen Browse Search Tips title…" at bounding box center [477, 205] width 955 height 411
click at [791, 53] on input "vergelijken" at bounding box center [635, 52] width 508 height 25
type input "vergelijken"
click at [894, 40] on button "Browse" at bounding box center [922, 52] width 56 height 25
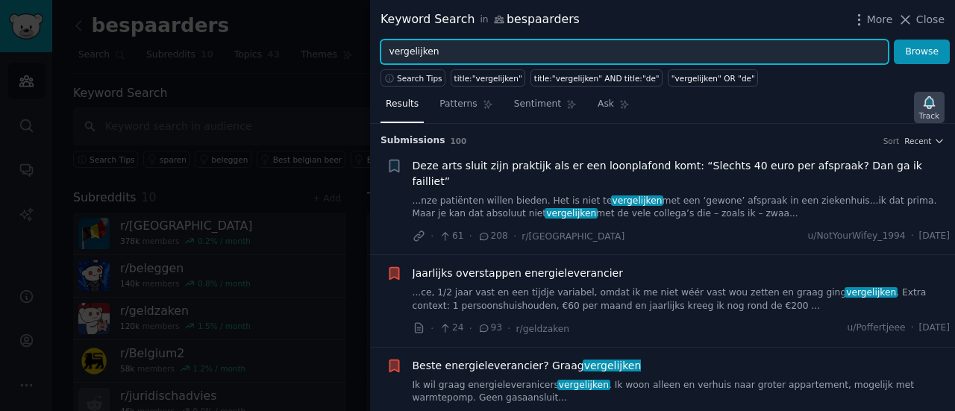
click at [931, 107] on icon "button" at bounding box center [929, 102] width 10 height 12
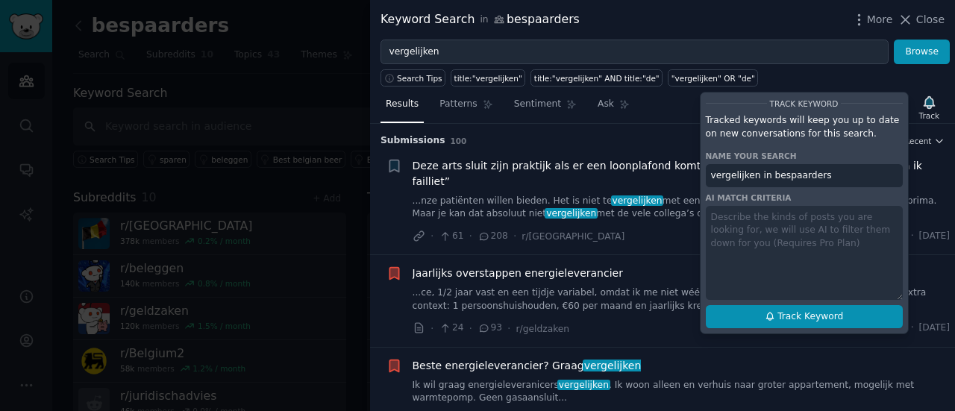
click at [822, 314] on span "Track Keyword" at bounding box center [811, 316] width 66 height 13
type input "vergelijken in bespaarders"
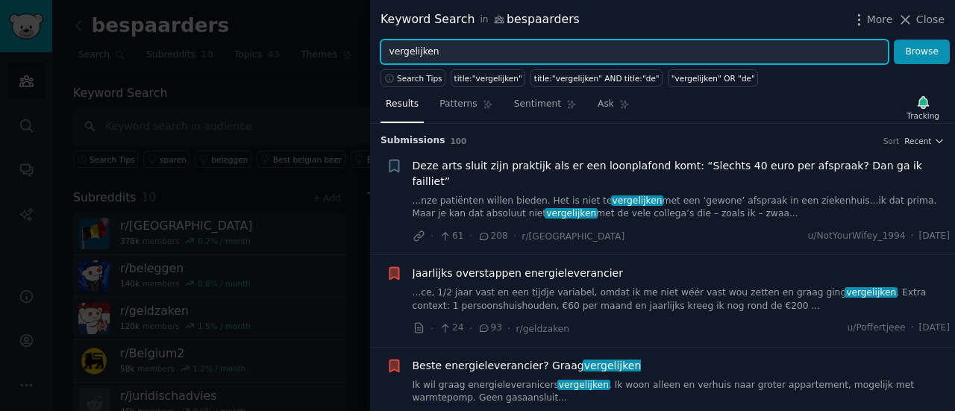
drag, startPoint x: 454, startPoint y: 54, endPoint x: 352, endPoint y: 52, distance: 101.5
click at [352, 52] on div "Keyword Search in bespaarders More Close vergelijken Browse Search Tips title:"…" at bounding box center [477, 205] width 955 height 411
type input "[DOMAIN_NAME]"
click at [894, 40] on button "Browse" at bounding box center [922, 52] width 56 height 25
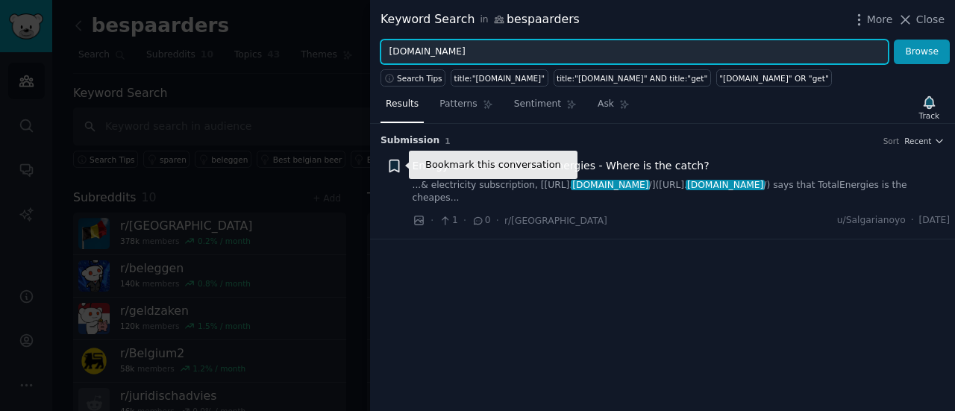
click at [394, 166] on icon "button" at bounding box center [394, 166] width 9 height 12
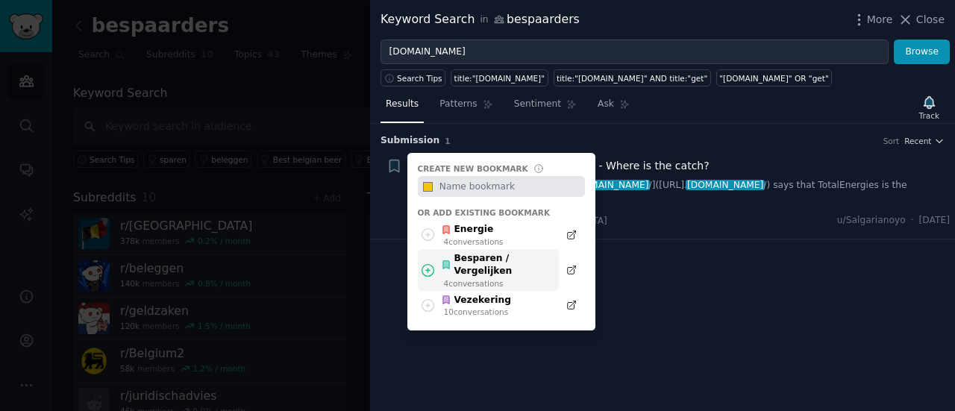
click at [490, 258] on div "Besparen / Vergelijken" at bounding box center [496, 265] width 110 height 26
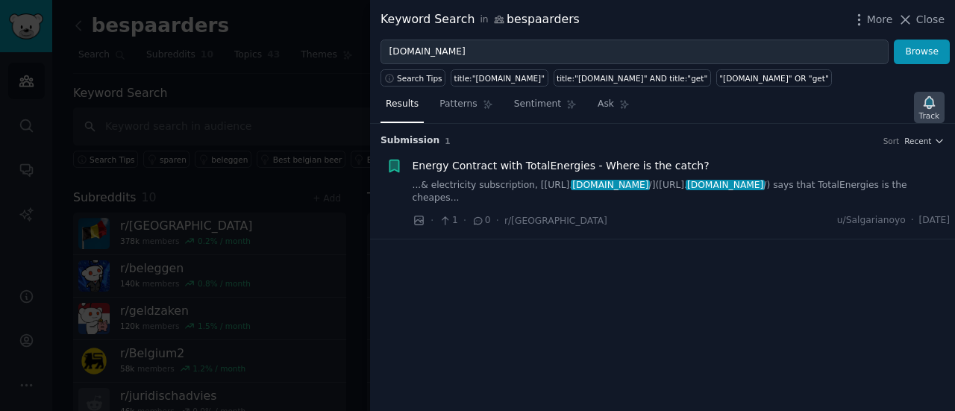
click at [926, 99] on icon "button" at bounding box center [929, 102] width 10 height 12
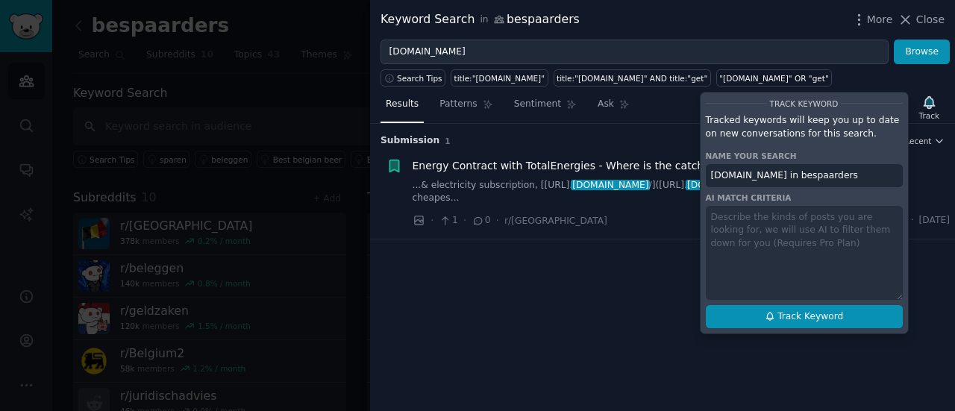
click at [847, 314] on button "Track Keyword" at bounding box center [804, 317] width 197 height 24
type input "[DOMAIN_NAME] in bespaarders"
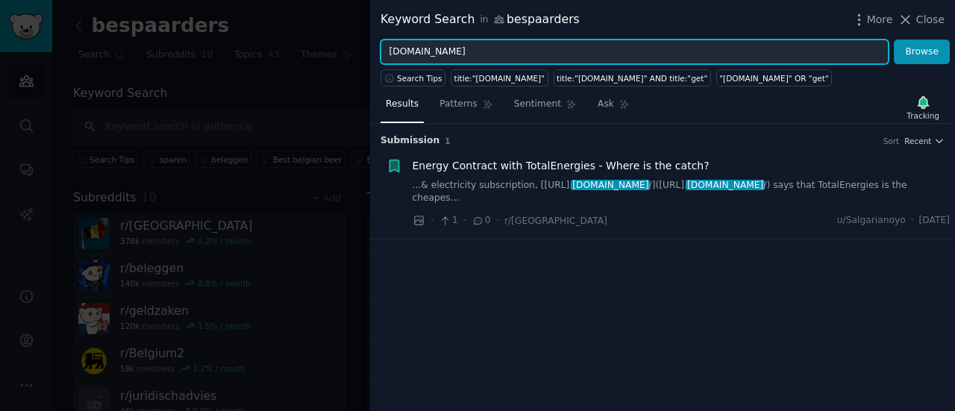
drag, startPoint x: 475, startPoint y: 52, endPoint x: 378, endPoint y: 57, distance: 97.2
click at [378, 57] on div "[DOMAIN_NAME] Browse" at bounding box center [662, 52] width 585 height 25
type input "besparen"
click at [894, 40] on button "Browse" at bounding box center [922, 52] width 56 height 25
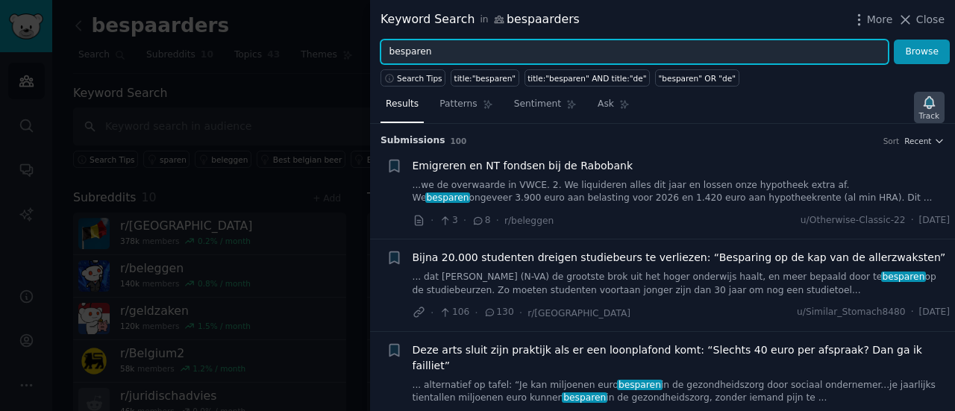
click at [924, 102] on icon "button" at bounding box center [930, 103] width 16 height 16
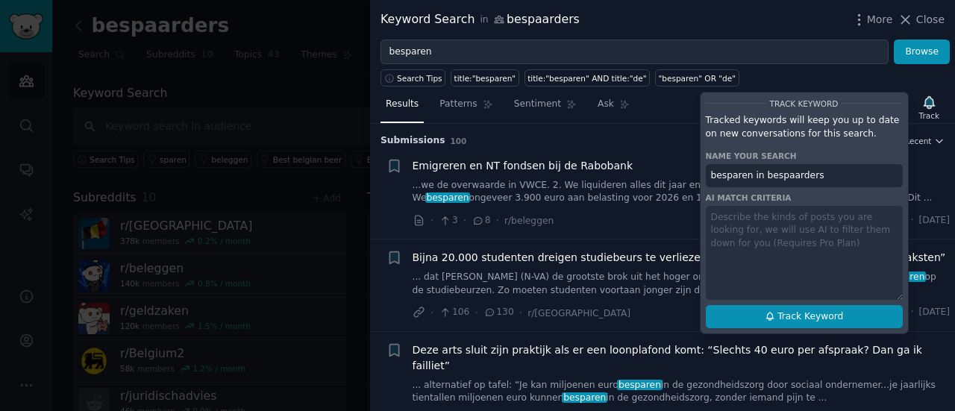
click at [827, 318] on span "Track Keyword" at bounding box center [811, 316] width 66 height 13
type input "besparen in bespaarders"
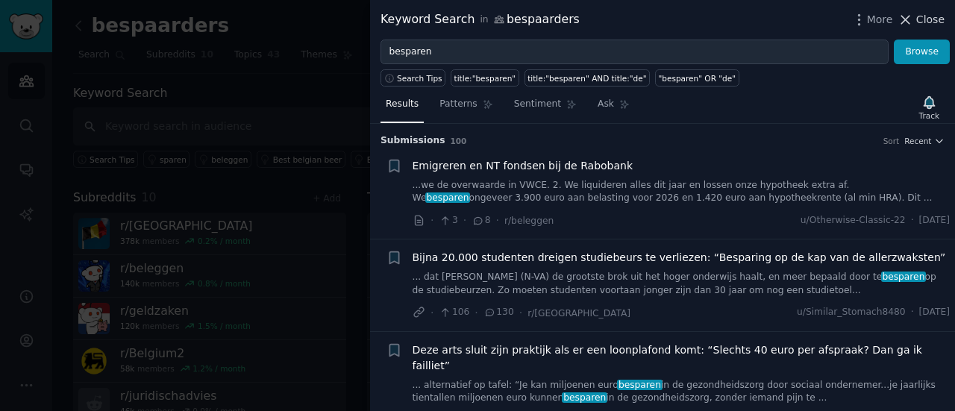
click at [930, 20] on span "Close" at bounding box center [931, 20] width 28 height 16
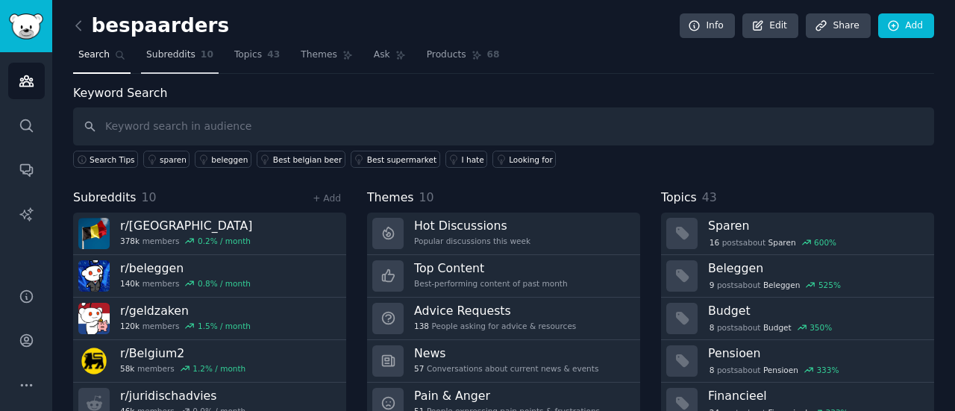
click at [169, 57] on span "Subreddits" at bounding box center [170, 55] width 49 height 13
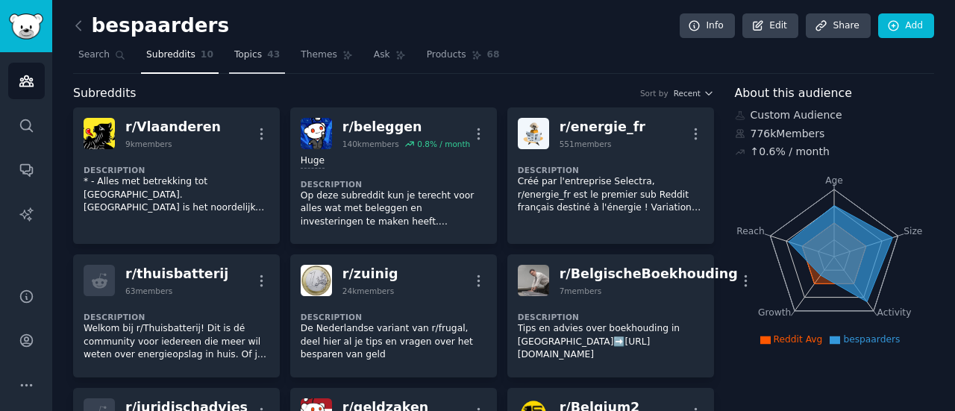
click at [245, 52] on span "Topics" at bounding box center [248, 55] width 28 height 13
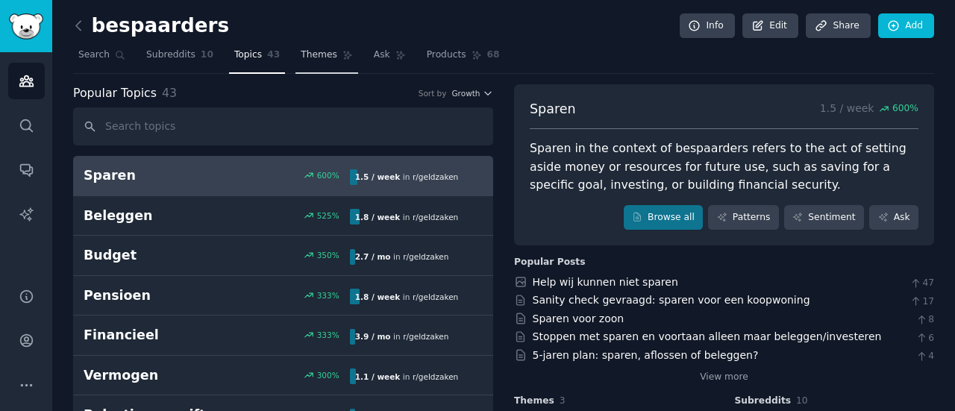
click at [319, 59] on link "Themes" at bounding box center [327, 58] width 63 height 31
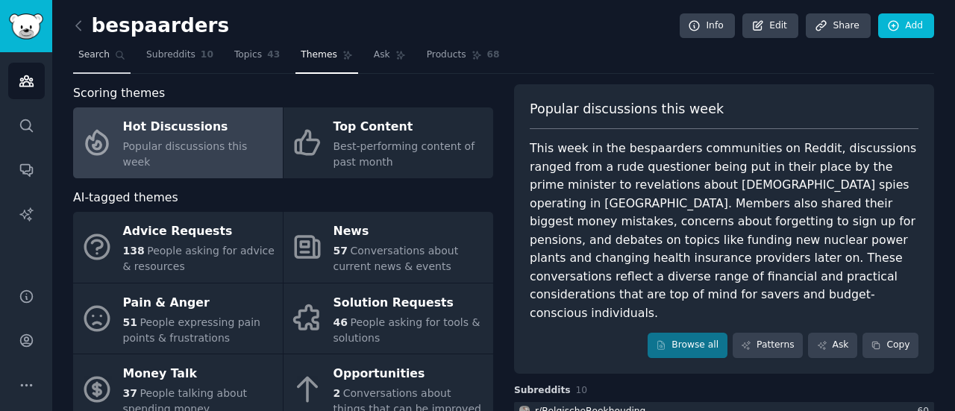
click at [96, 56] on span "Search" at bounding box center [93, 55] width 31 height 13
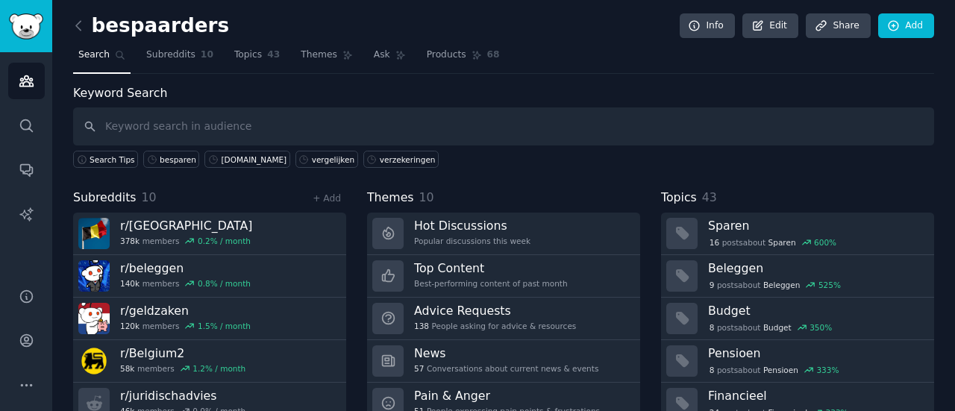
scroll to position [100, 0]
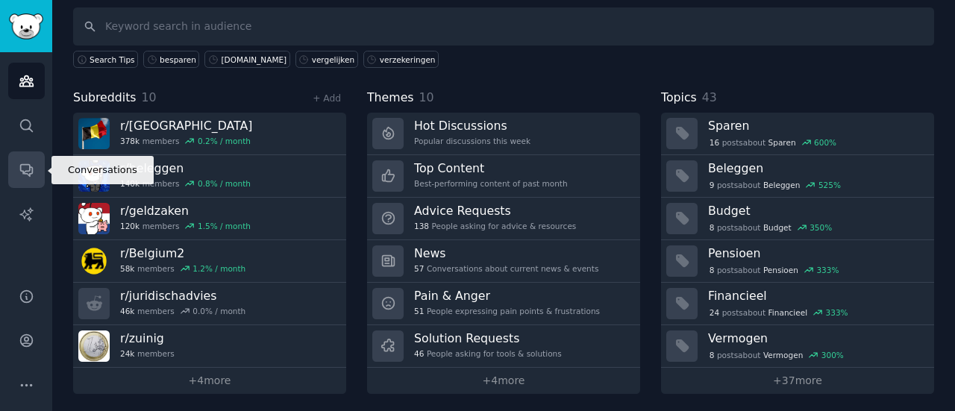
click at [25, 166] on icon "Sidebar" at bounding box center [27, 170] width 16 height 16
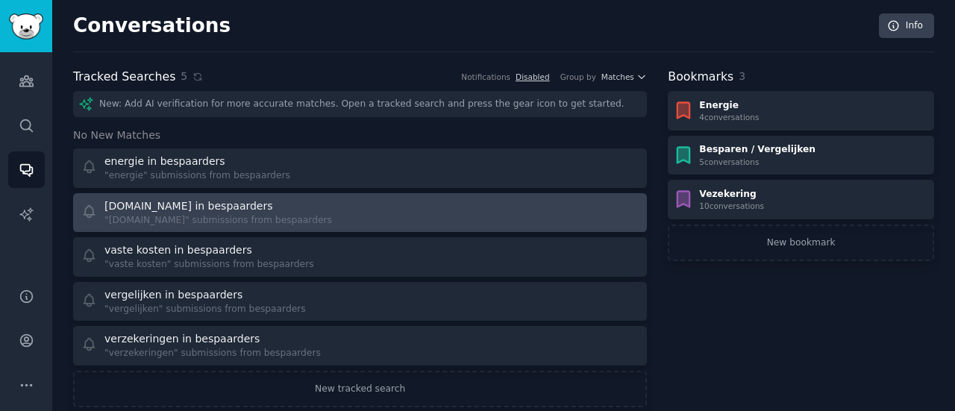
click at [286, 209] on div "[DOMAIN_NAME] in bespaarders" at bounding box center [218, 207] width 228 height 16
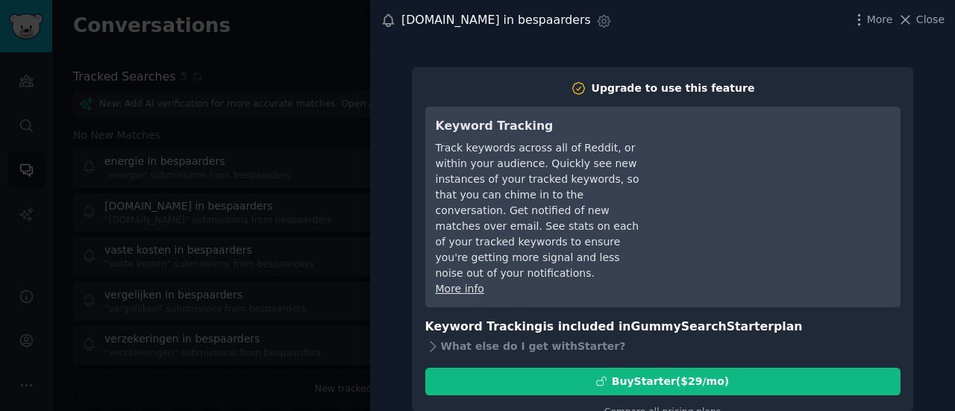
scroll to position [3, 0]
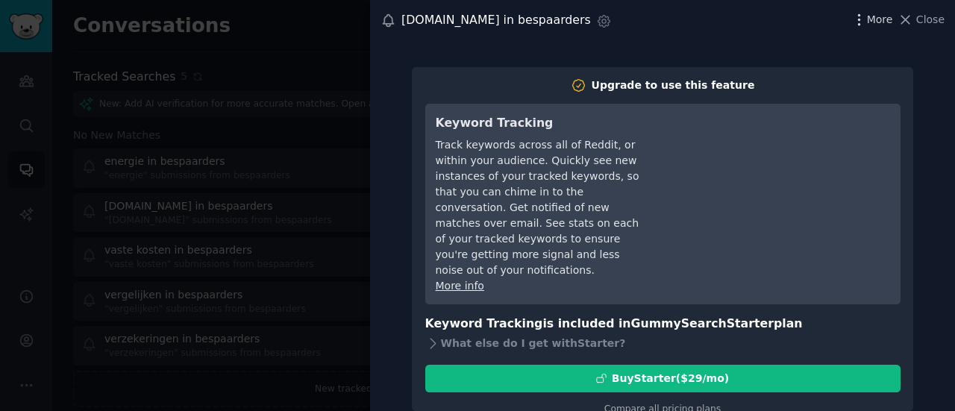
click at [867, 21] on icon "button" at bounding box center [860, 20] width 16 height 16
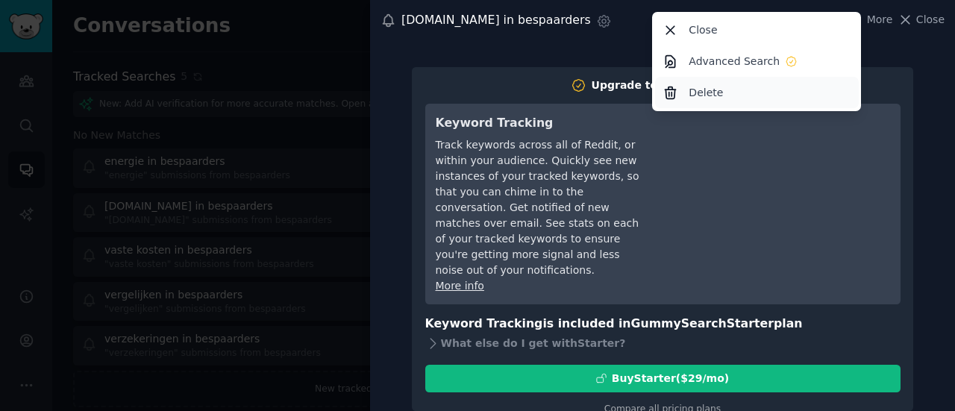
click at [722, 97] on p "Delete" at bounding box center [706, 93] width 34 height 16
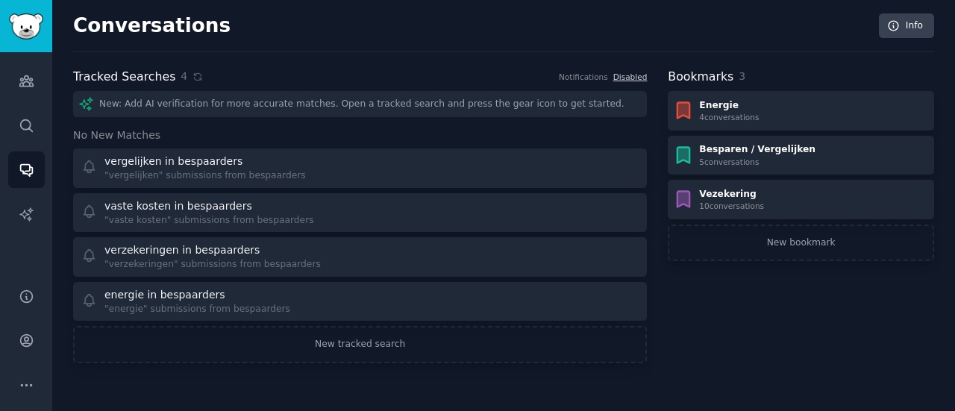
click at [141, 102] on div "New: Add AI verification for more accurate matches. Open a tracked search and p…" at bounding box center [360, 104] width 574 height 26
click at [159, 102] on div "New: Add AI verification for more accurate matches. Open a tracked search and p…" at bounding box center [360, 104] width 574 height 26
click at [239, 102] on div "New: Add AI verification for more accurate matches. Open a tracked search and p…" at bounding box center [360, 104] width 574 height 26
click at [388, 340] on link "New tracked search" at bounding box center [360, 344] width 574 height 37
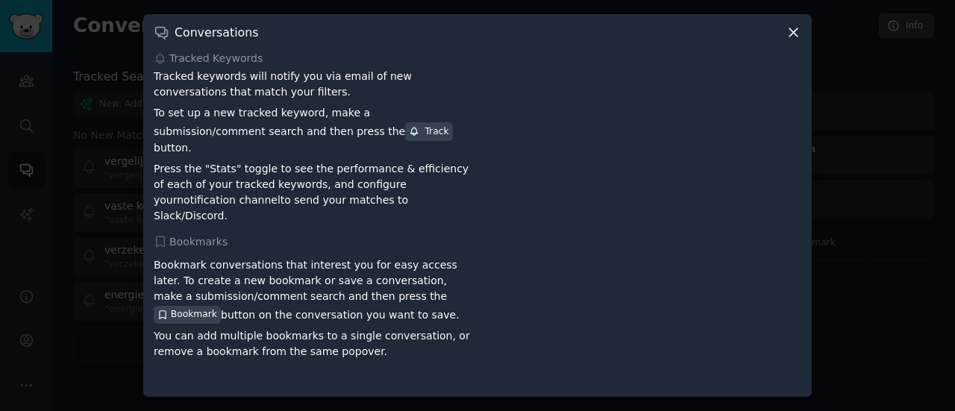
click at [787, 40] on icon at bounding box center [794, 33] width 16 height 16
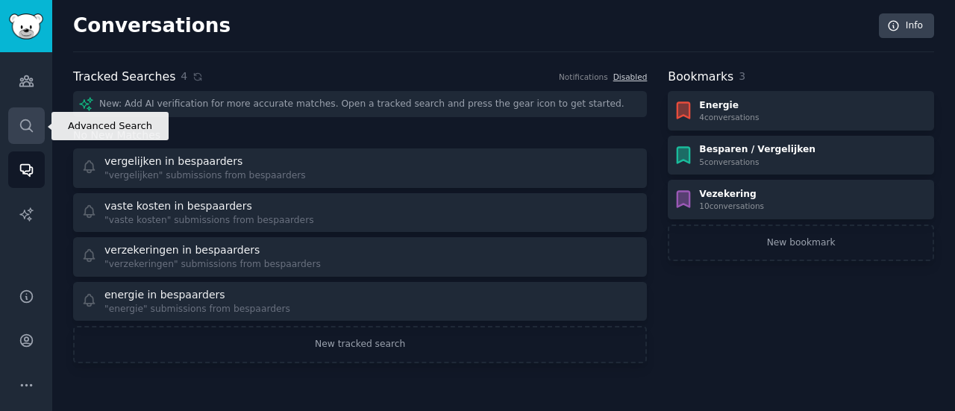
click at [28, 122] on icon "Sidebar" at bounding box center [27, 126] width 16 height 16
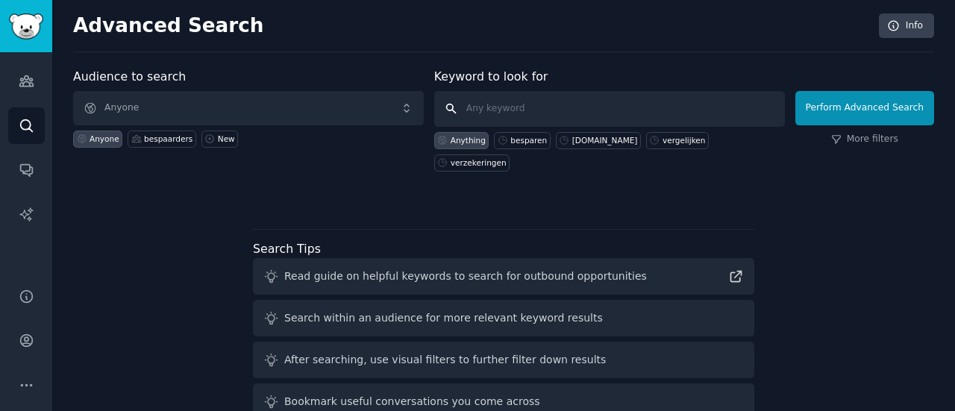
click at [496, 105] on input "text" at bounding box center [609, 109] width 351 height 36
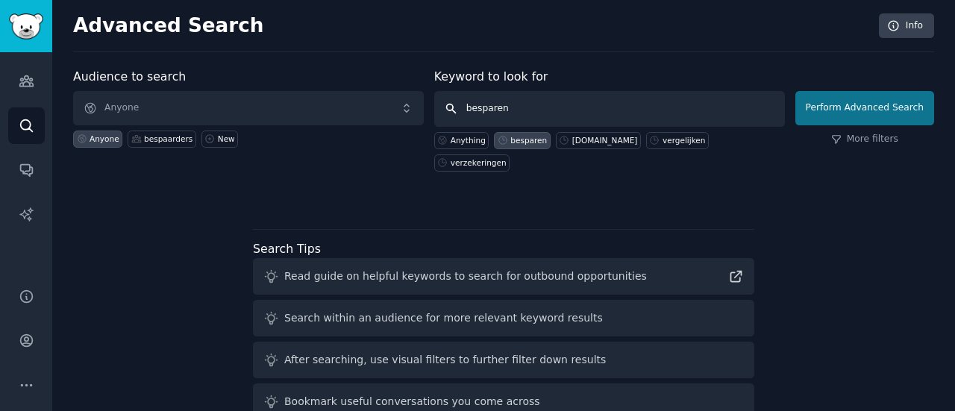
type input "besparen"
click at [878, 110] on button "Perform Advanced Search" at bounding box center [865, 108] width 139 height 34
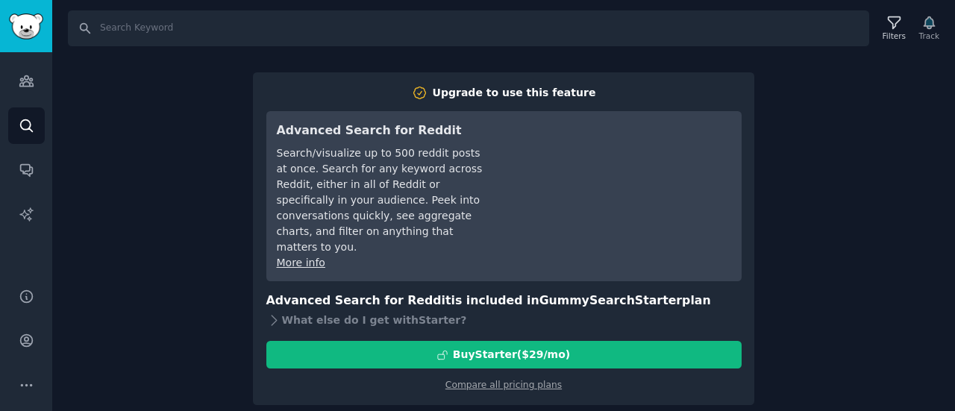
click at [837, 130] on div "Search Filters Track Upgrade to use this feature Advanced Search for Reddit Sea…" at bounding box center [503, 205] width 903 height 411
click at [808, 257] on div "Search Filters Track Upgrade to use this feature Advanced Search for Reddit Sea…" at bounding box center [503, 205] width 903 height 411
click at [162, 29] on input "Search" at bounding box center [469, 28] width 802 height 36
type input "besparen"
click at [934, 9] on div "Search besparen Filters Track" at bounding box center [503, 23] width 903 height 46
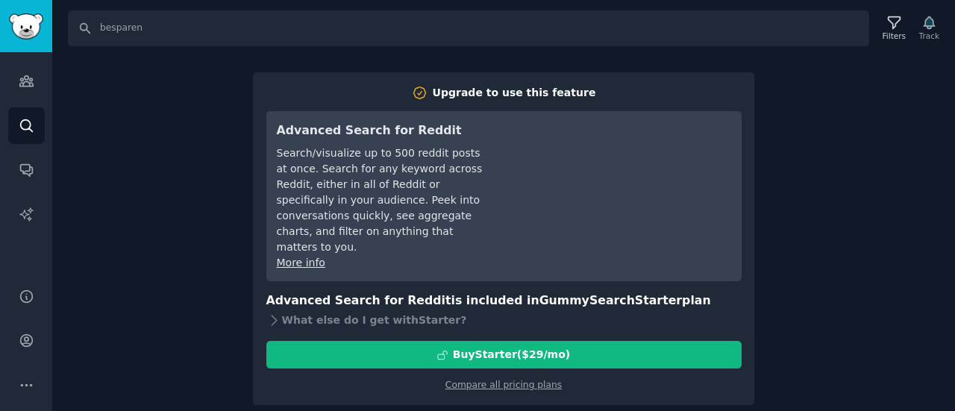
click at [930, 25] on div "Filters Track" at bounding box center [910, 28] width 70 height 31
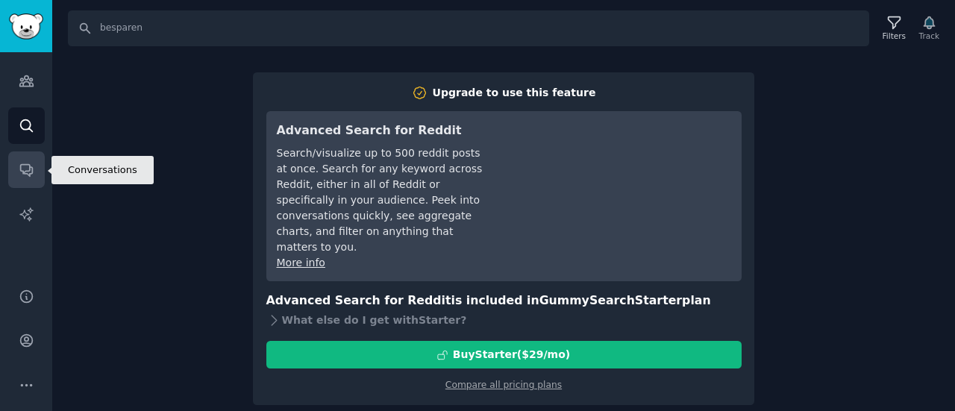
click at [21, 173] on icon "Sidebar" at bounding box center [27, 170] width 16 height 16
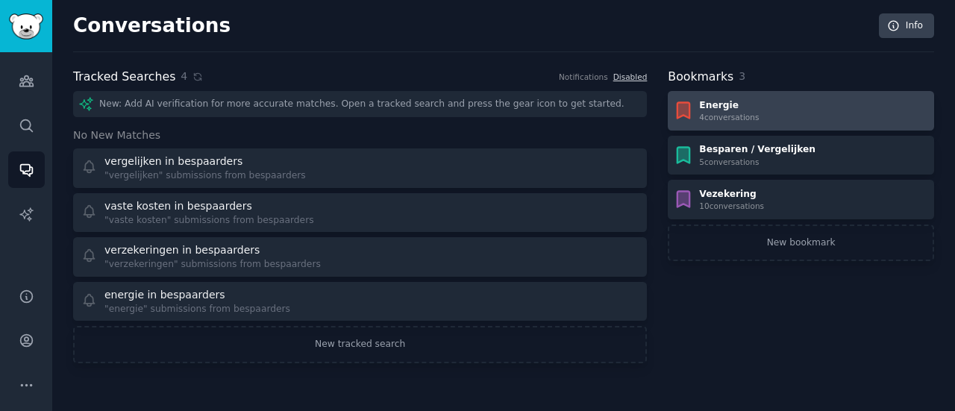
click at [748, 116] on div "4 conversation s" at bounding box center [729, 117] width 60 height 10
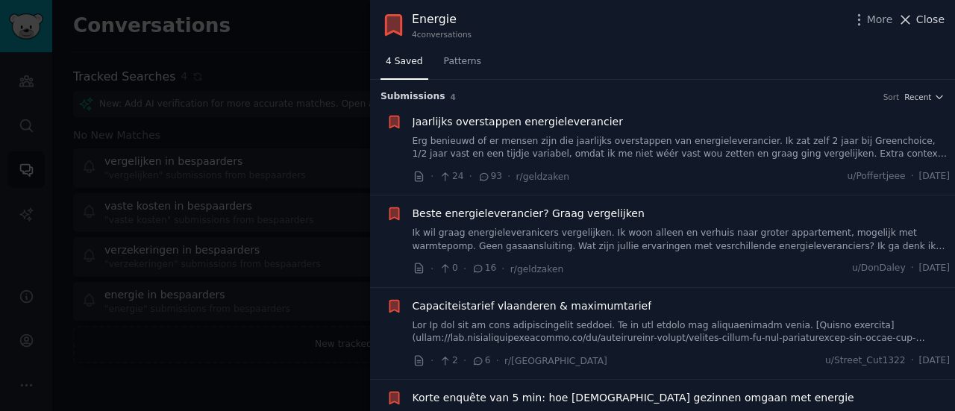
click at [931, 21] on span "Close" at bounding box center [931, 20] width 28 height 16
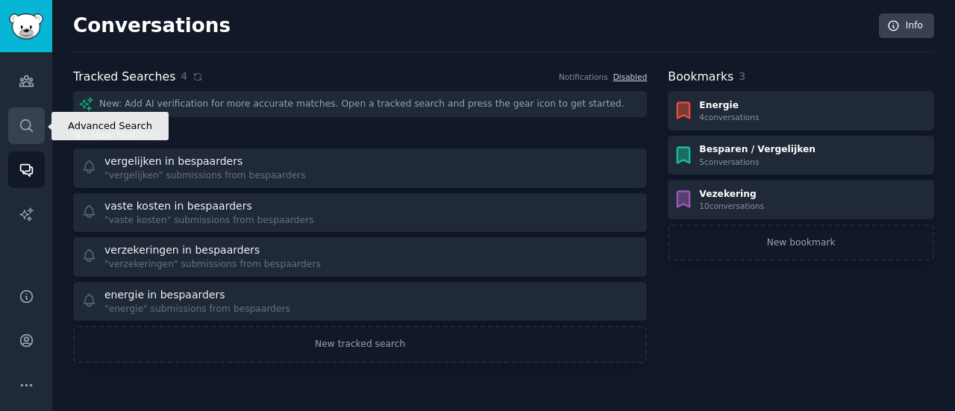
click at [31, 122] on icon "Sidebar" at bounding box center [27, 126] width 16 height 16
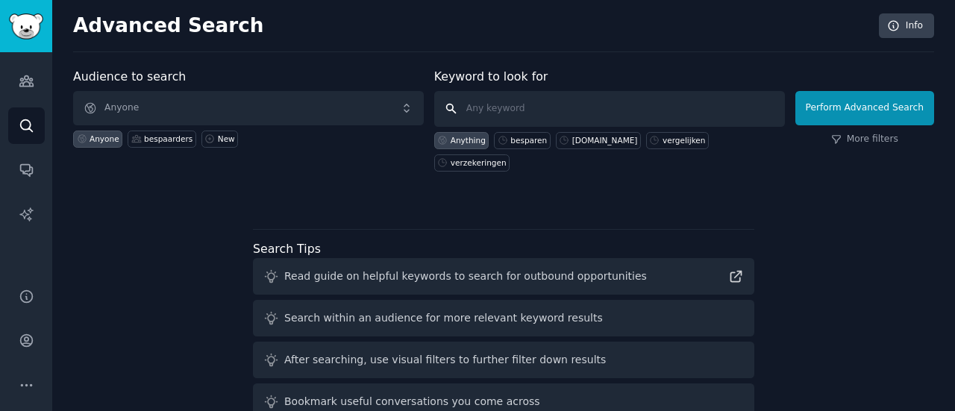
click at [515, 114] on input "text" at bounding box center [609, 109] width 351 height 36
click at [517, 137] on div "besparen" at bounding box center [529, 140] width 37 height 10
type input "besparen"
click at [533, 107] on input "besparen" at bounding box center [609, 109] width 351 height 36
click button "Perform Advanced Search" at bounding box center [865, 108] width 139 height 34
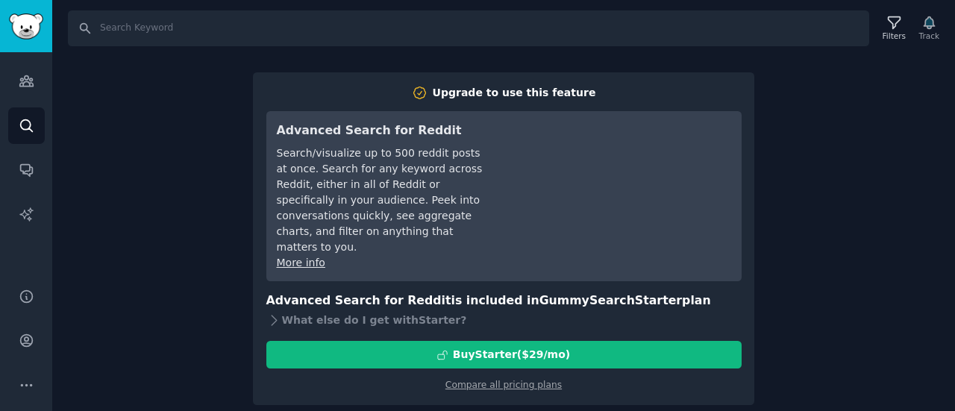
click at [894, 110] on div "Search Filters Track Upgrade to use this feature Advanced Search for Reddit Sea…" at bounding box center [503, 205] width 903 height 411
click at [17, 78] on link "Audiences" at bounding box center [26, 81] width 37 height 37
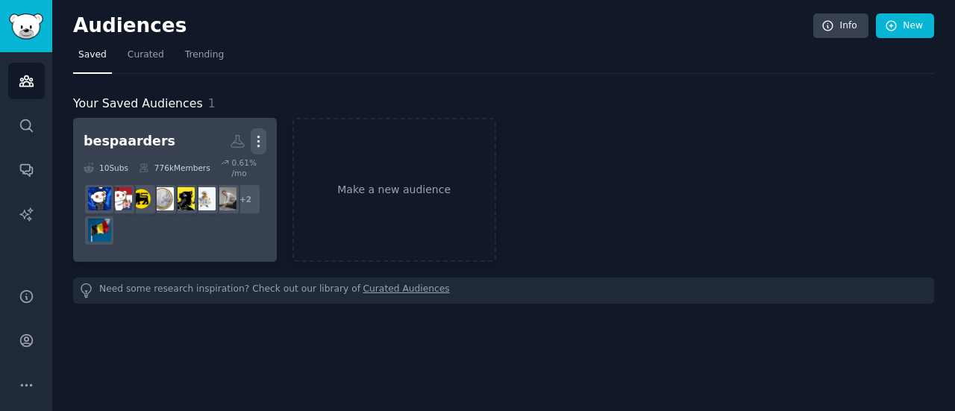
click at [261, 137] on icon "button" at bounding box center [259, 142] width 16 height 16
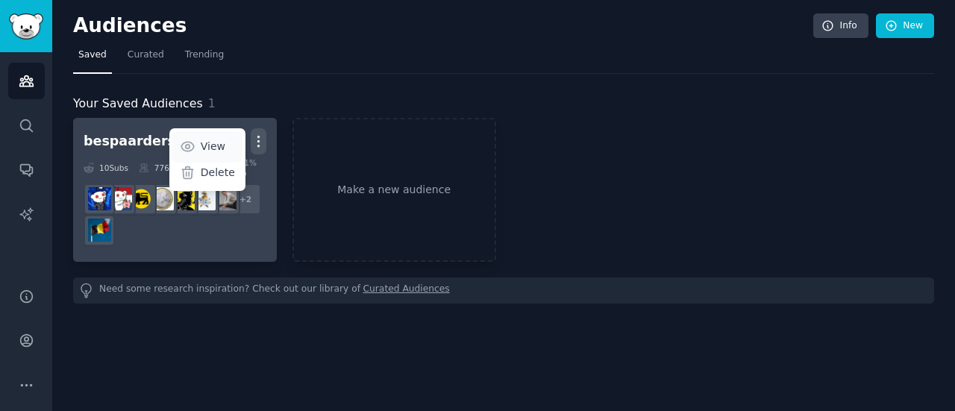
click at [210, 141] on p "View" at bounding box center [213, 147] width 25 height 16
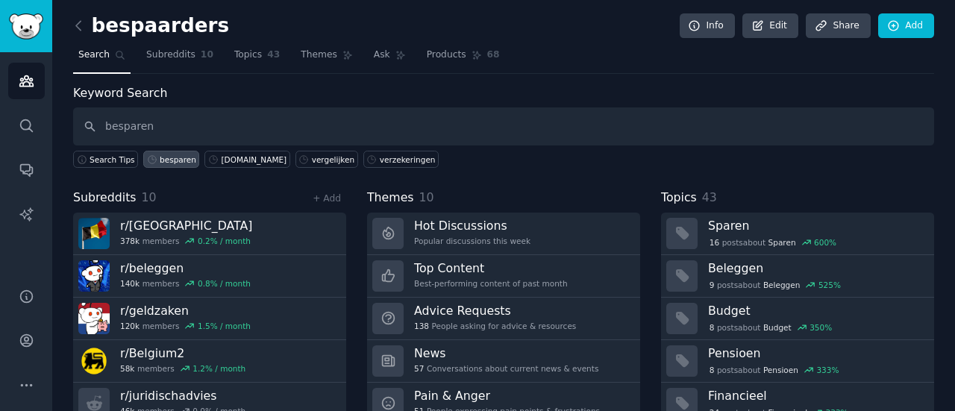
type input "besparen"
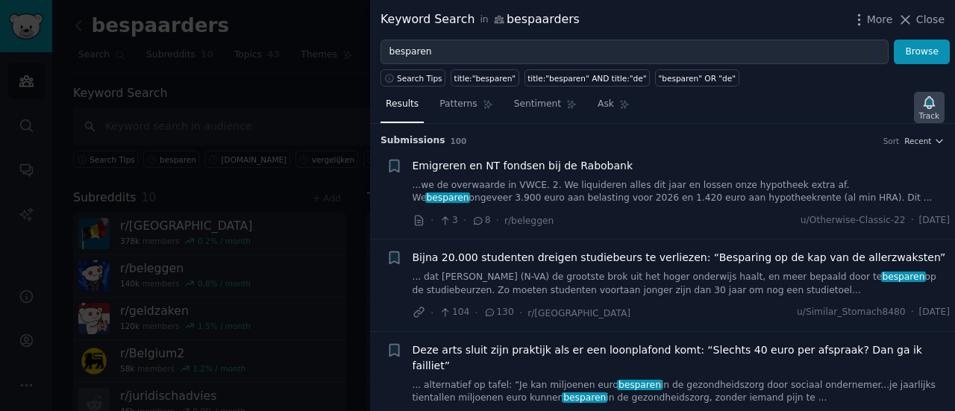
click at [931, 100] on icon "button" at bounding box center [929, 102] width 10 height 12
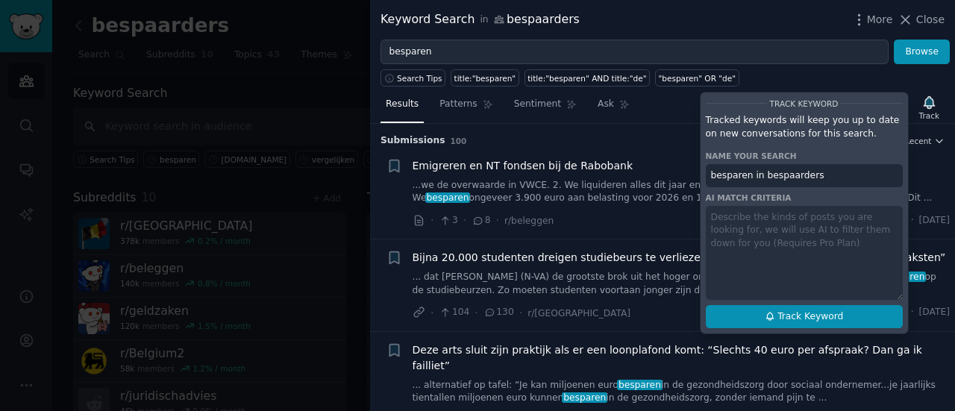
click at [775, 316] on icon at bounding box center [770, 316] width 10 height 10
type input "besparen in bespaarders"
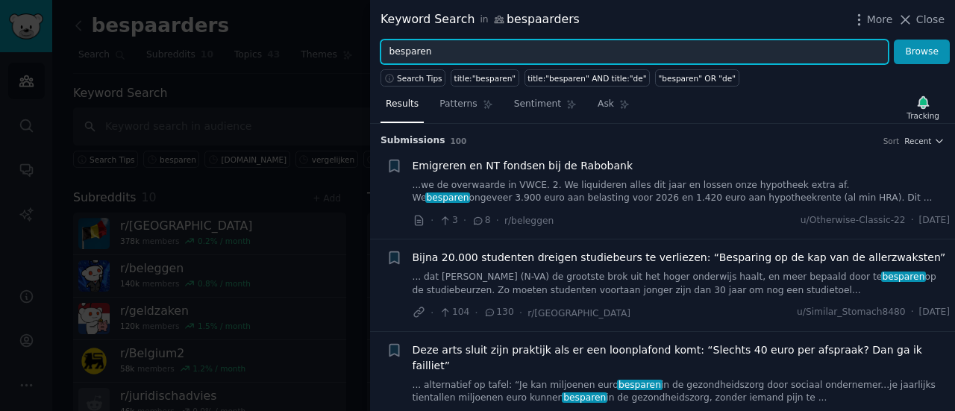
drag, startPoint x: 487, startPoint y: 46, endPoint x: 322, endPoint y: 81, distance: 167.9
click at [322, 81] on div "Keyword Search in bespaarders More Close besparen Browse Search Tips title:"bes…" at bounding box center [477, 205] width 955 height 411
type input "kosten"
click at [894, 40] on button "Browse" at bounding box center [922, 52] width 56 height 25
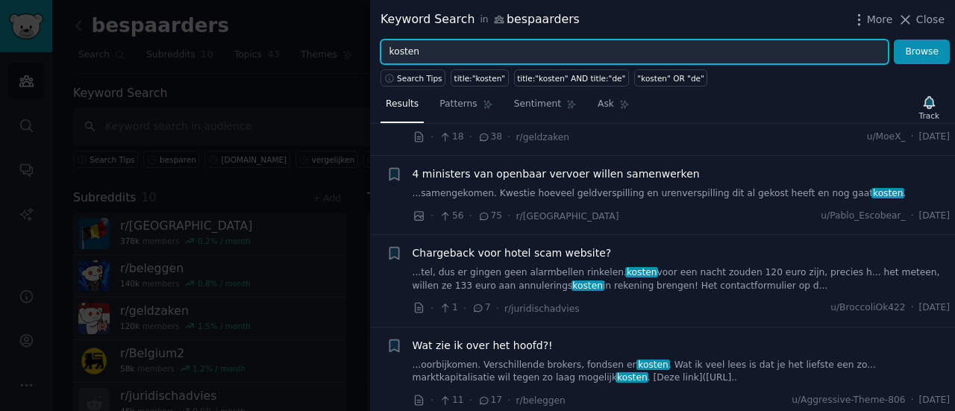
scroll to position [637, 0]
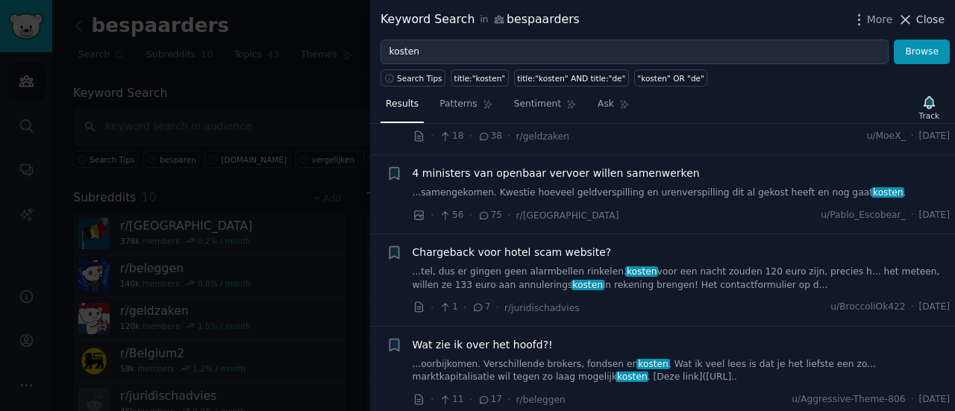
click at [911, 17] on icon at bounding box center [906, 20] width 8 height 8
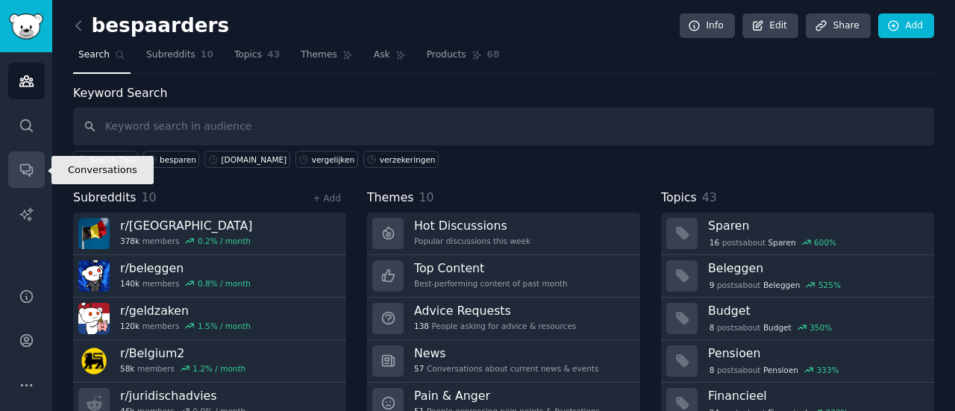
click at [28, 174] on icon "Sidebar" at bounding box center [27, 170] width 16 height 16
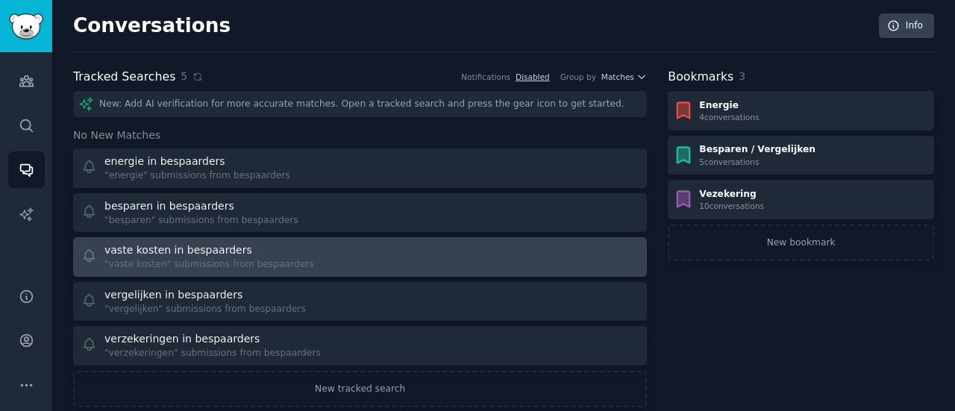
click at [221, 266] on div ""vaste kosten" submissions from bespaarders" at bounding box center [209, 264] width 210 height 13
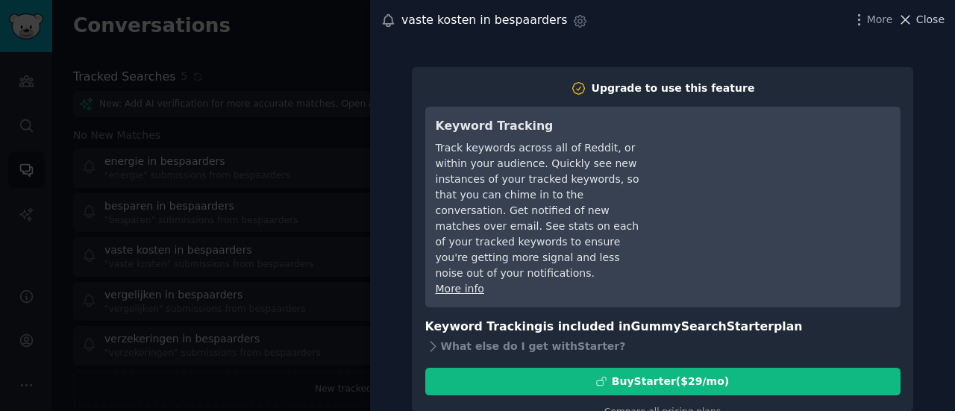
click at [923, 21] on span "Close" at bounding box center [931, 20] width 28 height 16
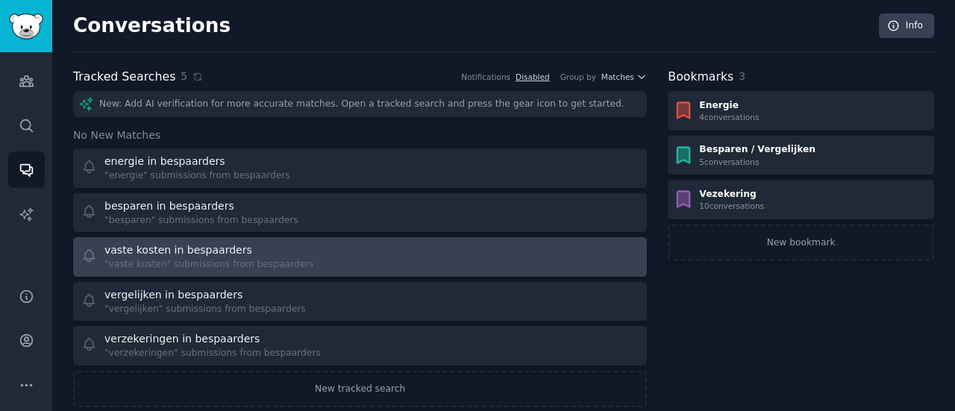
click at [518, 261] on div at bounding box center [505, 257] width 269 height 29
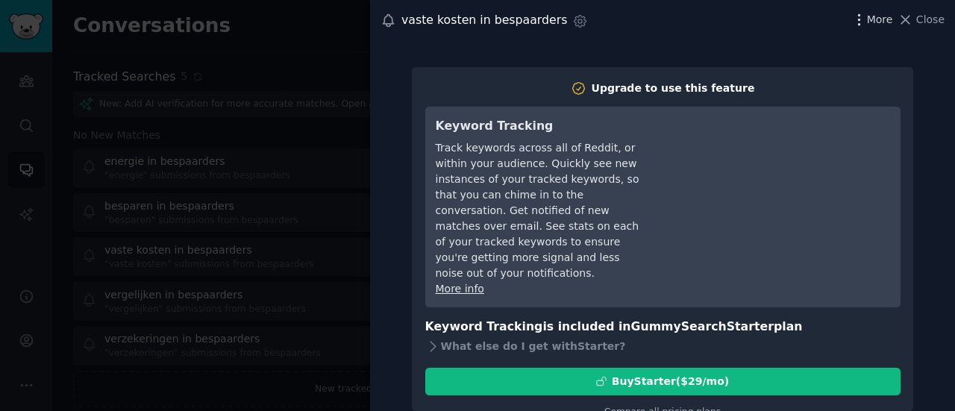
click at [881, 20] on span "More" at bounding box center [880, 20] width 26 height 16
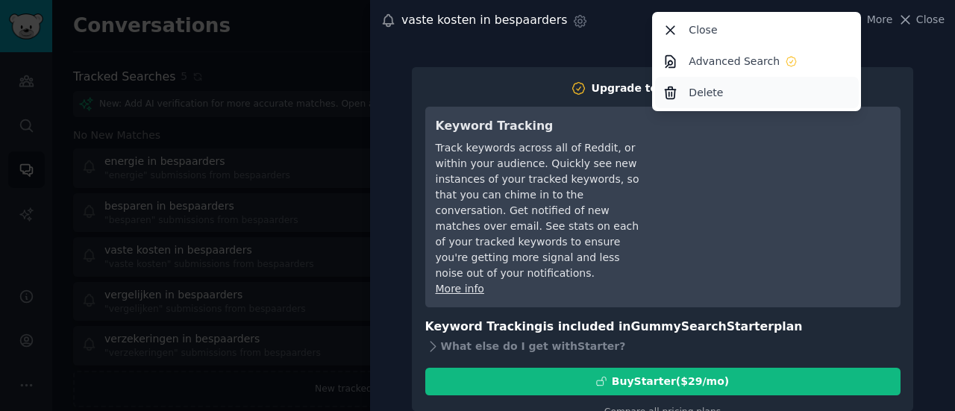
click at [704, 93] on p "Delete" at bounding box center [706, 93] width 34 height 16
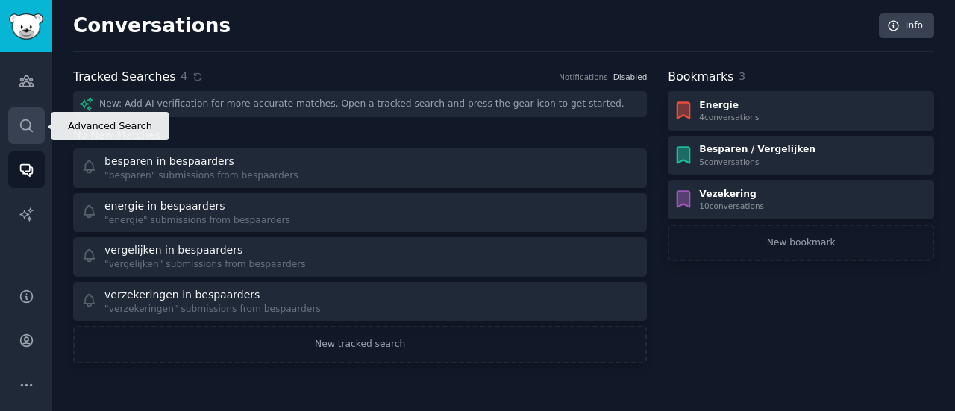
click at [23, 128] on icon "Sidebar" at bounding box center [27, 126] width 16 height 16
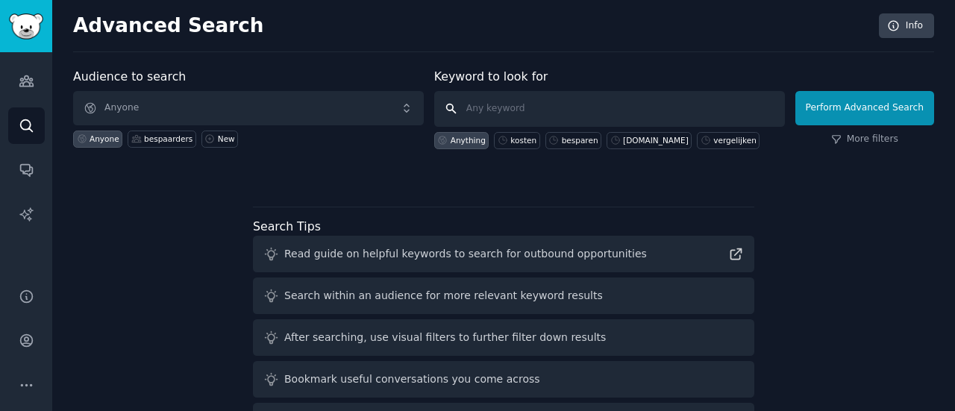
click at [498, 107] on input "text" at bounding box center [609, 109] width 351 height 36
type input "kosten"
click button "Perform Advanced Search" at bounding box center [865, 108] width 139 height 34
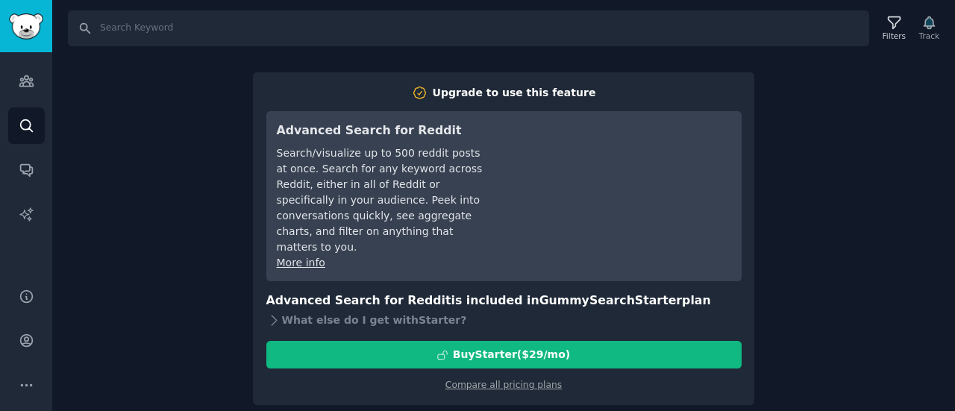
click at [933, 28] on div "Filters Track" at bounding box center [910, 28] width 70 height 31
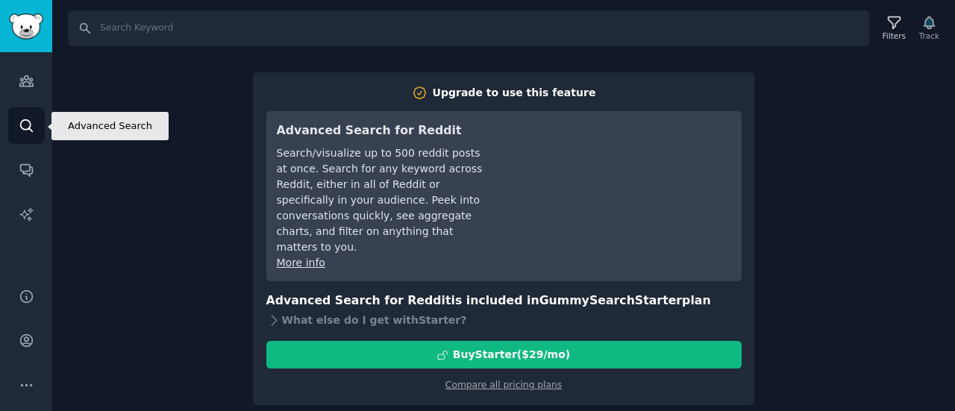
click at [25, 123] on icon "Sidebar" at bounding box center [27, 126] width 16 height 16
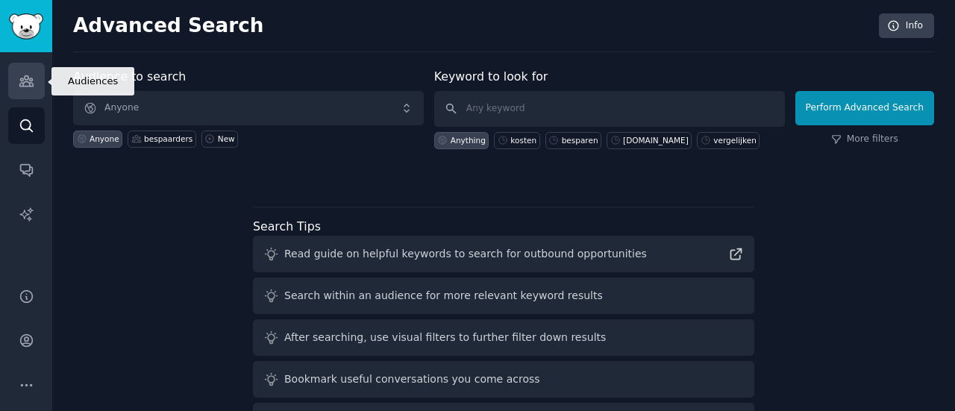
click at [30, 79] on icon "Sidebar" at bounding box center [27, 81] width 16 height 16
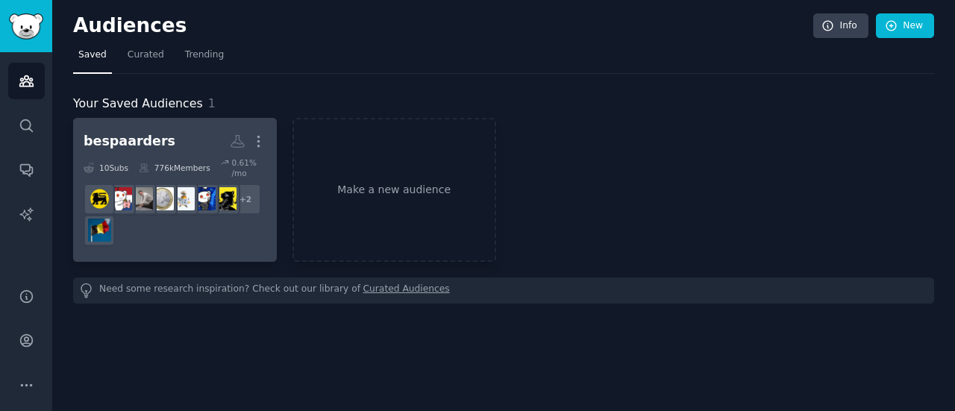
click at [195, 166] on div "776k Members" at bounding box center [175, 167] width 72 height 21
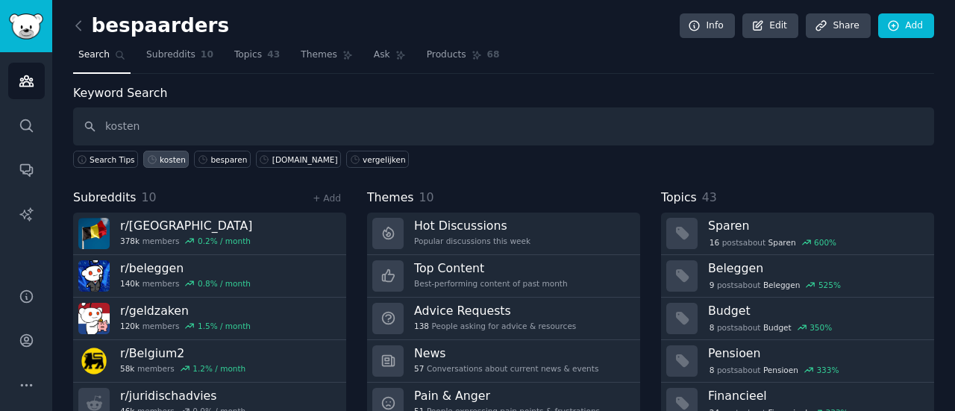
type input "kosten"
click at [170, 155] on div "kosten" at bounding box center [173, 160] width 26 height 10
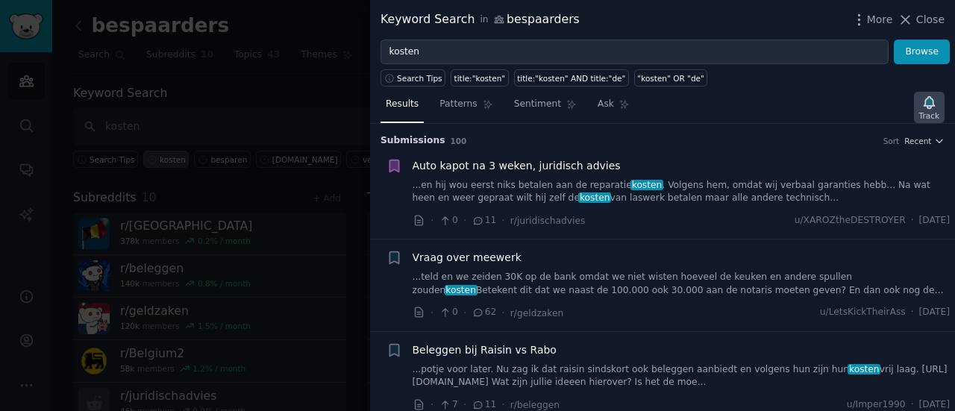
click at [929, 107] on icon "button" at bounding box center [930, 103] width 16 height 16
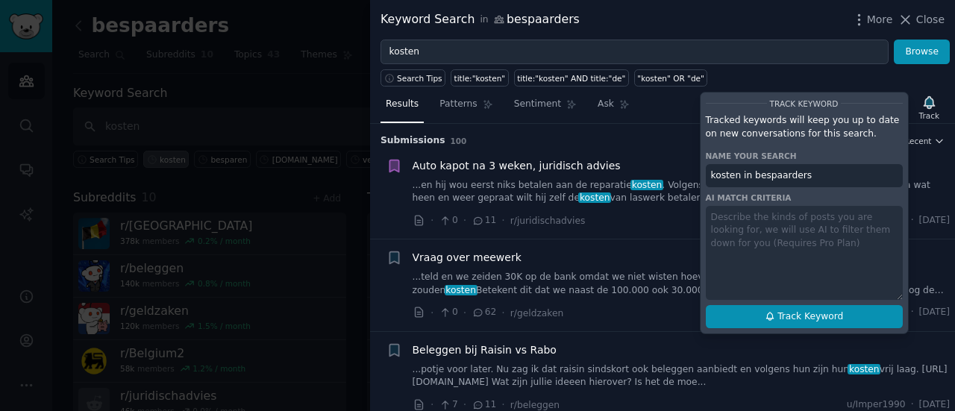
click at [767, 315] on button "Track Keyword" at bounding box center [804, 317] width 197 height 24
type input "kosten in bespaarders"
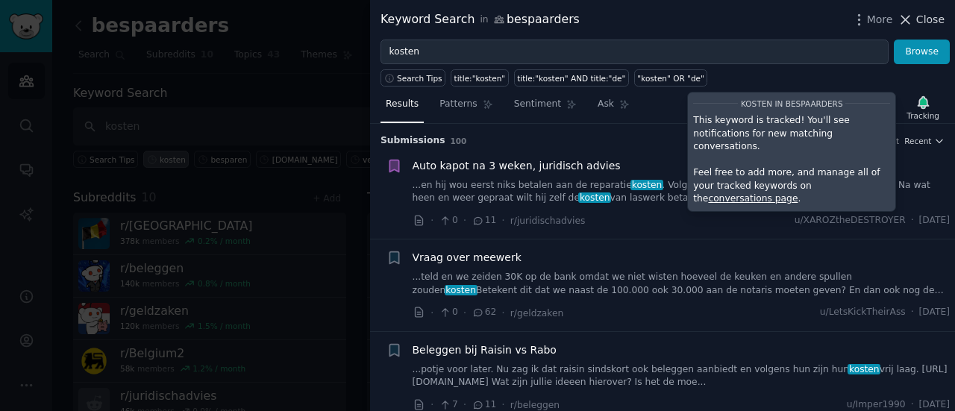
click at [921, 13] on span "Close" at bounding box center [931, 20] width 28 height 16
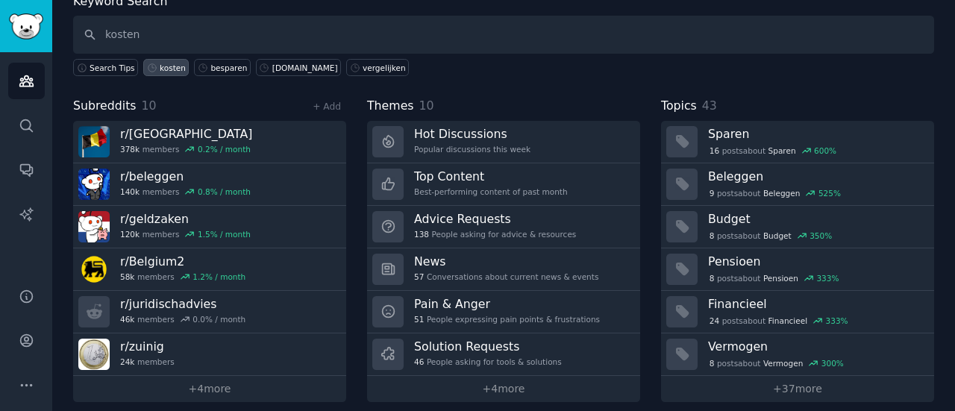
scroll to position [100, 0]
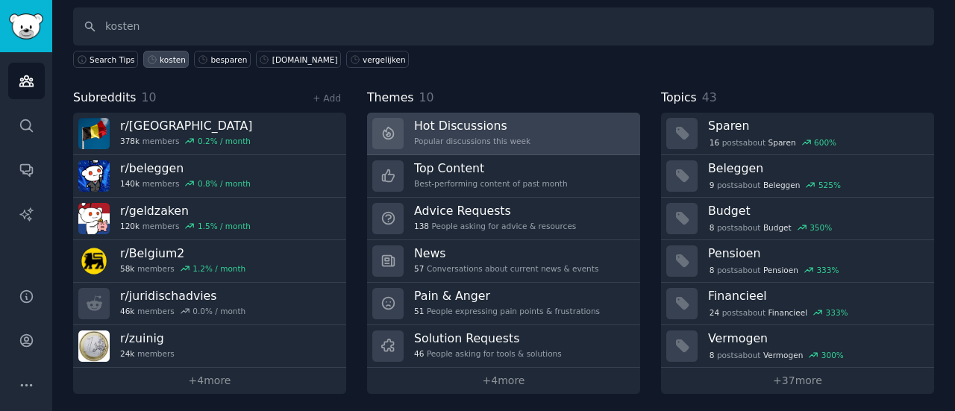
click at [552, 131] on link "Hot Discussions Popular discussions this week" at bounding box center [503, 134] width 273 height 43
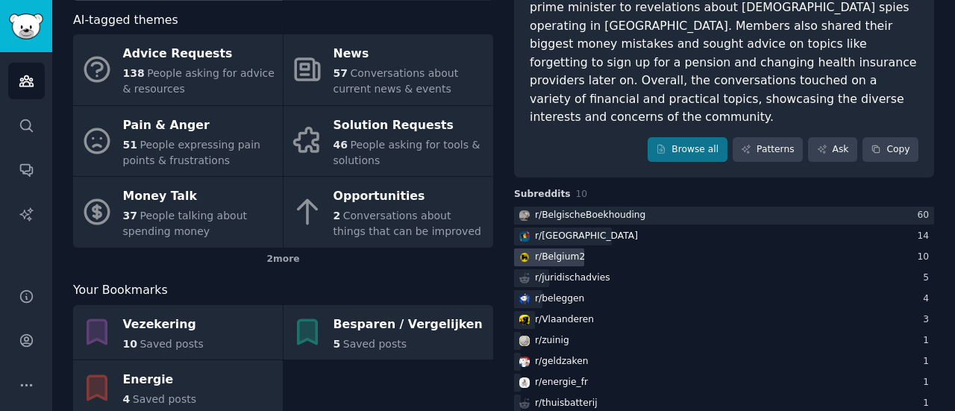
scroll to position [212, 0]
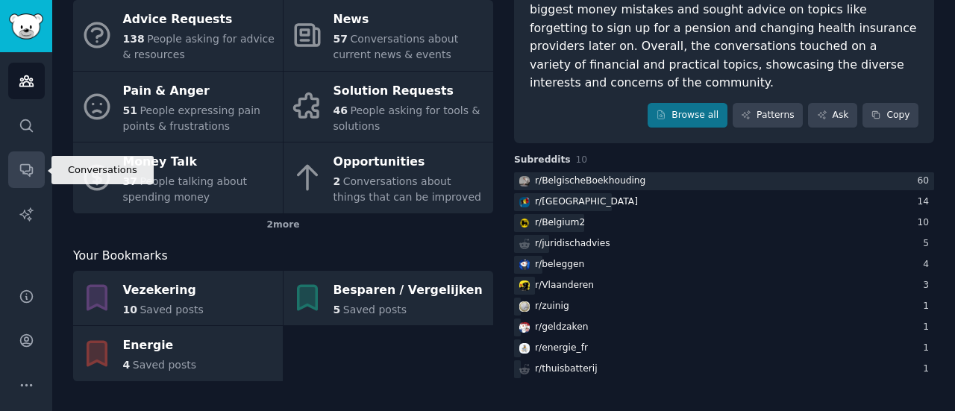
click at [34, 179] on link "Conversations" at bounding box center [26, 170] width 37 height 37
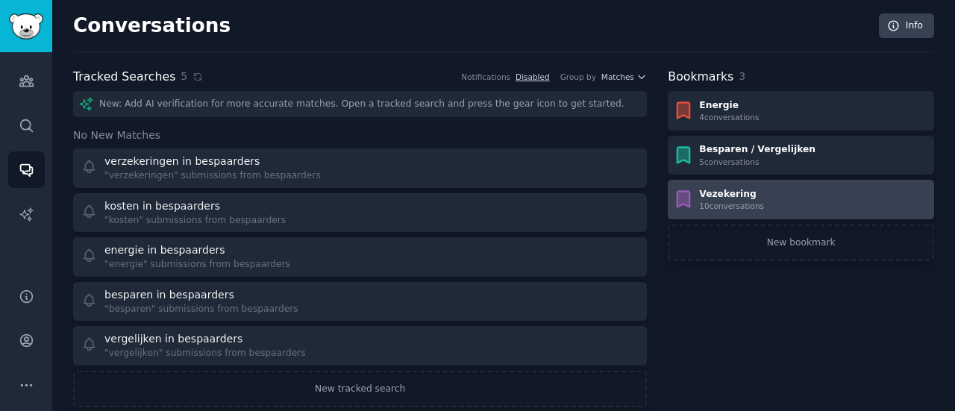
click at [746, 189] on div "Vezekering" at bounding box center [731, 194] width 65 height 13
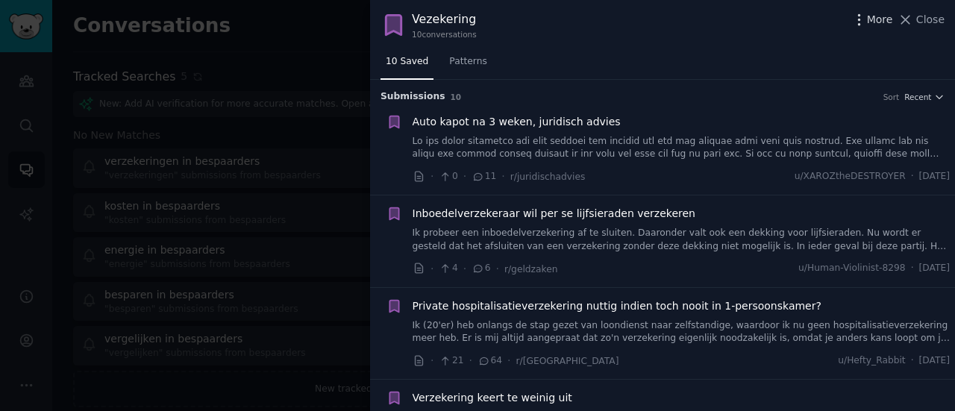
click at [867, 19] on icon "button" at bounding box center [860, 20] width 16 height 16
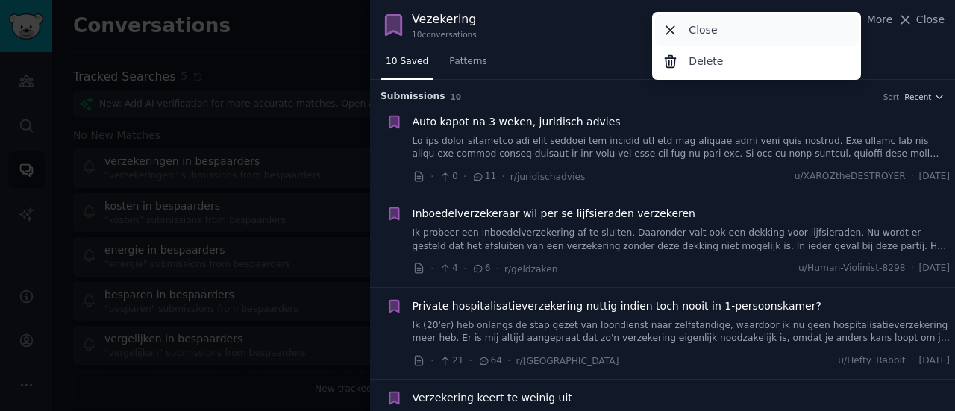
click at [700, 27] on p "Close" at bounding box center [703, 30] width 28 height 16
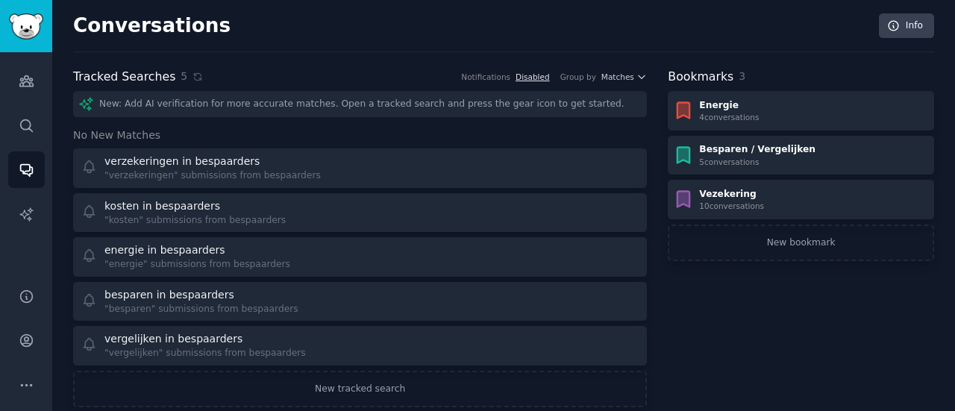
click at [539, 77] on link "Disabled" at bounding box center [533, 76] width 34 height 9
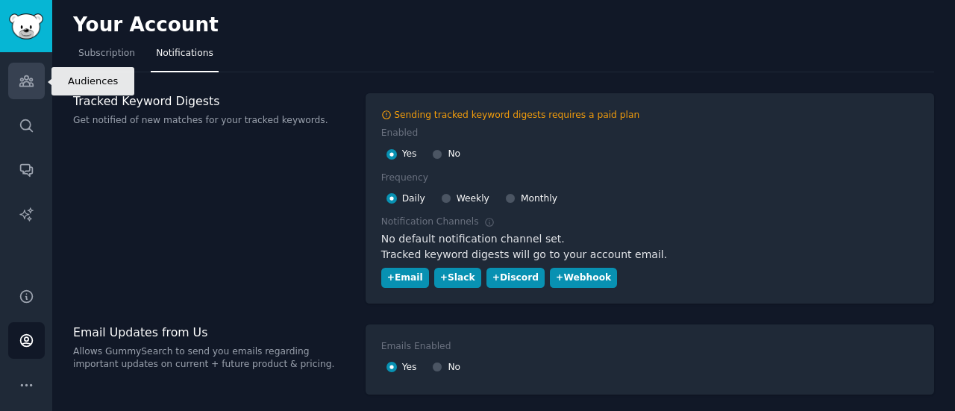
click at [25, 90] on link "Audiences" at bounding box center [26, 81] width 37 height 37
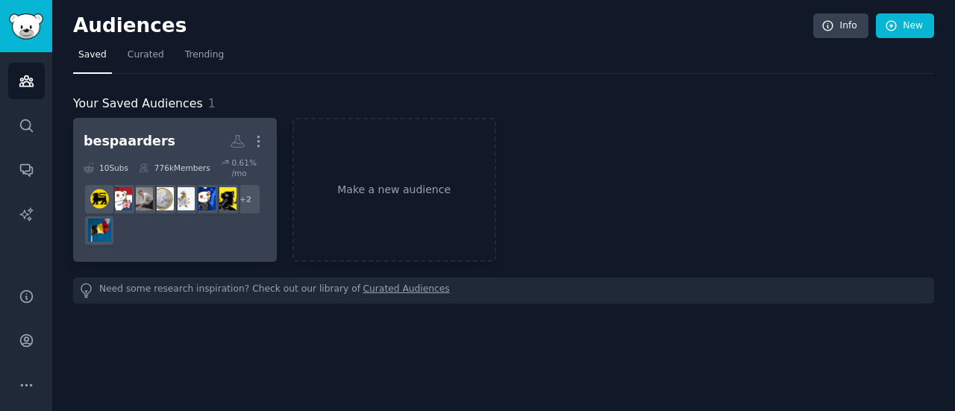
click at [175, 137] on h2 "bespaarders More" at bounding box center [175, 141] width 183 height 26
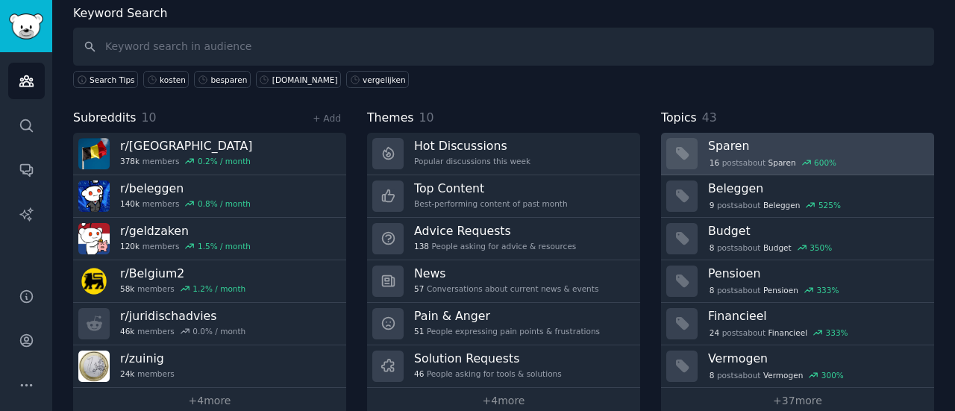
scroll to position [100, 0]
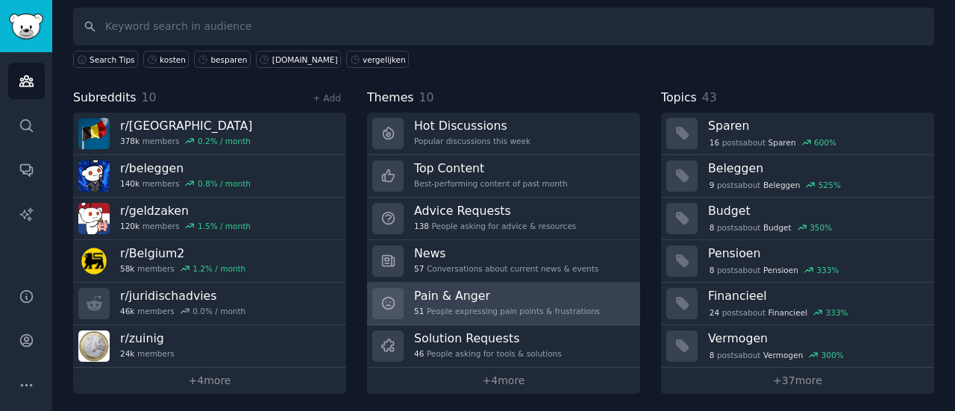
click at [505, 296] on h3 "Pain & Anger" at bounding box center [507, 296] width 186 height 16
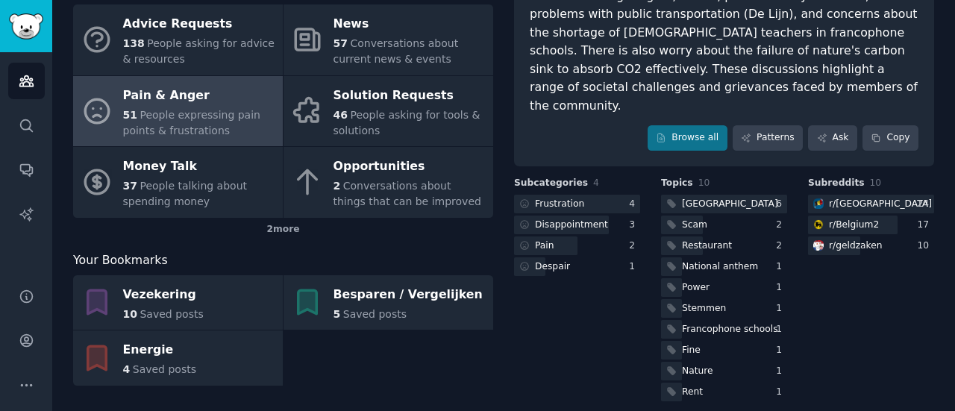
scroll to position [212, 0]
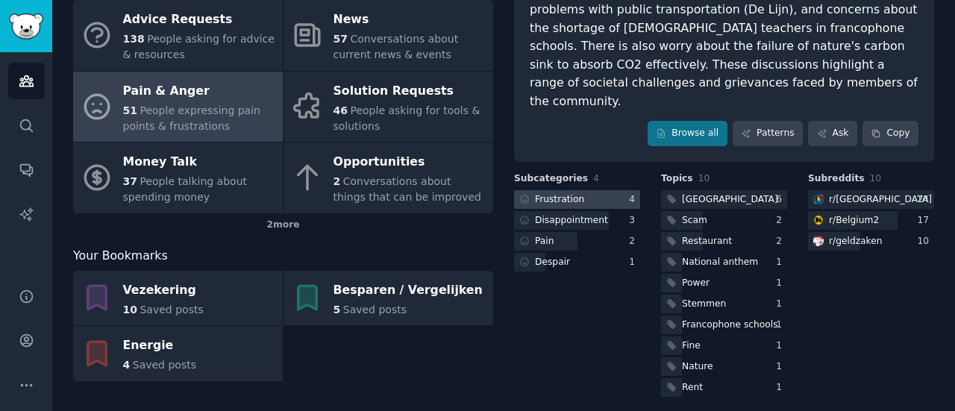
click at [605, 190] on div at bounding box center [577, 199] width 126 height 19
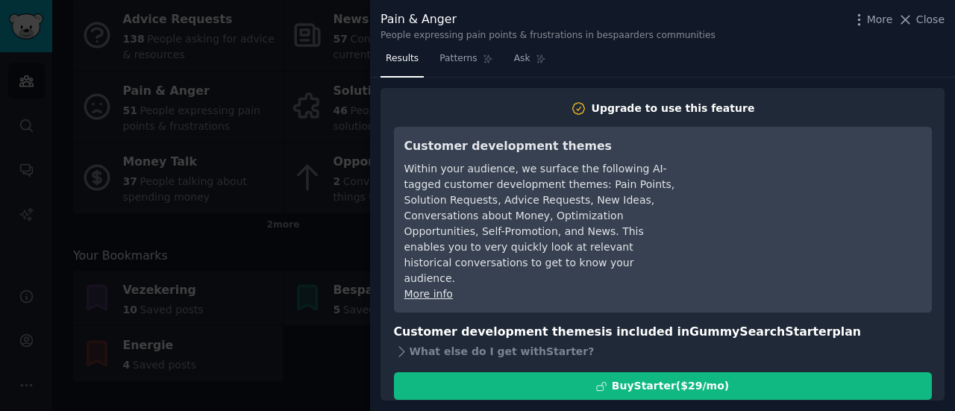
scroll to position [19, 0]
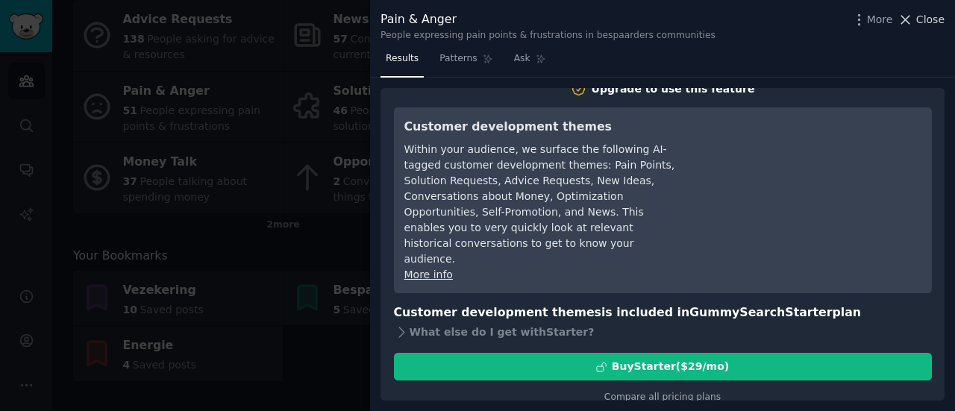
click at [923, 25] on span "Close" at bounding box center [931, 20] width 28 height 16
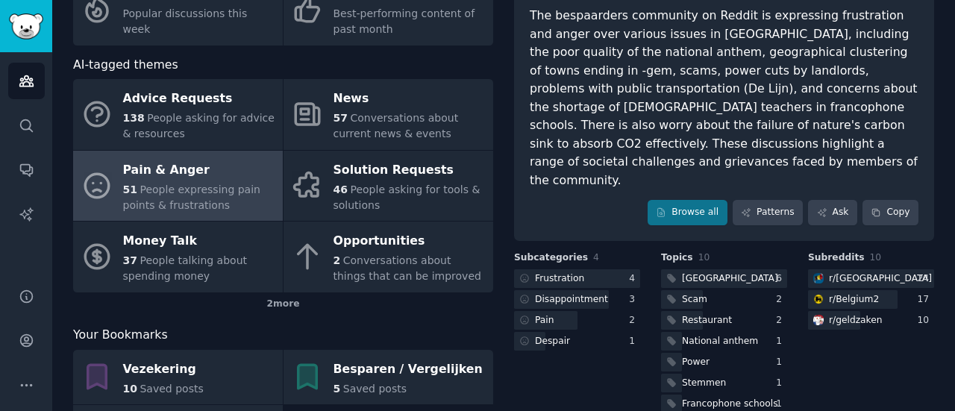
scroll to position [110, 0]
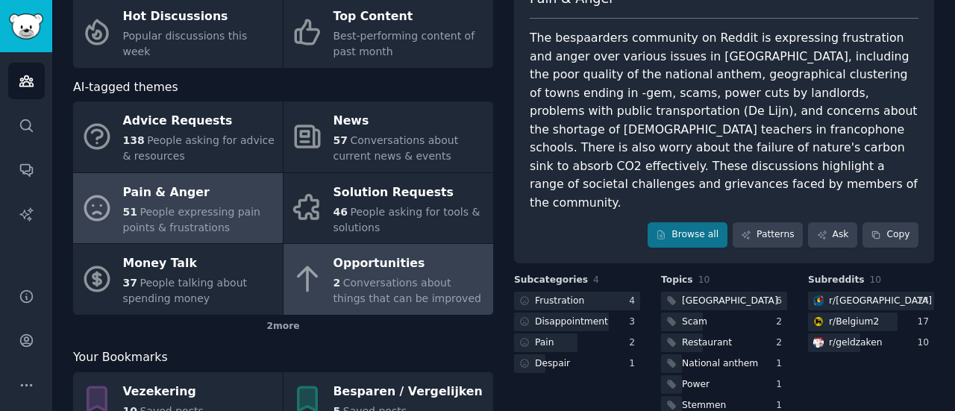
click at [322, 288] on link "Opportunities 2 Conversations about things that can be improved" at bounding box center [389, 279] width 210 height 71
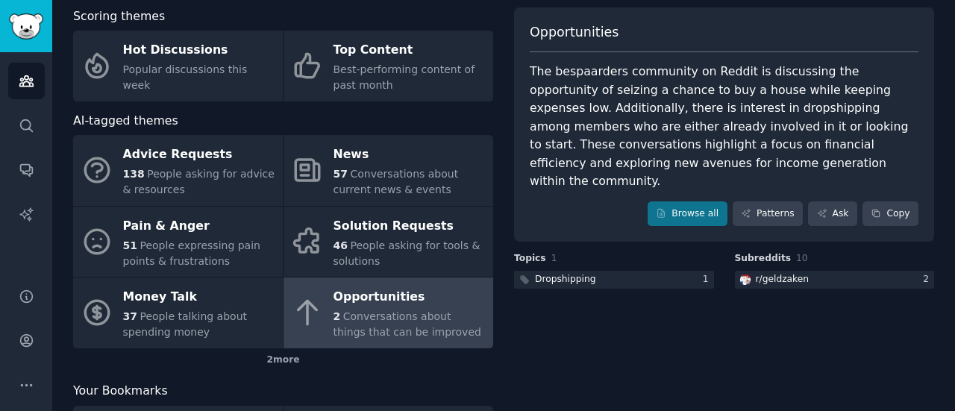
scroll to position [76, 0]
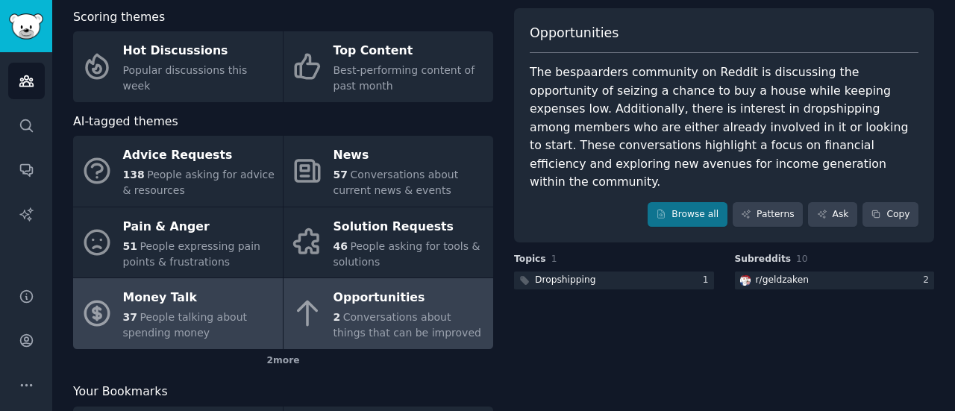
click at [226, 308] on div "Money Talk" at bounding box center [199, 299] width 152 height 24
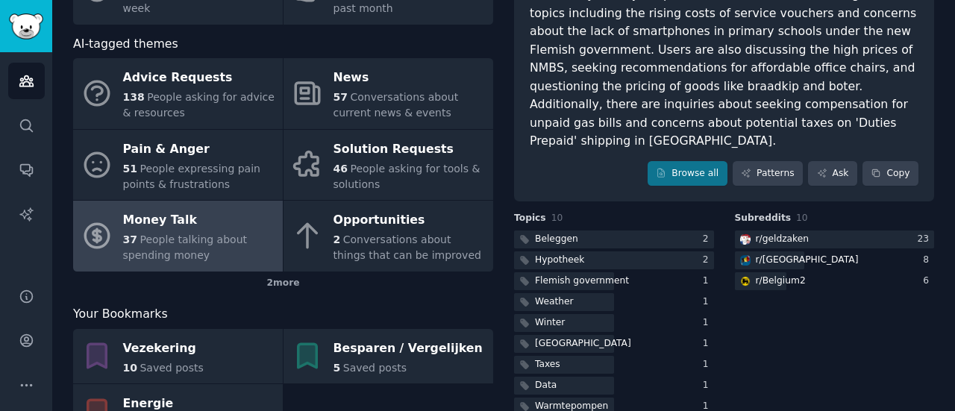
scroll to position [156, 0]
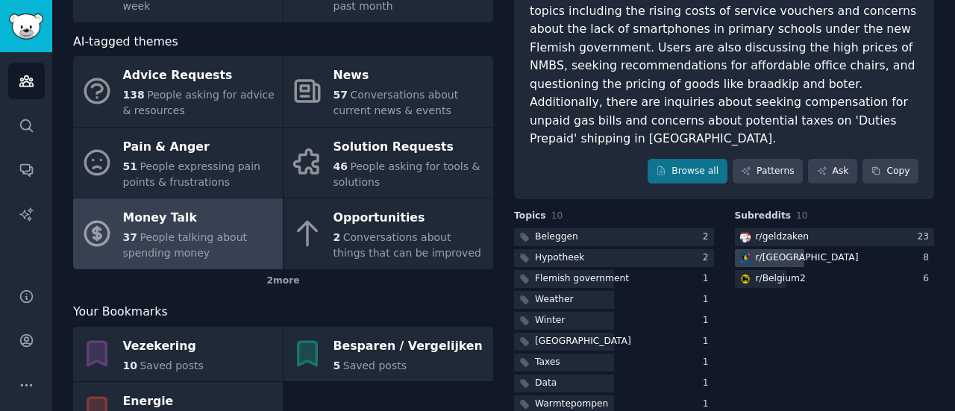
click at [787, 252] on div "r/ belgium" at bounding box center [807, 258] width 103 height 13
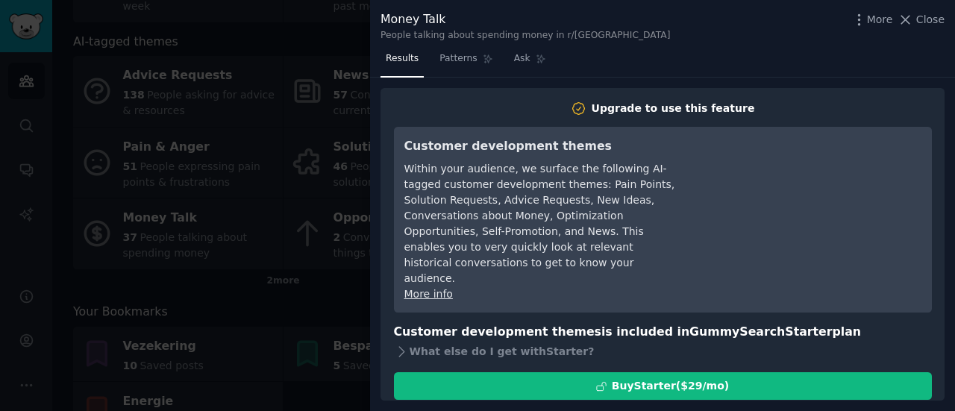
scroll to position [19, 0]
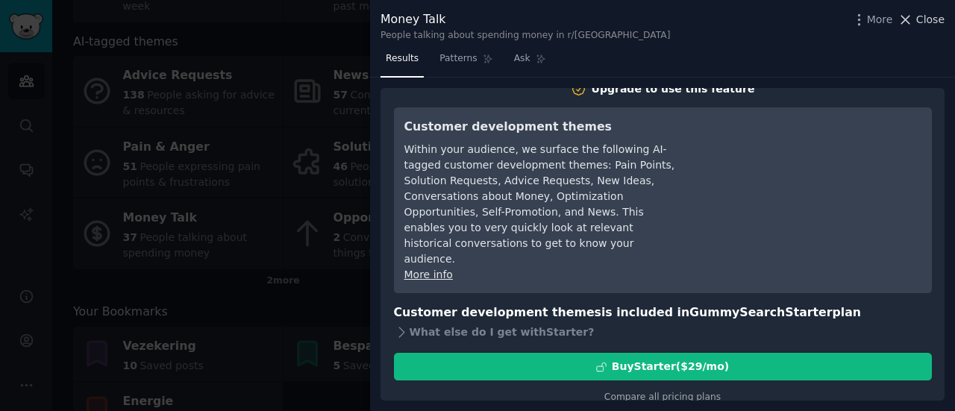
click at [929, 20] on span "Close" at bounding box center [931, 20] width 28 height 16
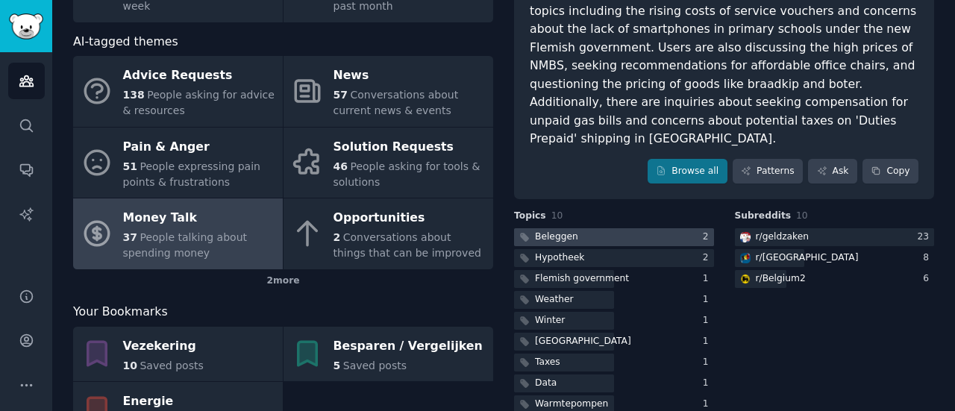
click at [636, 228] on div at bounding box center [614, 237] width 200 height 19
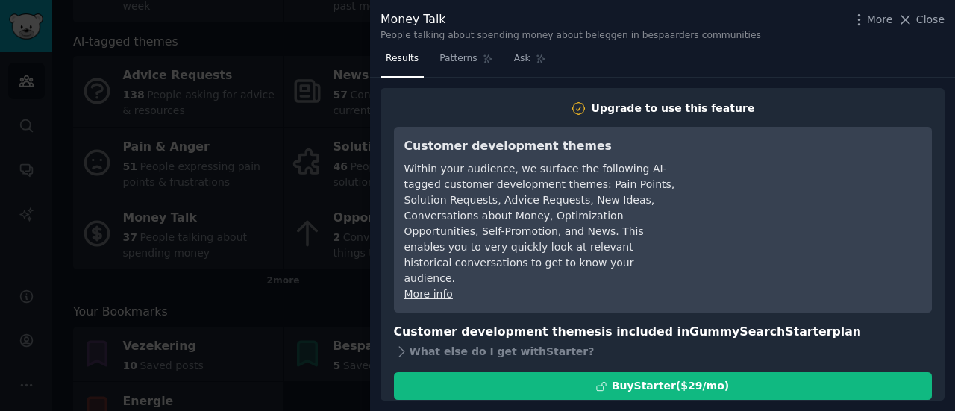
scroll to position [1, 0]
click at [458, 65] on span "Patterns" at bounding box center [458, 58] width 37 height 13
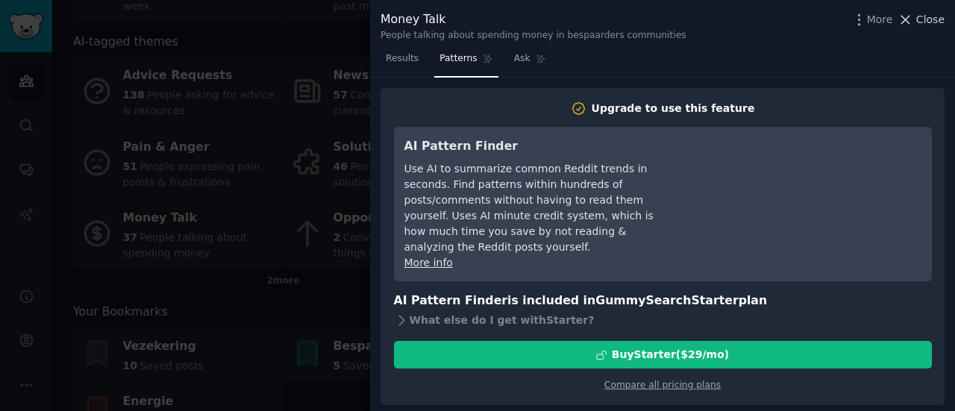
click at [921, 22] on span "Close" at bounding box center [931, 20] width 28 height 16
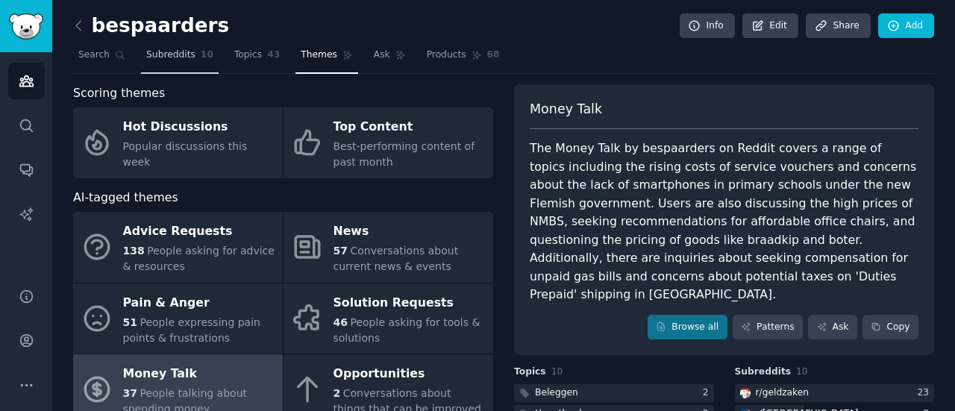
click at [168, 55] on span "Subreddits" at bounding box center [170, 55] width 49 height 13
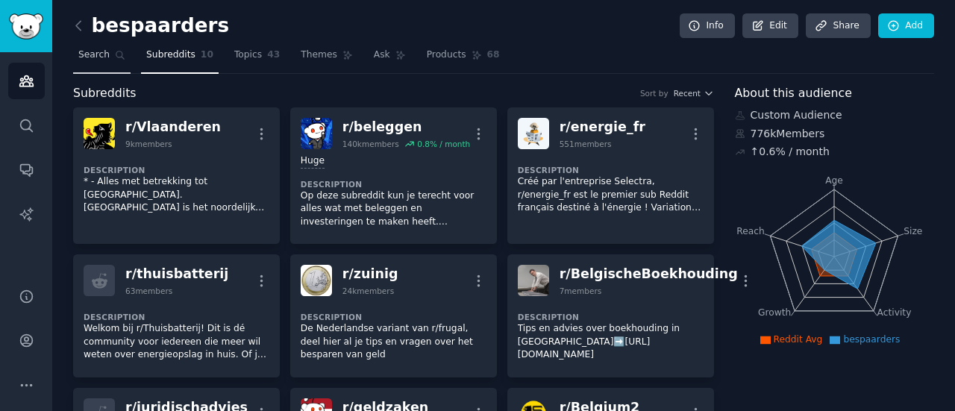
click at [96, 52] on span "Search" at bounding box center [93, 55] width 31 height 13
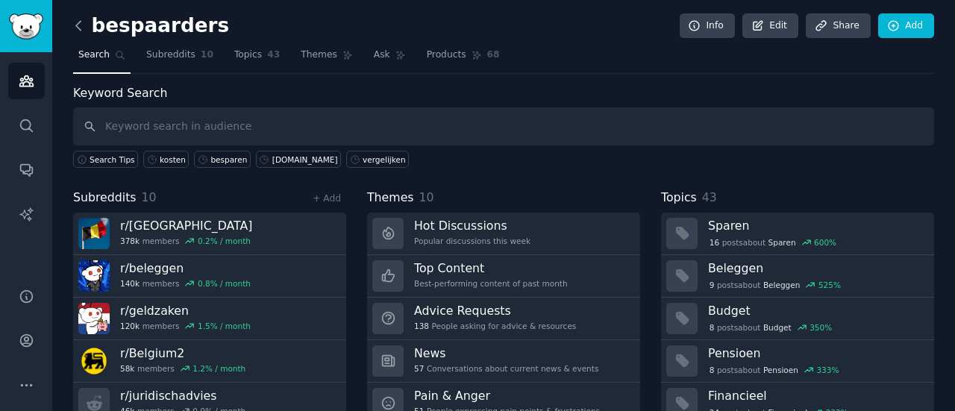
click at [80, 22] on icon at bounding box center [78, 25] width 4 height 9
